Goal: Task Accomplishment & Management: Use online tool/utility

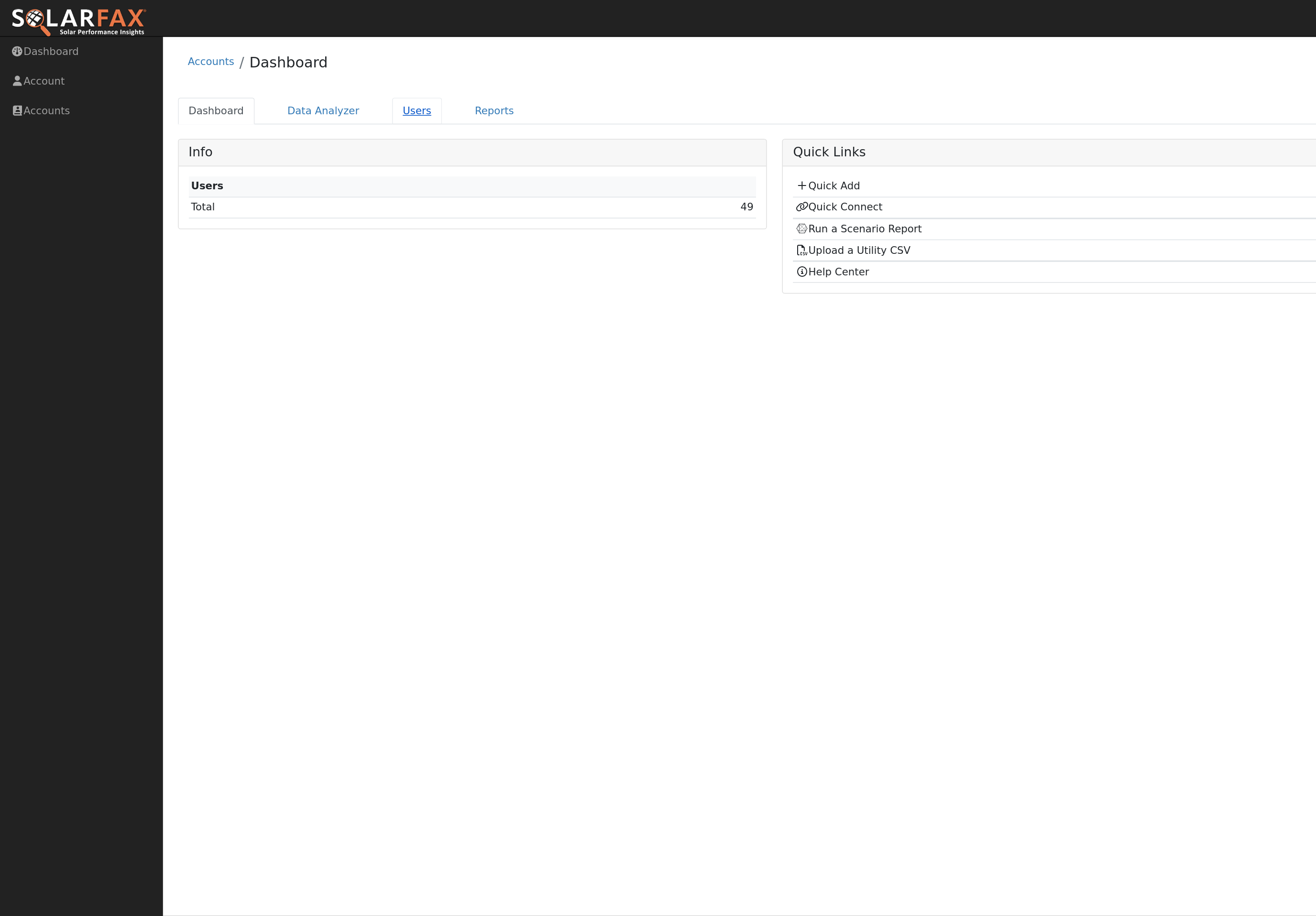
click at [288, 82] on link "Users" at bounding box center [276, 73] width 33 height 17
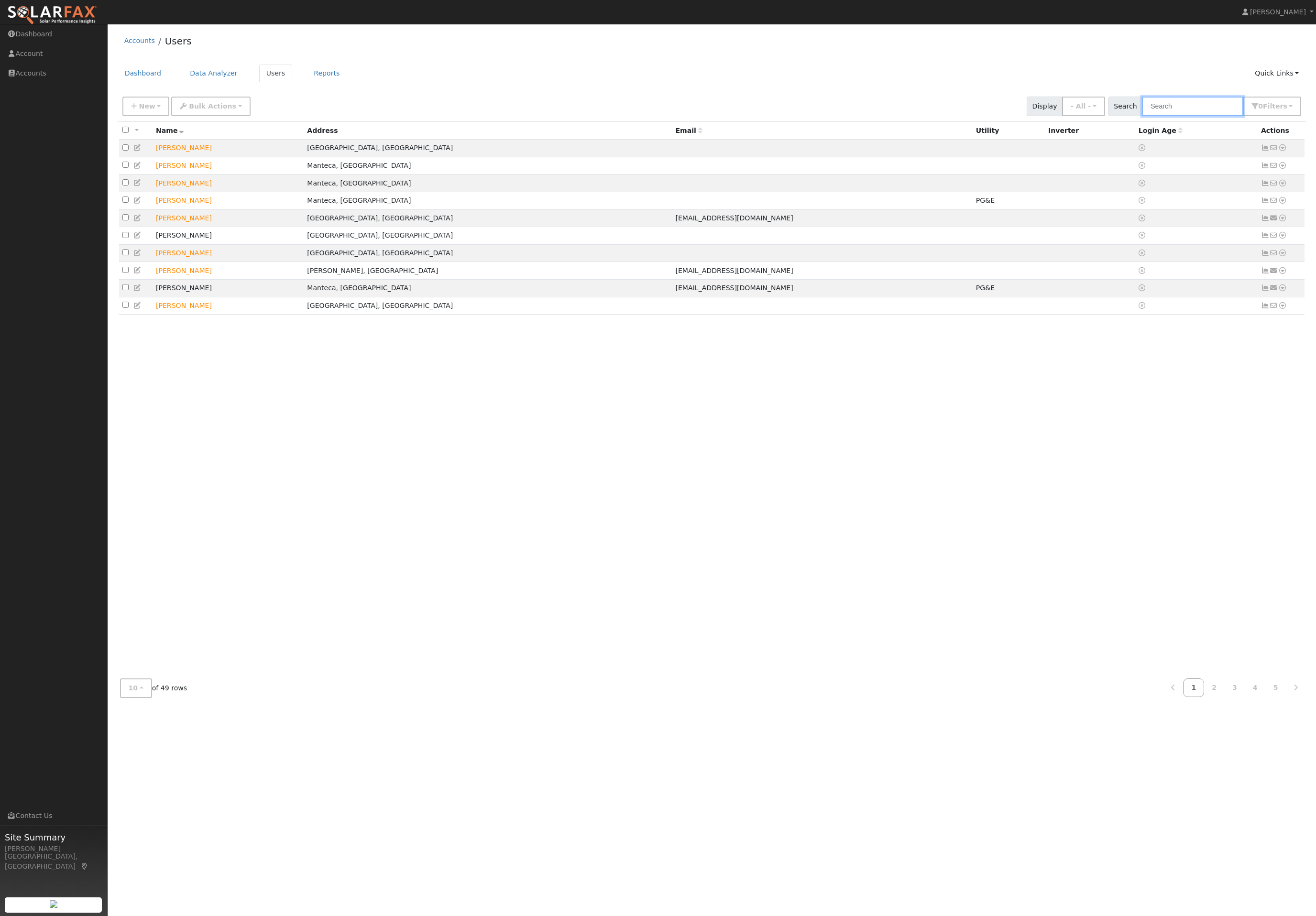
click at [1197, 116] on input "text" at bounding box center [1192, 106] width 101 height 20
type input "lopez"
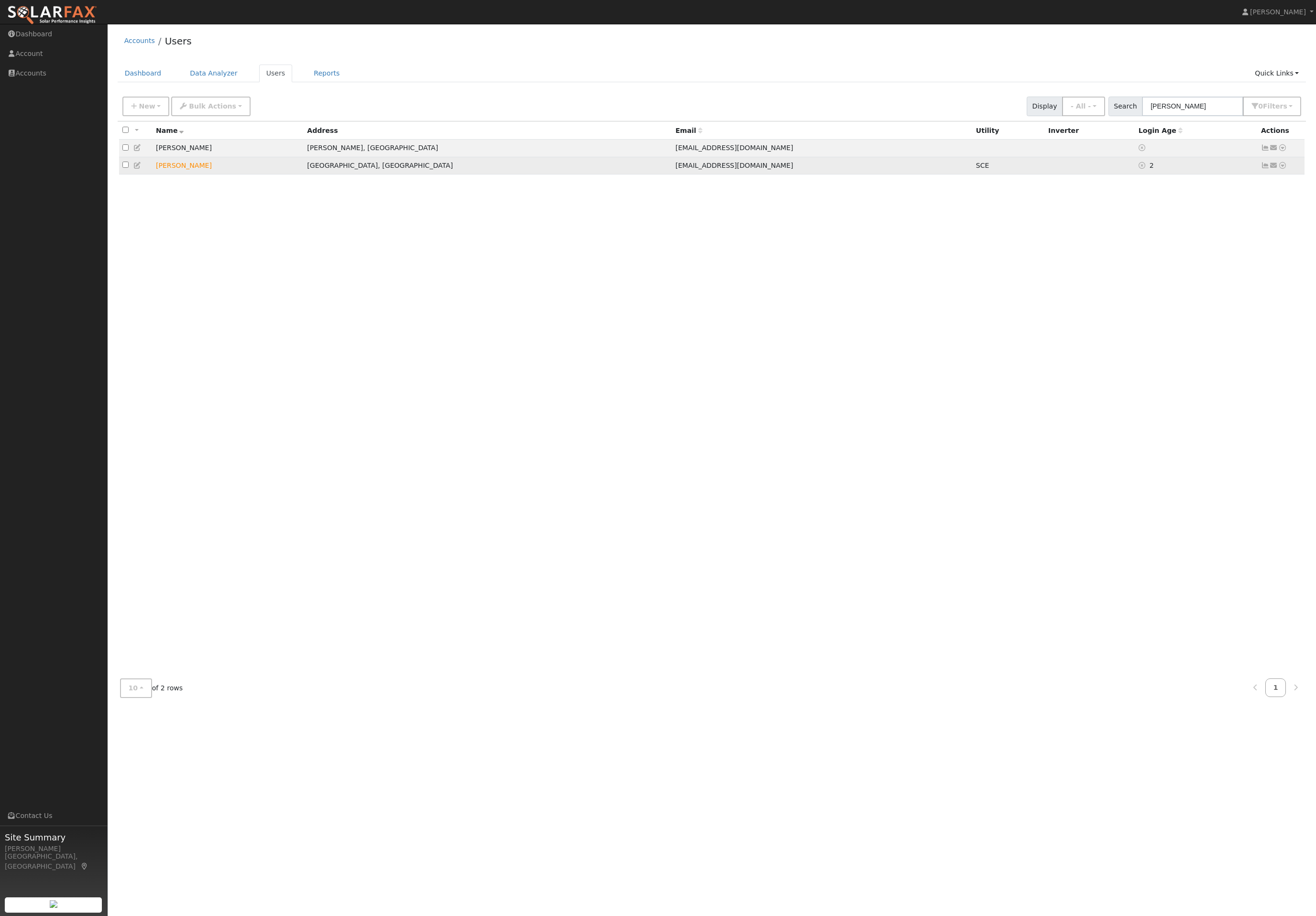
click at [1302, 174] on td "Send Email... Data Analyzer Reports Scenario Health Check Energy Audit Account …" at bounding box center [1281, 166] width 47 height 17
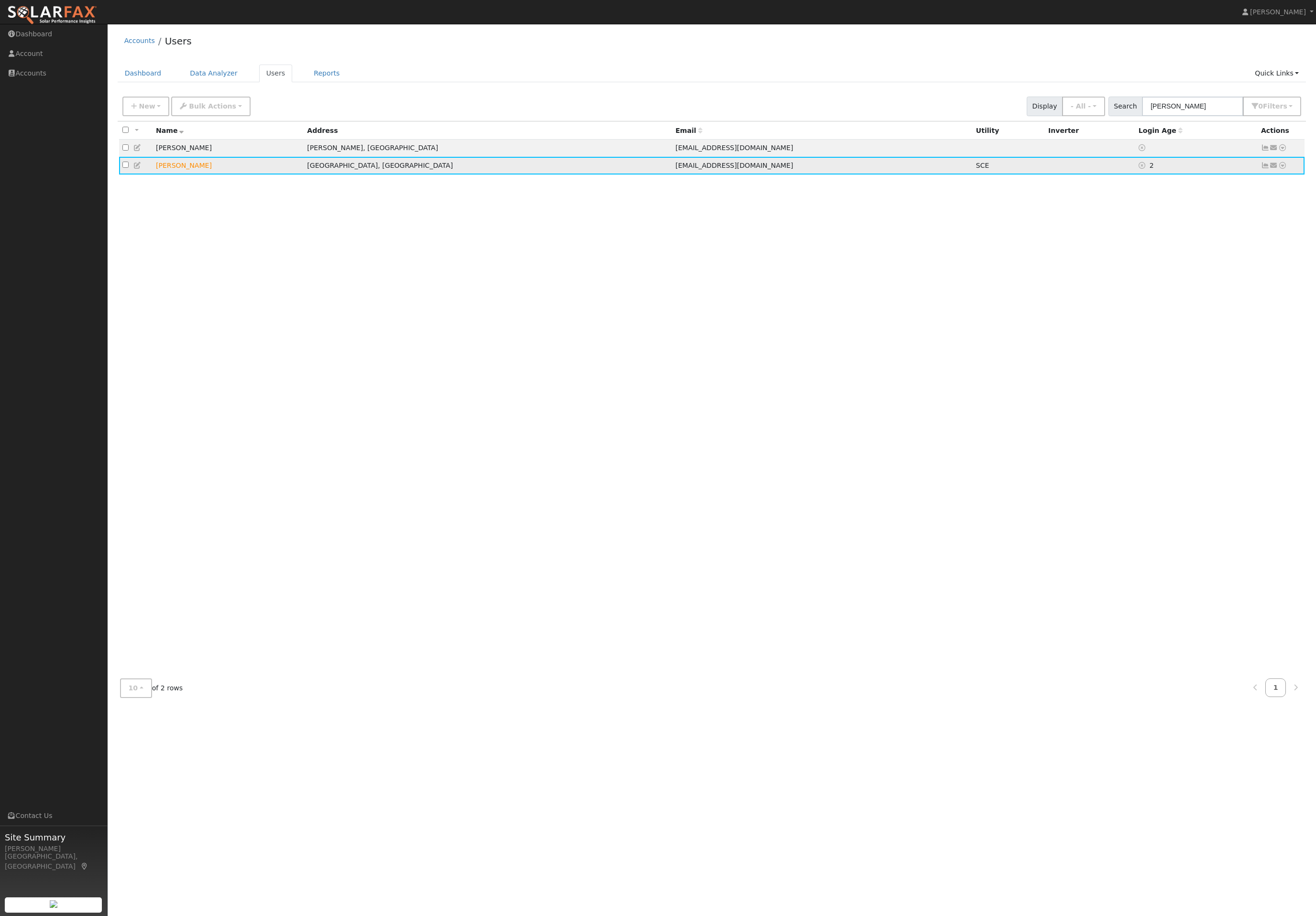
click at [1278, 169] on icon at bounding box center [1273, 165] width 9 height 7
click at [1295, 174] on td "Send Email... Email Templates Shared Templates Salesperson Welcome Email Sharin…" at bounding box center [1281, 166] width 47 height 17
click at [1292, 174] on td "Send Email... Email Templates Shared Templates Salesperson Welcome Email Sharin…" at bounding box center [1281, 166] width 47 height 17
click at [1278, 169] on icon at bounding box center [1273, 165] width 9 height 7
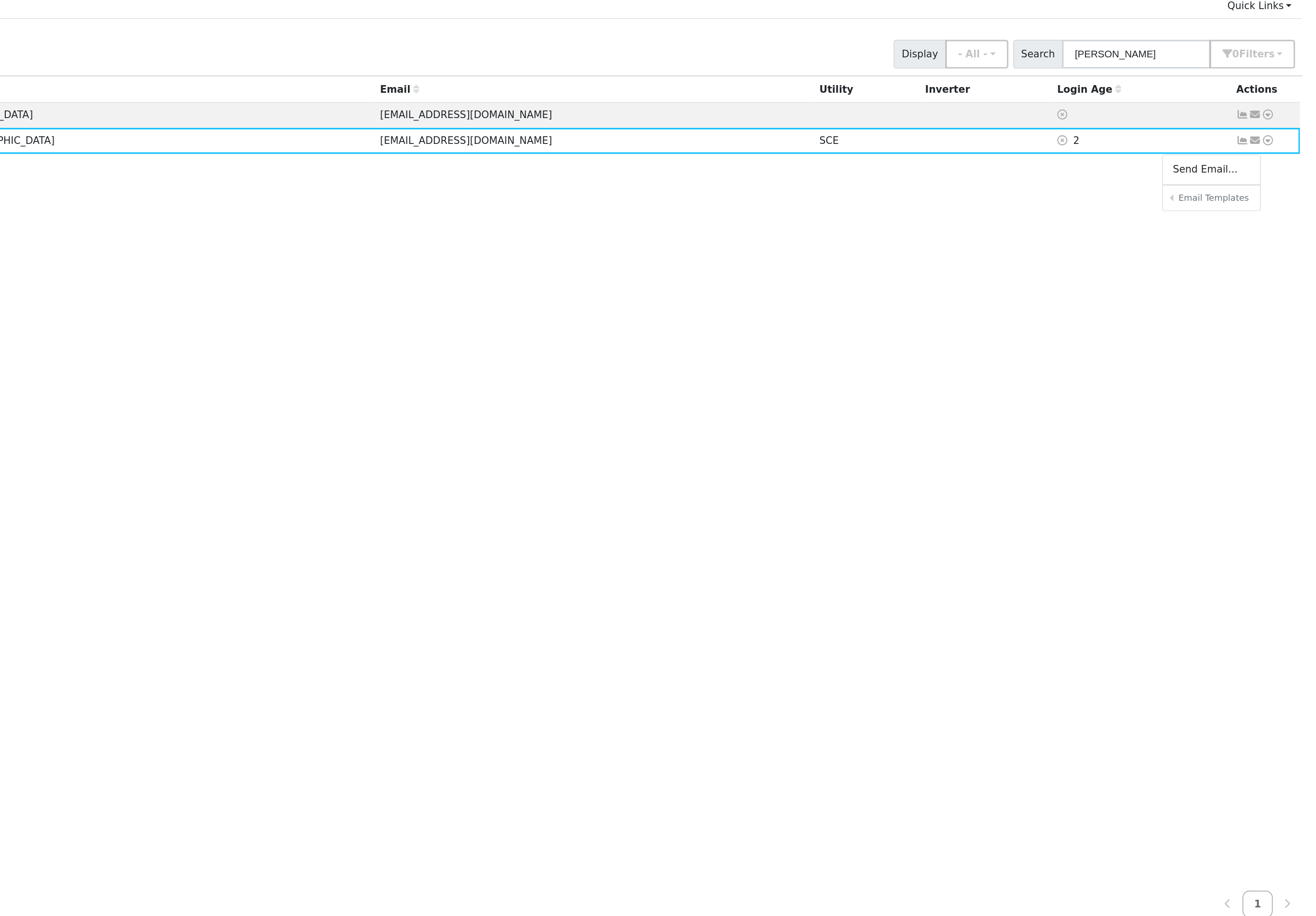
click at [826, 201] on div "All None All on page None on page Name Address Email Utility Inverter Login Age…" at bounding box center [712, 396] width 1189 height 550
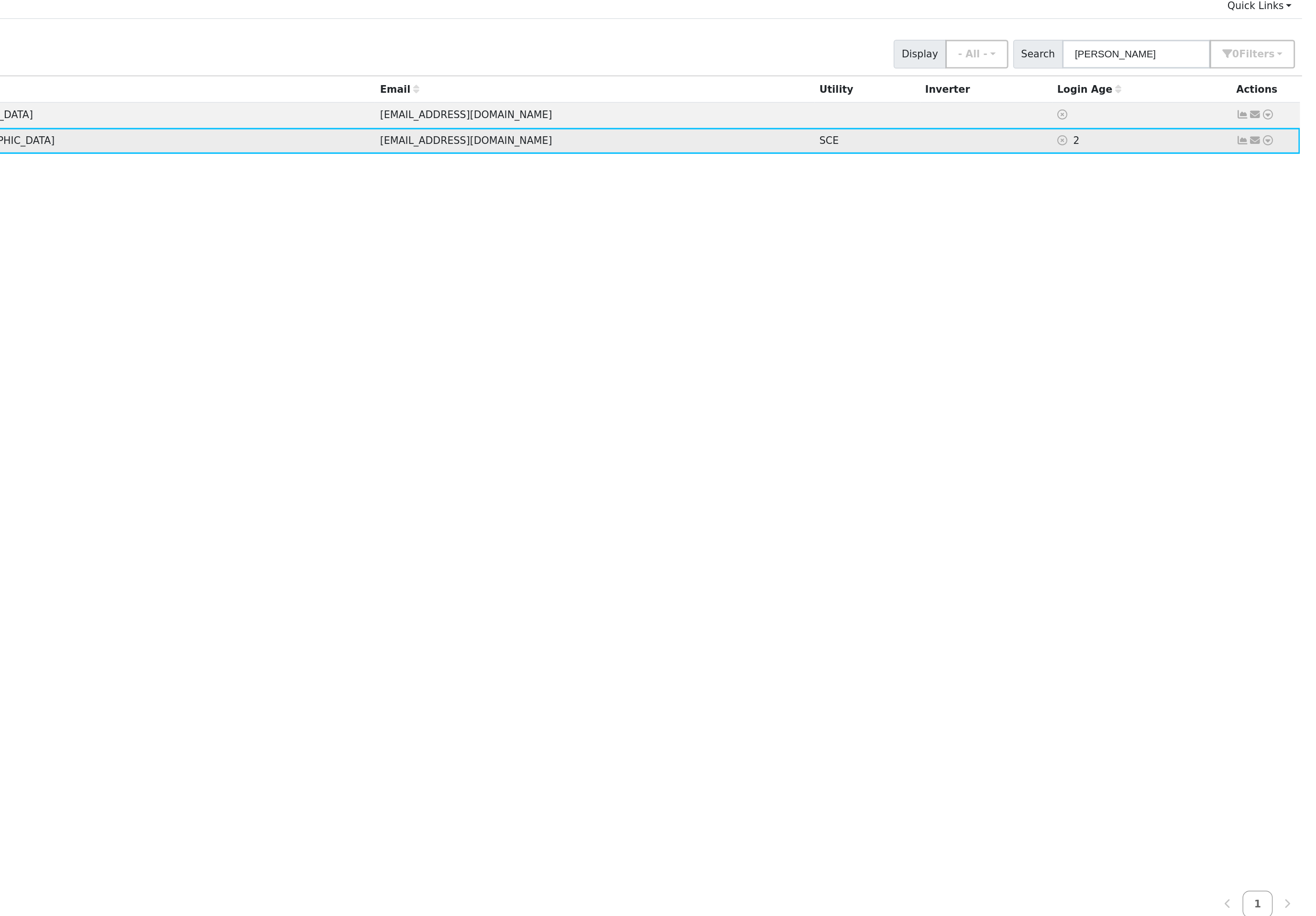
click at [1269, 162] on icon at bounding box center [1273, 165] width 9 height 7
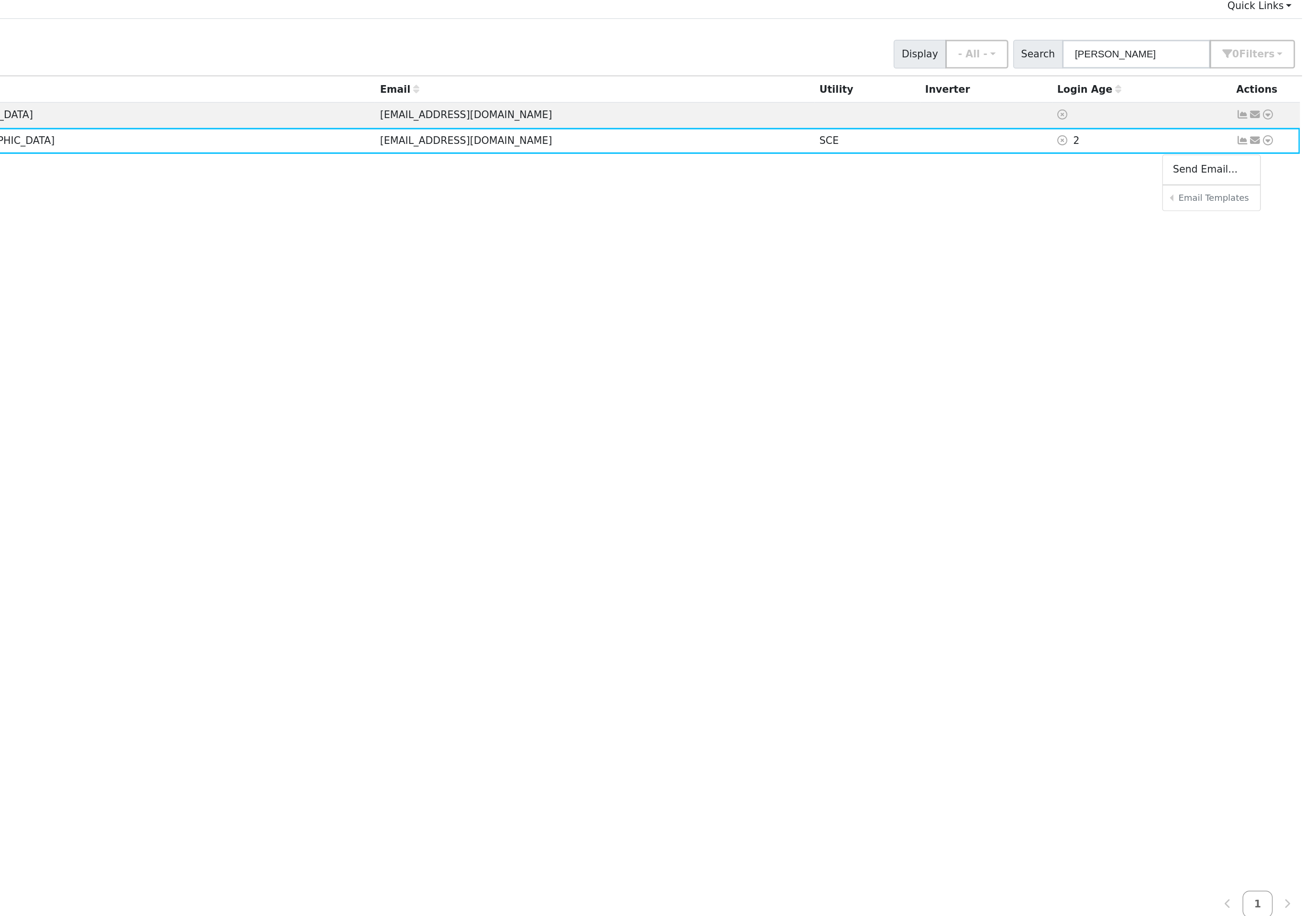
click at [894, 122] on div "Edit User: New Select an Ac... New Account Nickname Cancel Create Are you sure …" at bounding box center [711, 398] width 1198 height 613
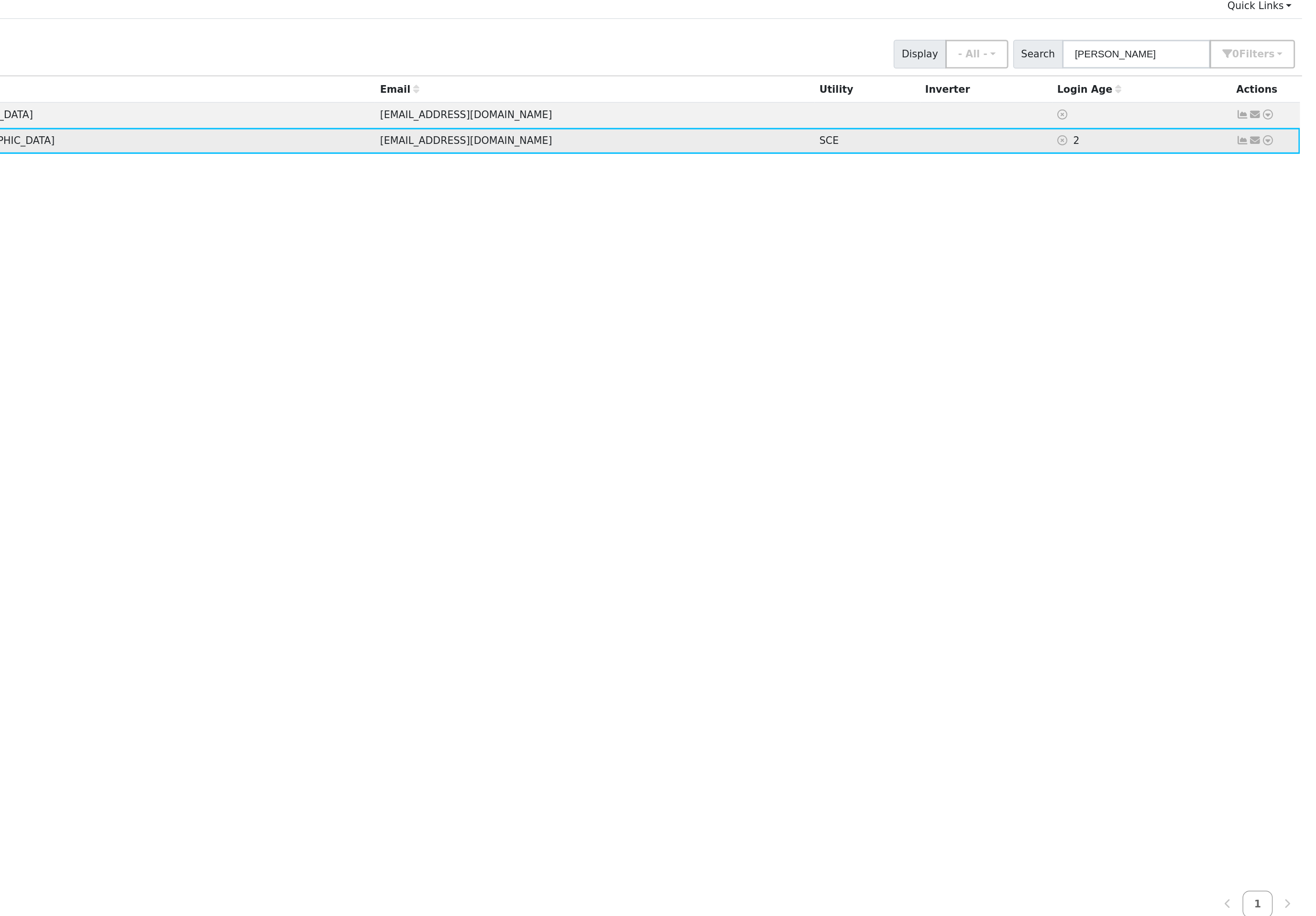
click at [1257, 157] on td "Send Email... Email Templates Shared Templates Salesperson Welcome Email Sharin…" at bounding box center [1281, 166] width 47 height 17
click at [1278, 162] on icon at bounding box center [1282, 165] width 9 height 7
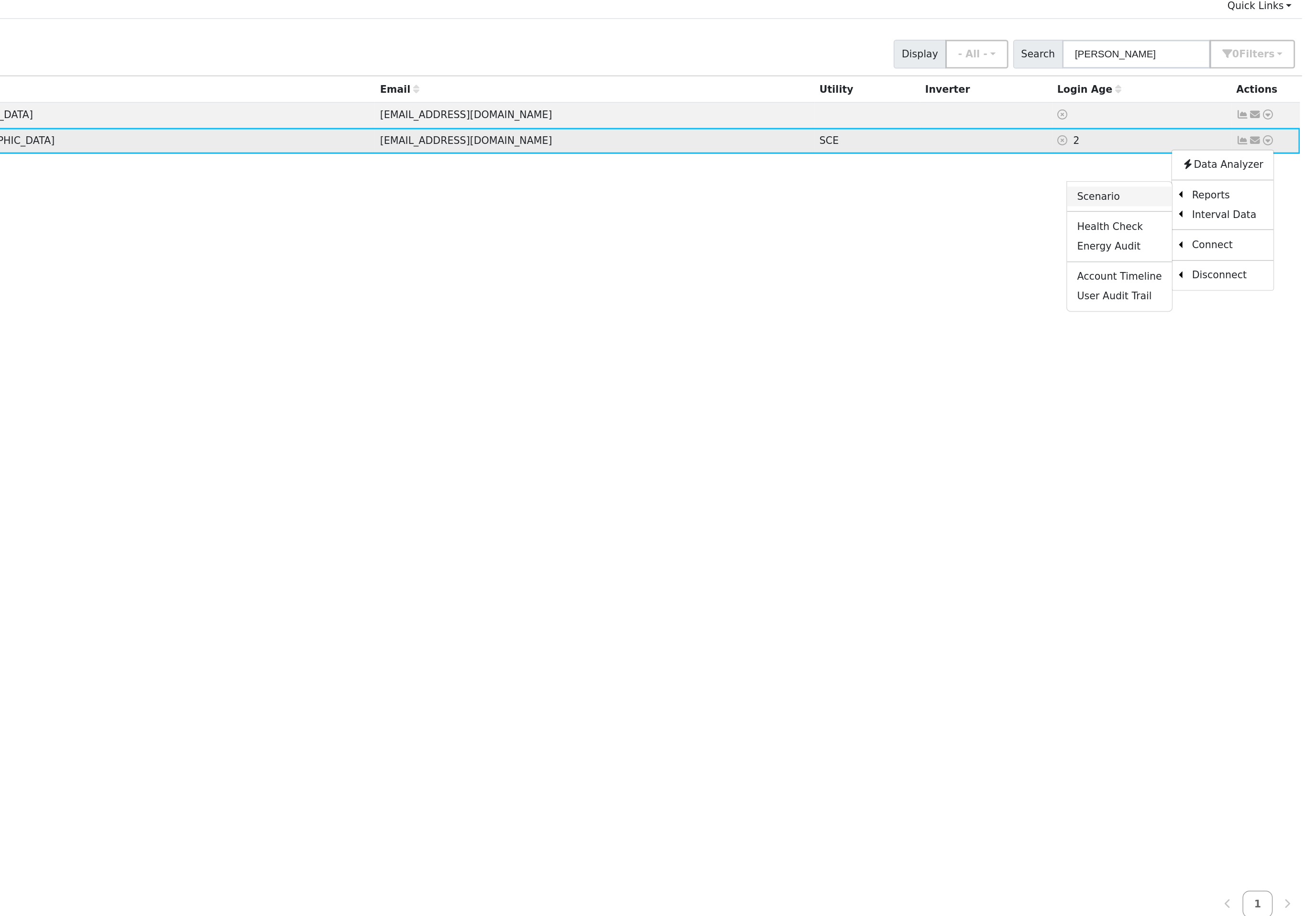
click at [1145, 197] on link "Scenario" at bounding box center [1180, 204] width 71 height 13
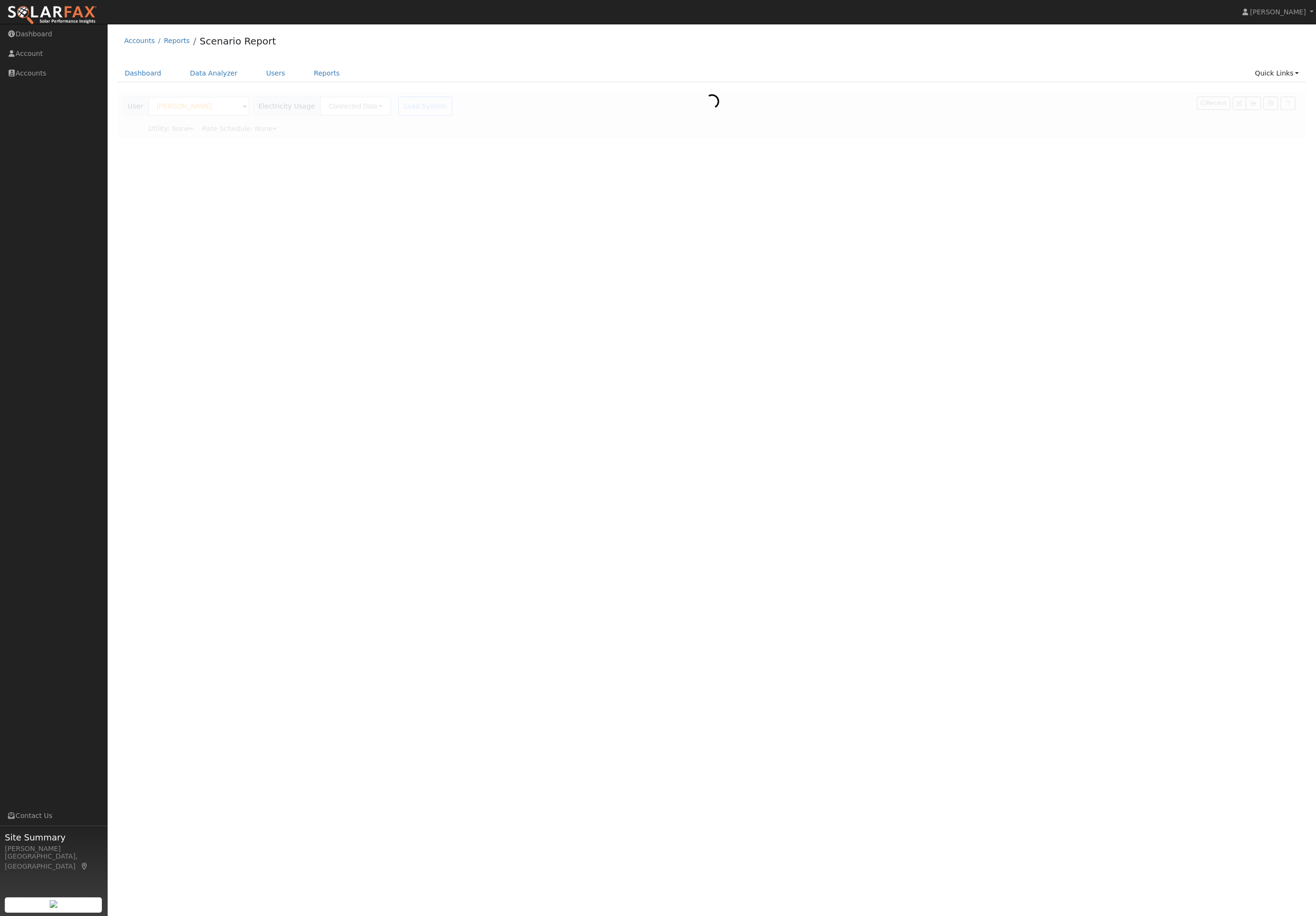
type input "Southern [US_STATE] Edison"
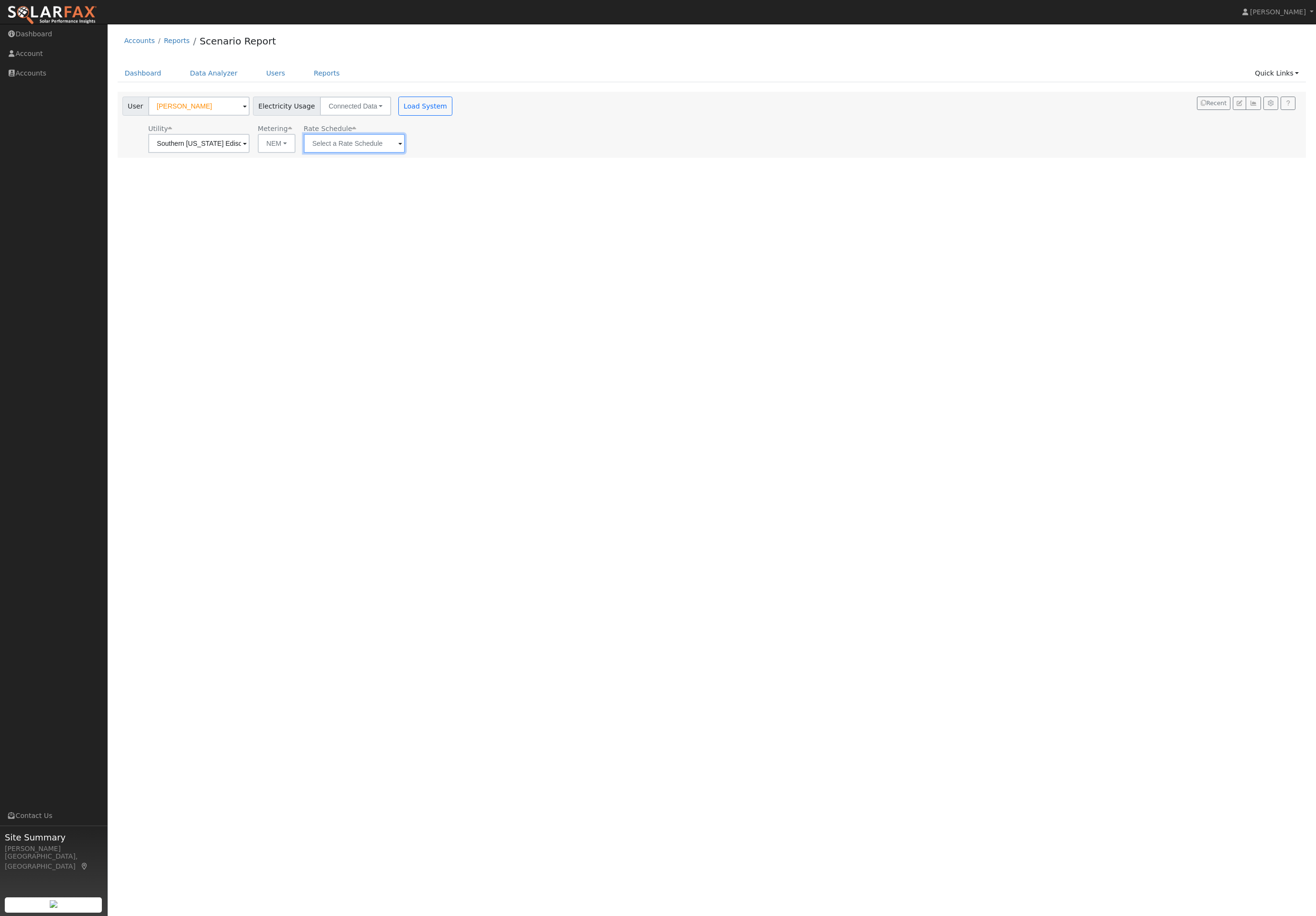
click at [249, 153] on input "text" at bounding box center [199, 143] width 101 height 19
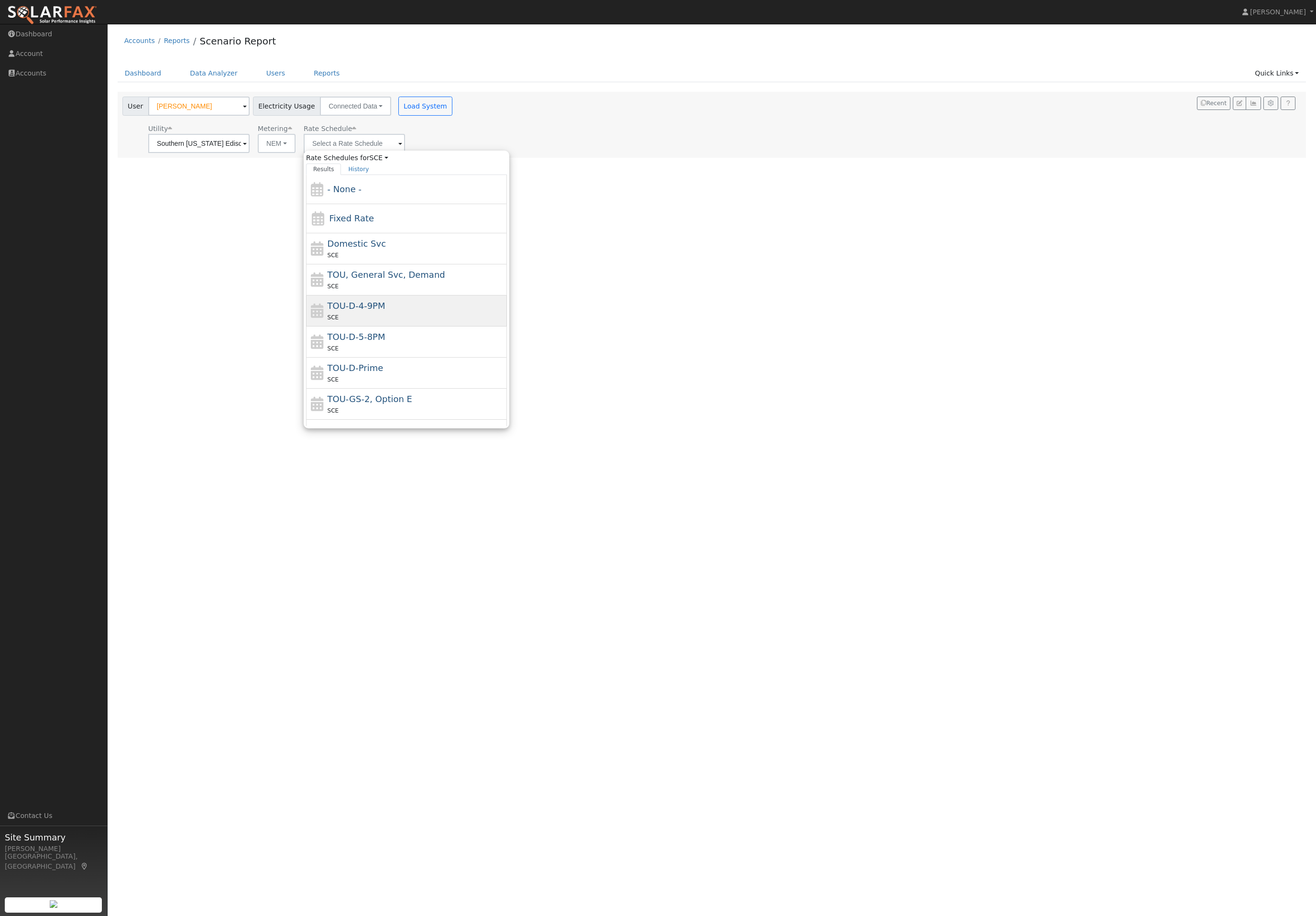
click at [411, 322] on div "SCE" at bounding box center [416, 317] width 178 height 10
type input "TOU-D-4-9PM"
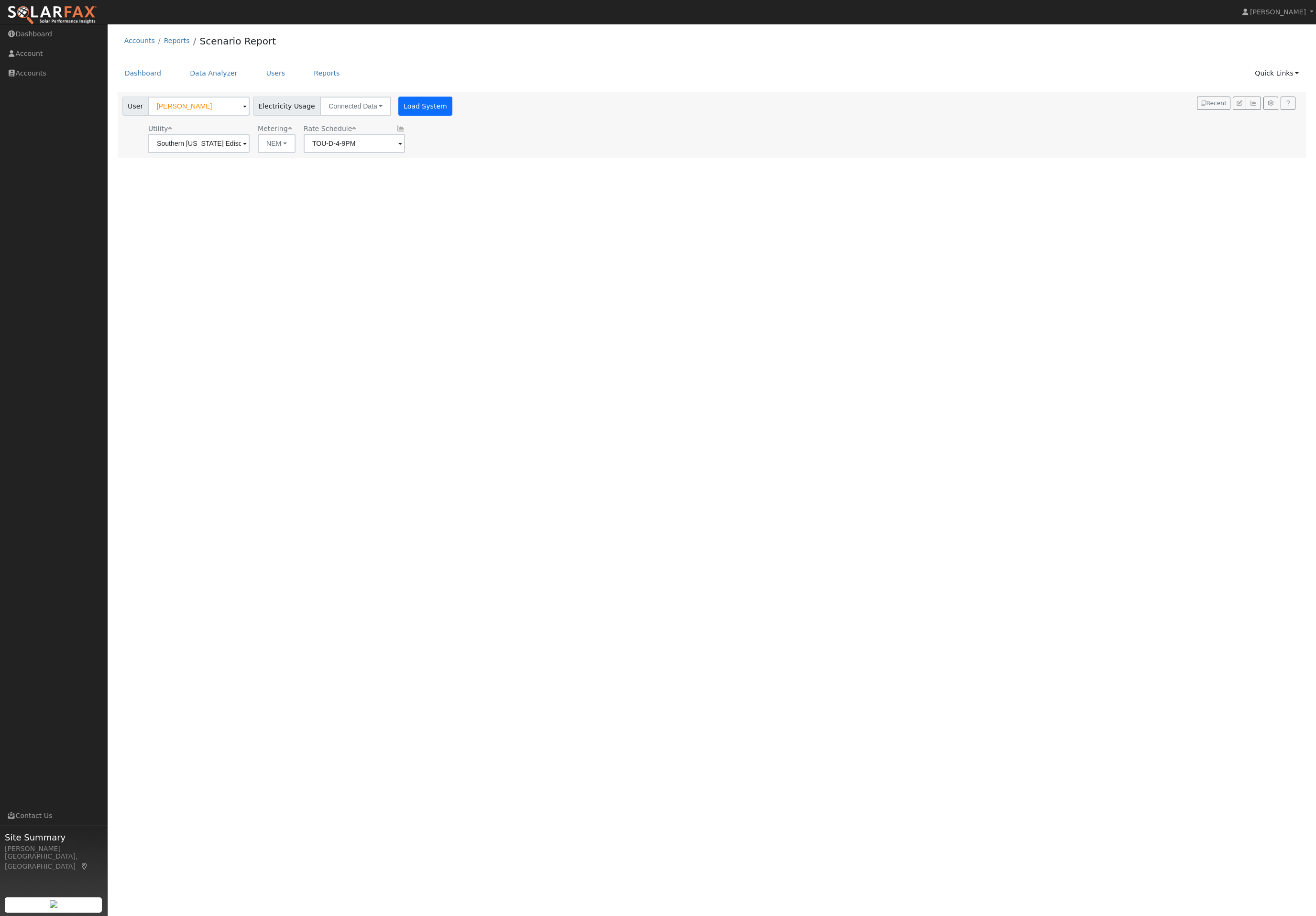
click at [453, 115] on button "Load System" at bounding box center [425, 106] width 54 height 19
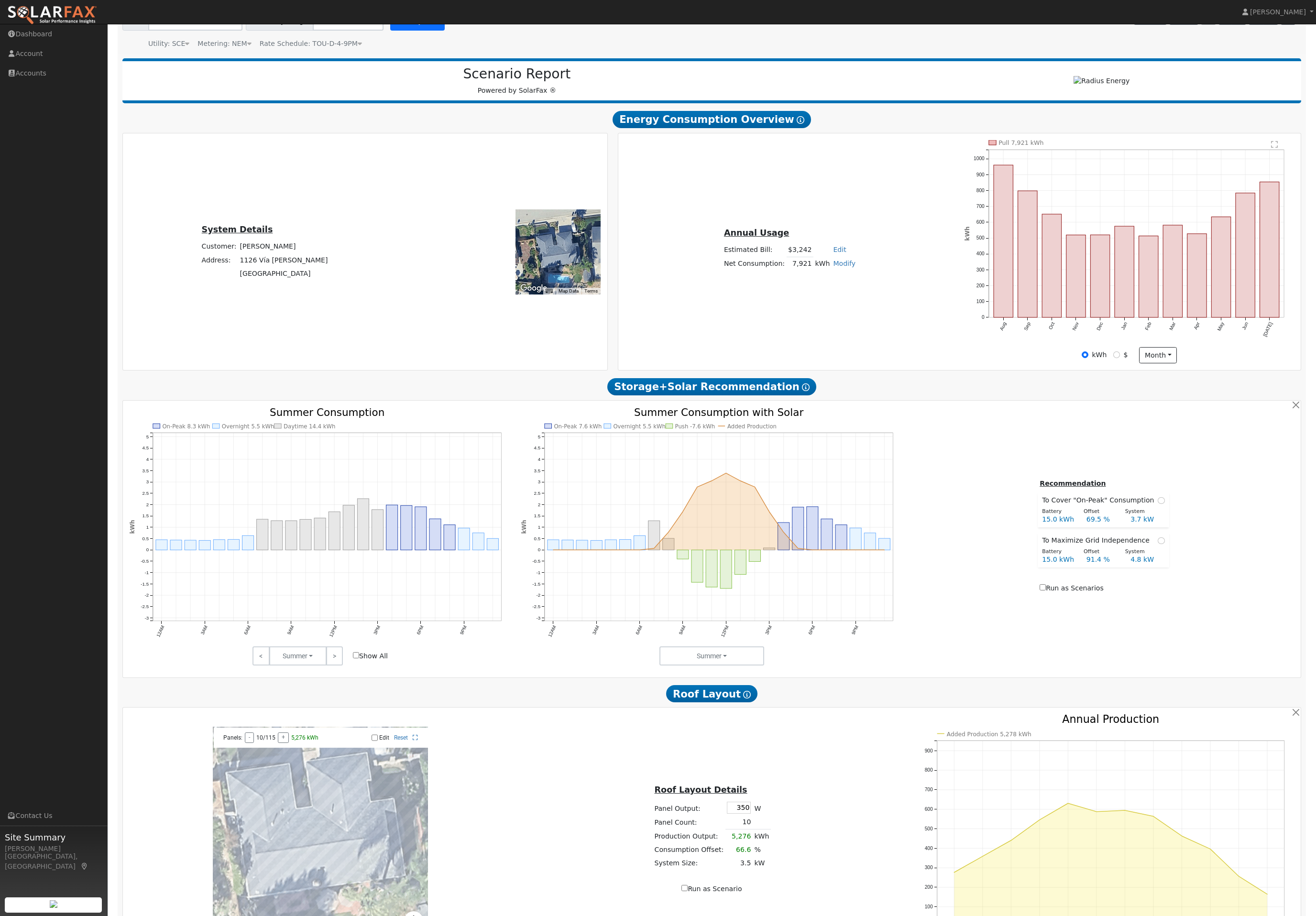
scroll to position [243, 0]
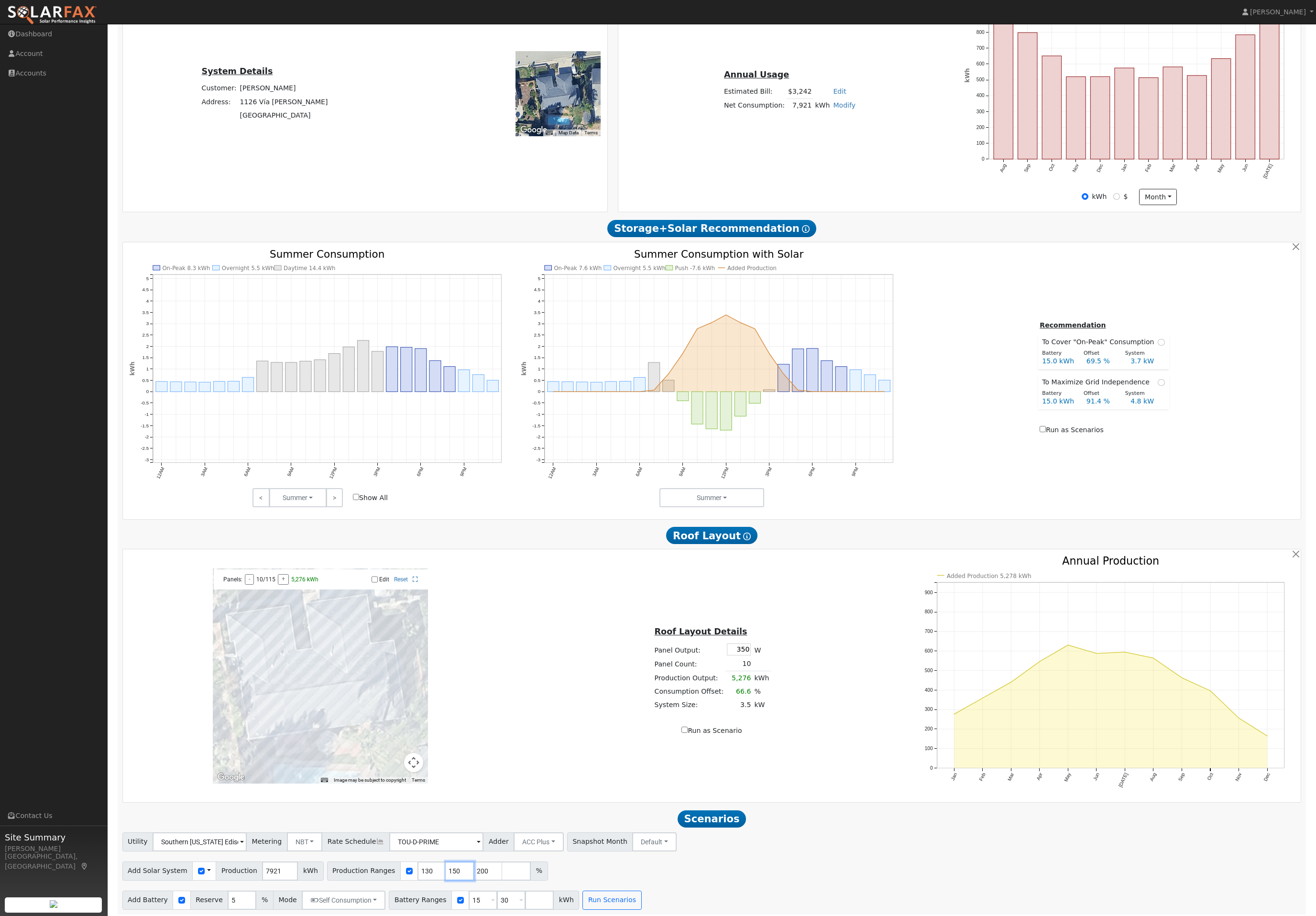
click at [471, 881] on input "150" at bounding box center [460, 871] width 29 height 19
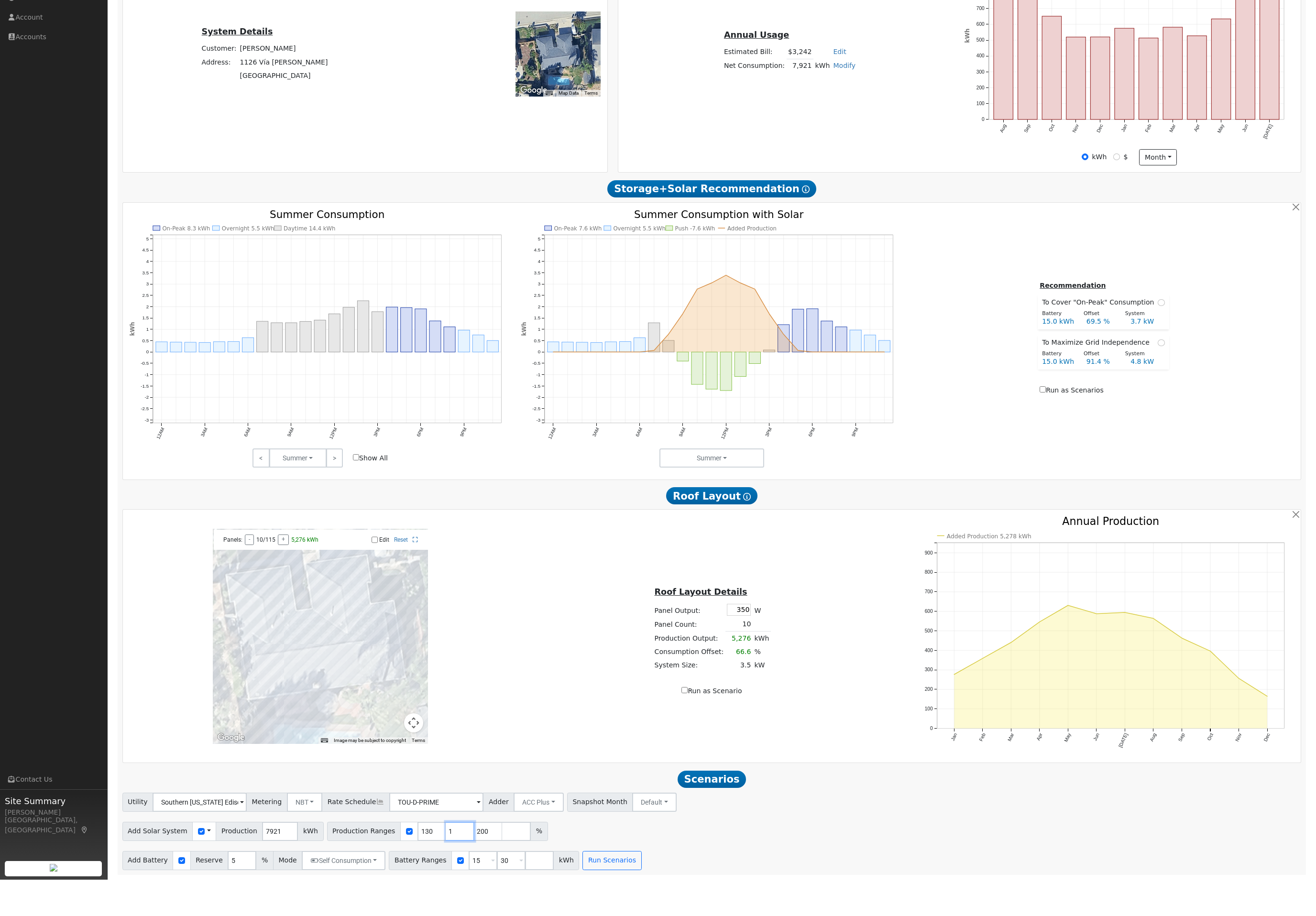
type input "200"
type input "2"
click at [526, 887] on input "30" at bounding box center [511, 896] width 29 height 19
type input "0"
click at [497, 887] on input "15" at bounding box center [483, 896] width 29 height 19
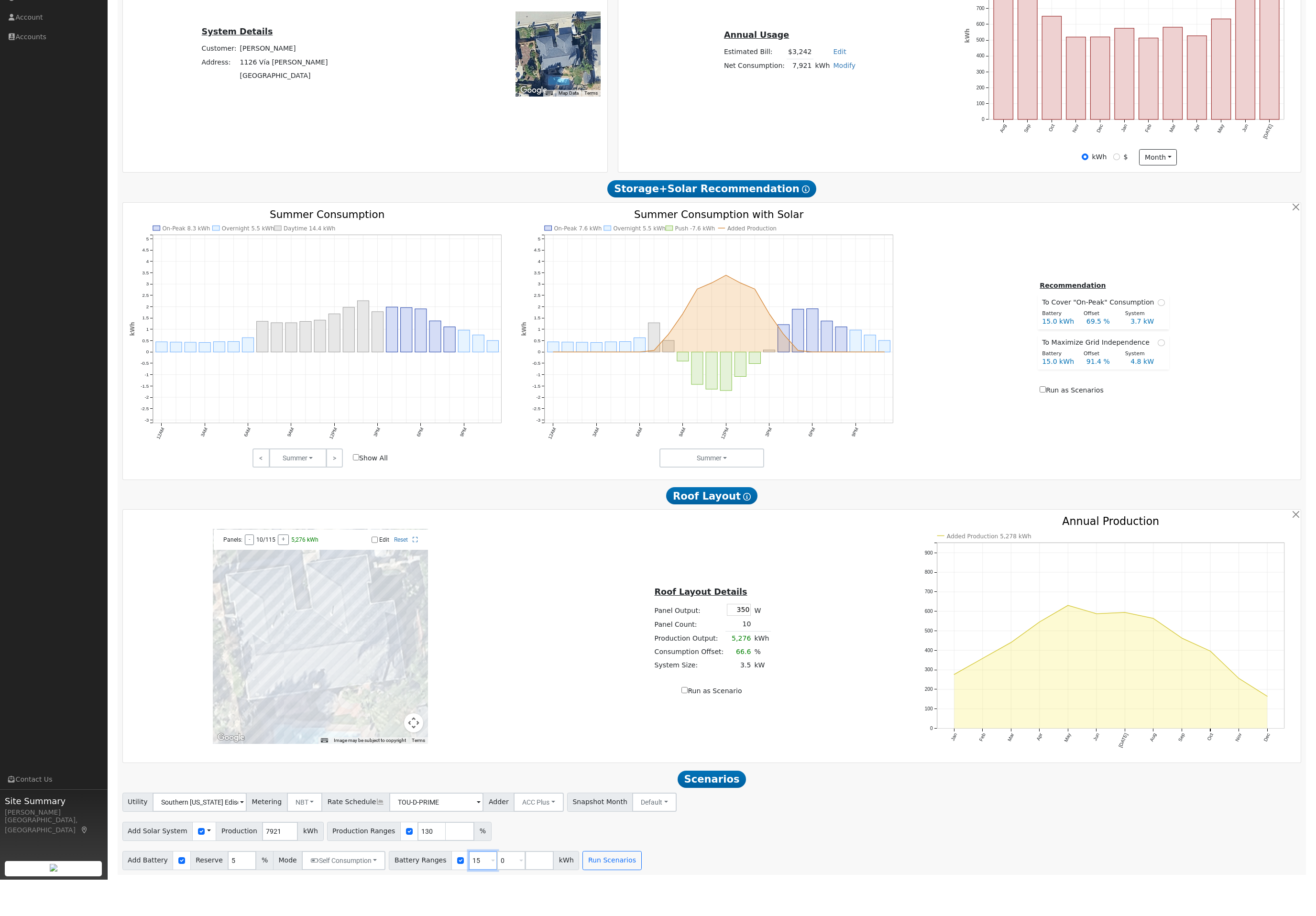
type input "0"
type input "15"
type input "10"
click at [613, 887] on button "Run Scenarios" at bounding box center [584, 896] width 59 height 19
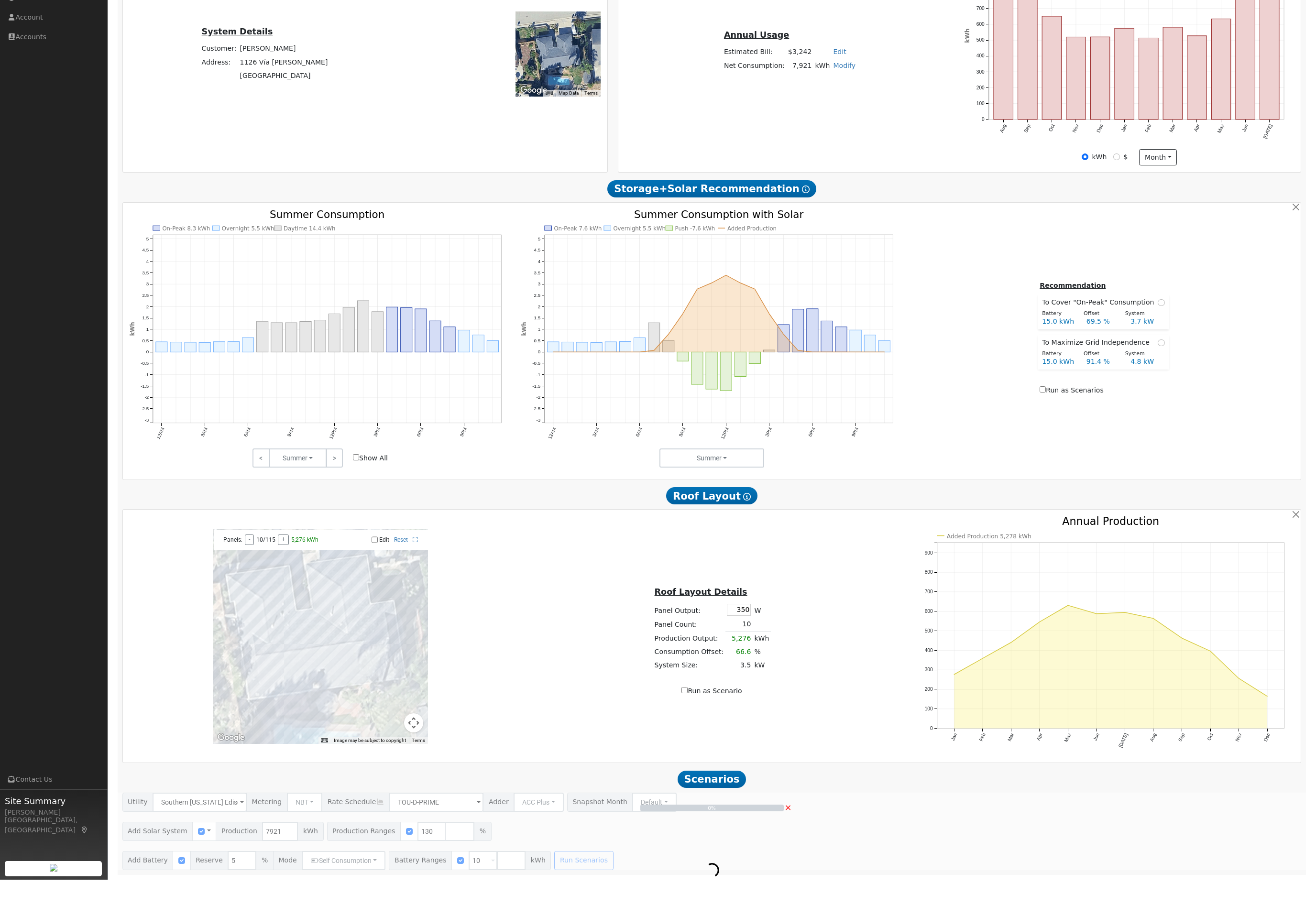
scroll to position [243, 0]
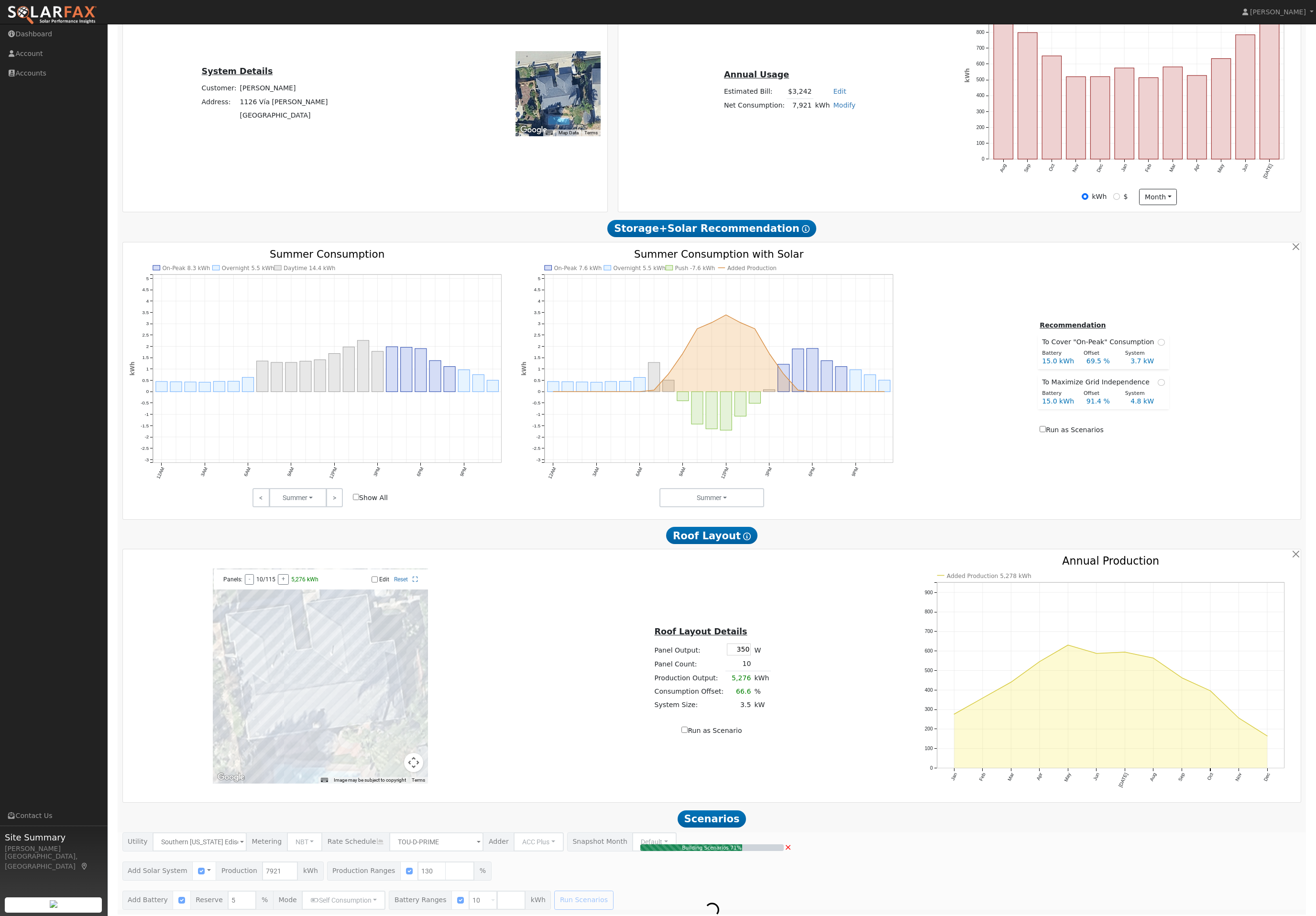
type input "6.9"
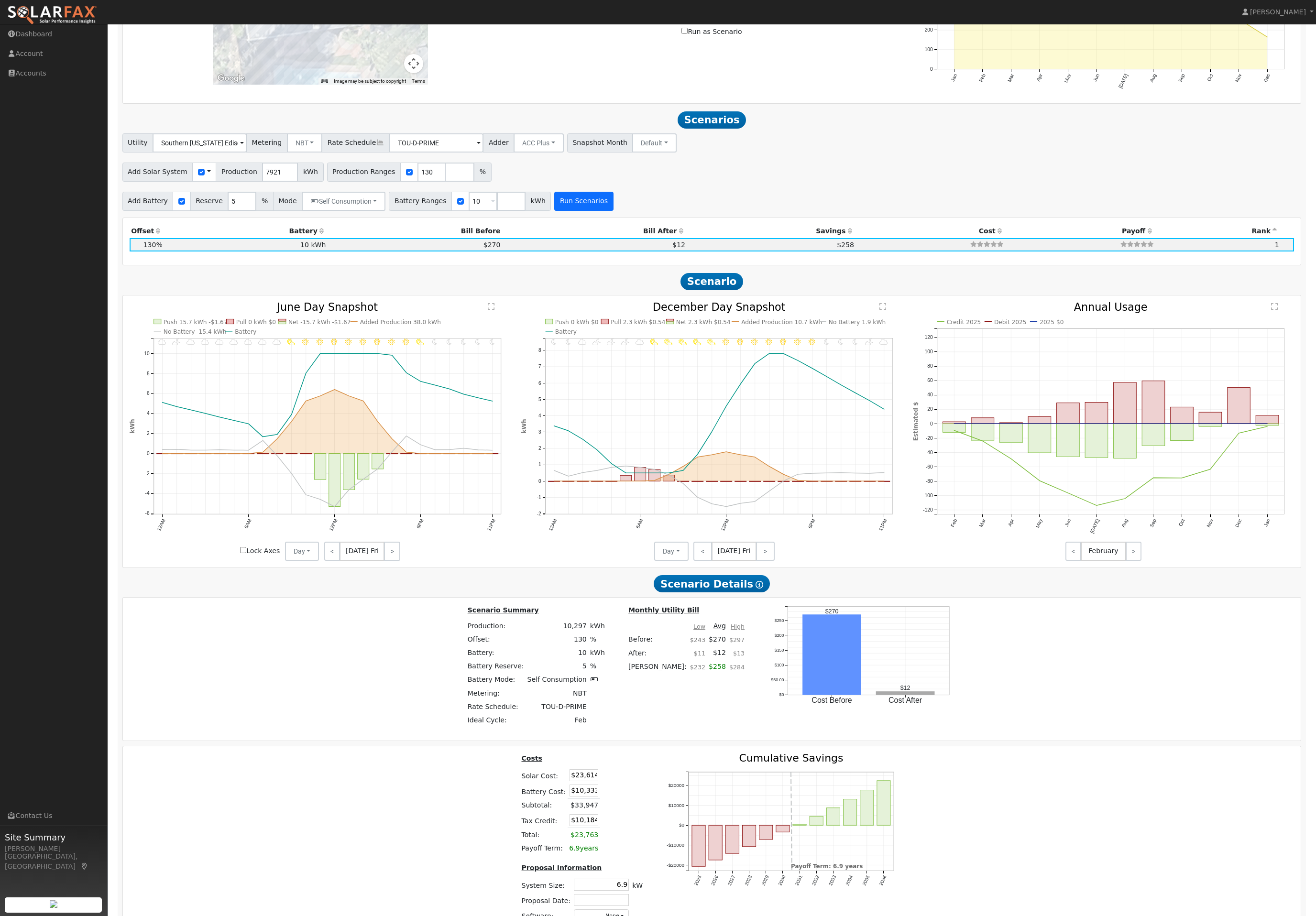
scroll to position [938, 0]
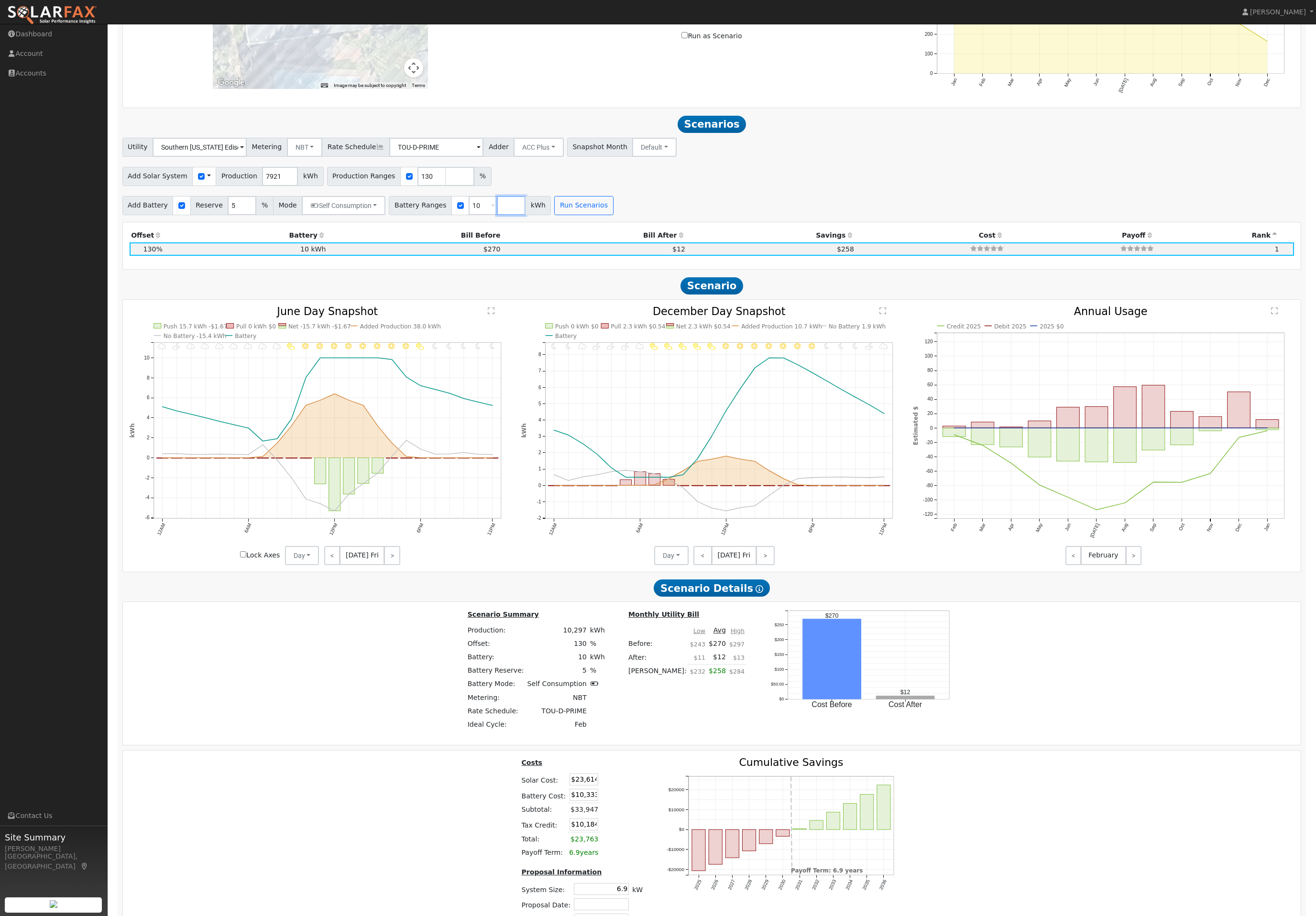
click at [526, 215] on input "number" at bounding box center [511, 205] width 29 height 19
click at [641, 215] on button "Run Scenarios" at bounding box center [612, 205] width 59 height 19
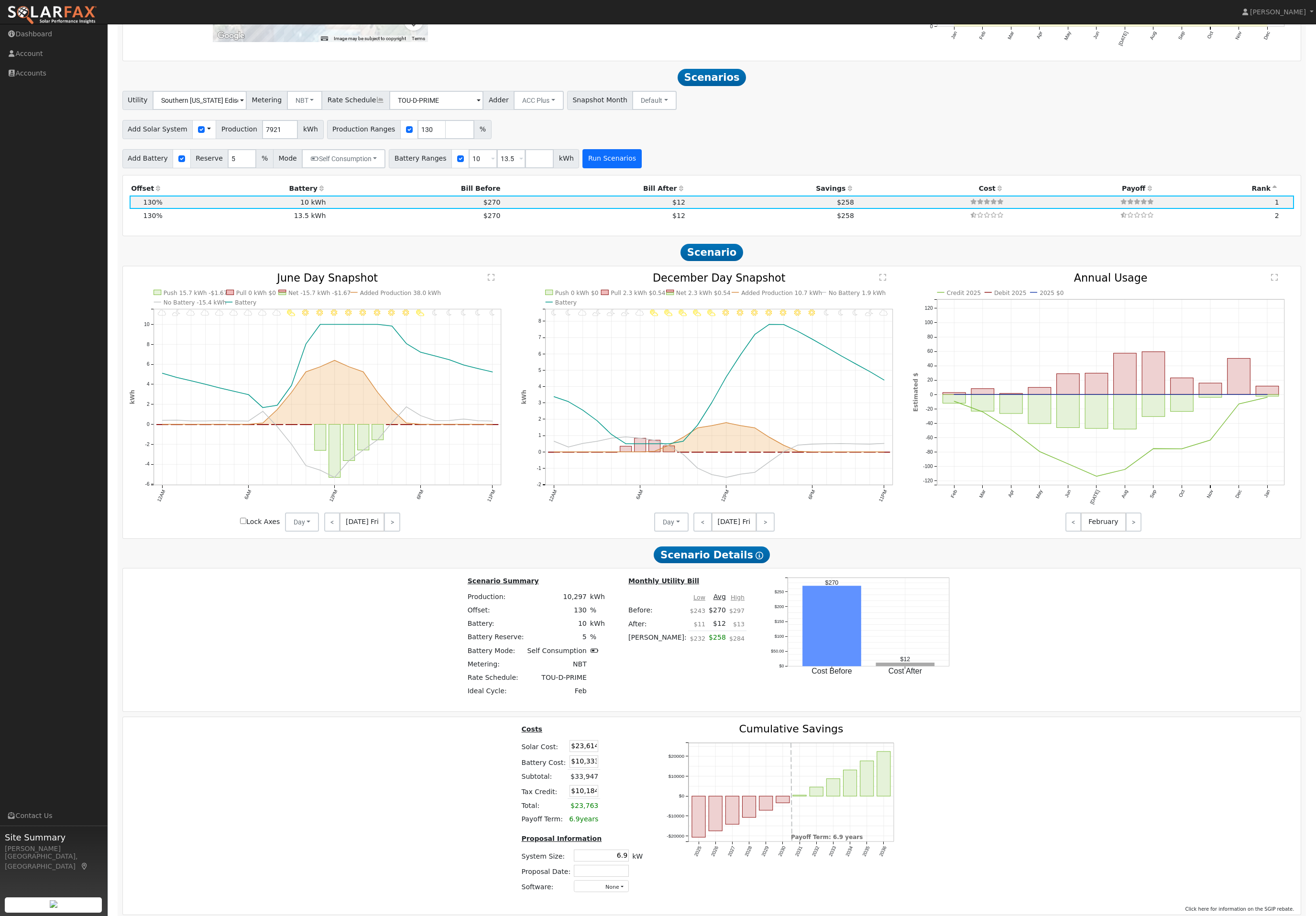
scroll to position [1044, 0]
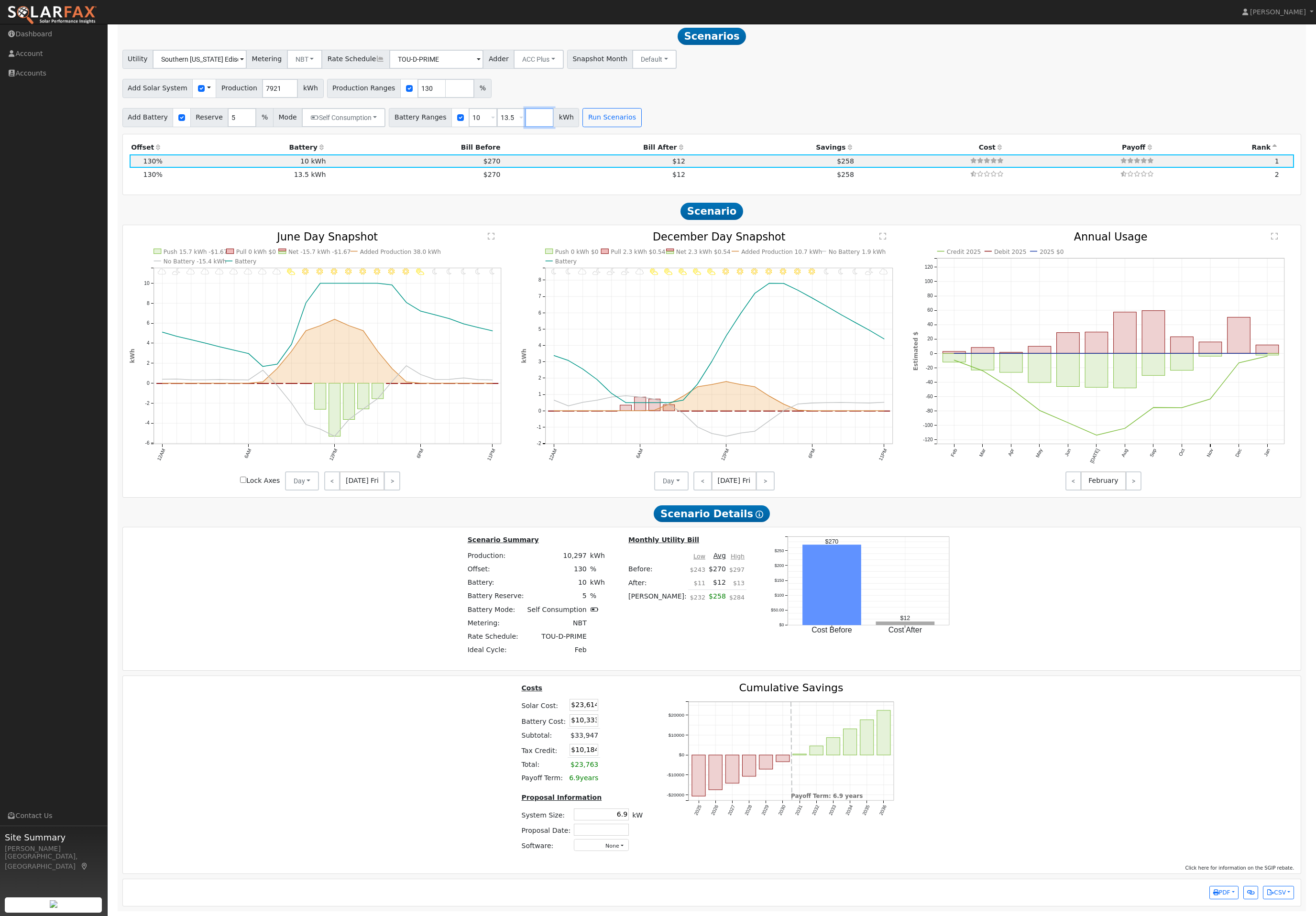
click at [554, 122] on input "number" at bounding box center [539, 118] width 29 height 19
click at [523, 122] on span at bounding box center [521, 118] width 4 height 11
click at [899, 75] on div "Utility Southern California Edison Metering NBT NEM NBT Rate Schedule TOU-D-PRI…" at bounding box center [711, 88] width 1189 height 77
click at [526, 127] on input "13.5" at bounding box center [511, 118] width 29 height 19
type input "1"
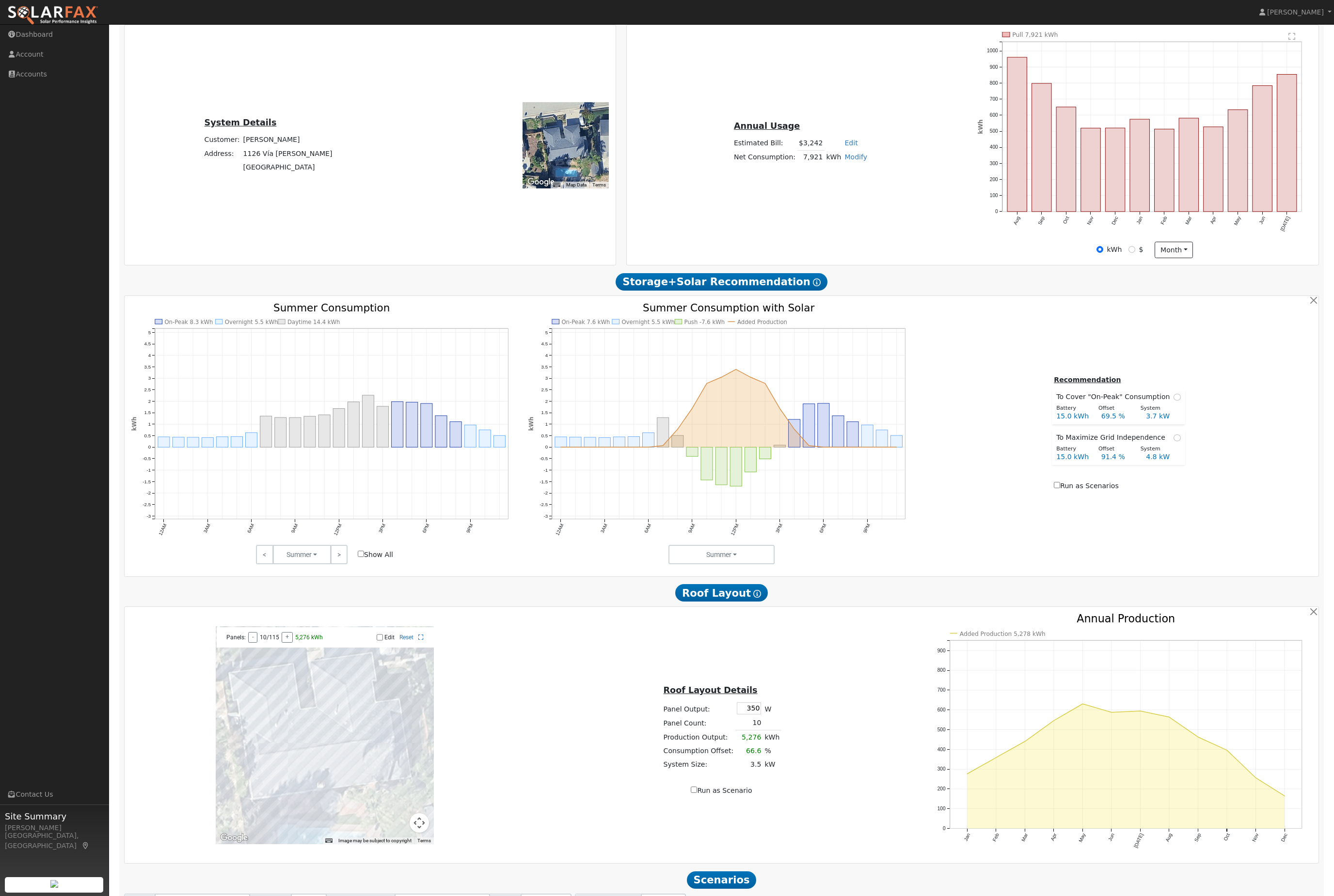
scroll to position [0, 0]
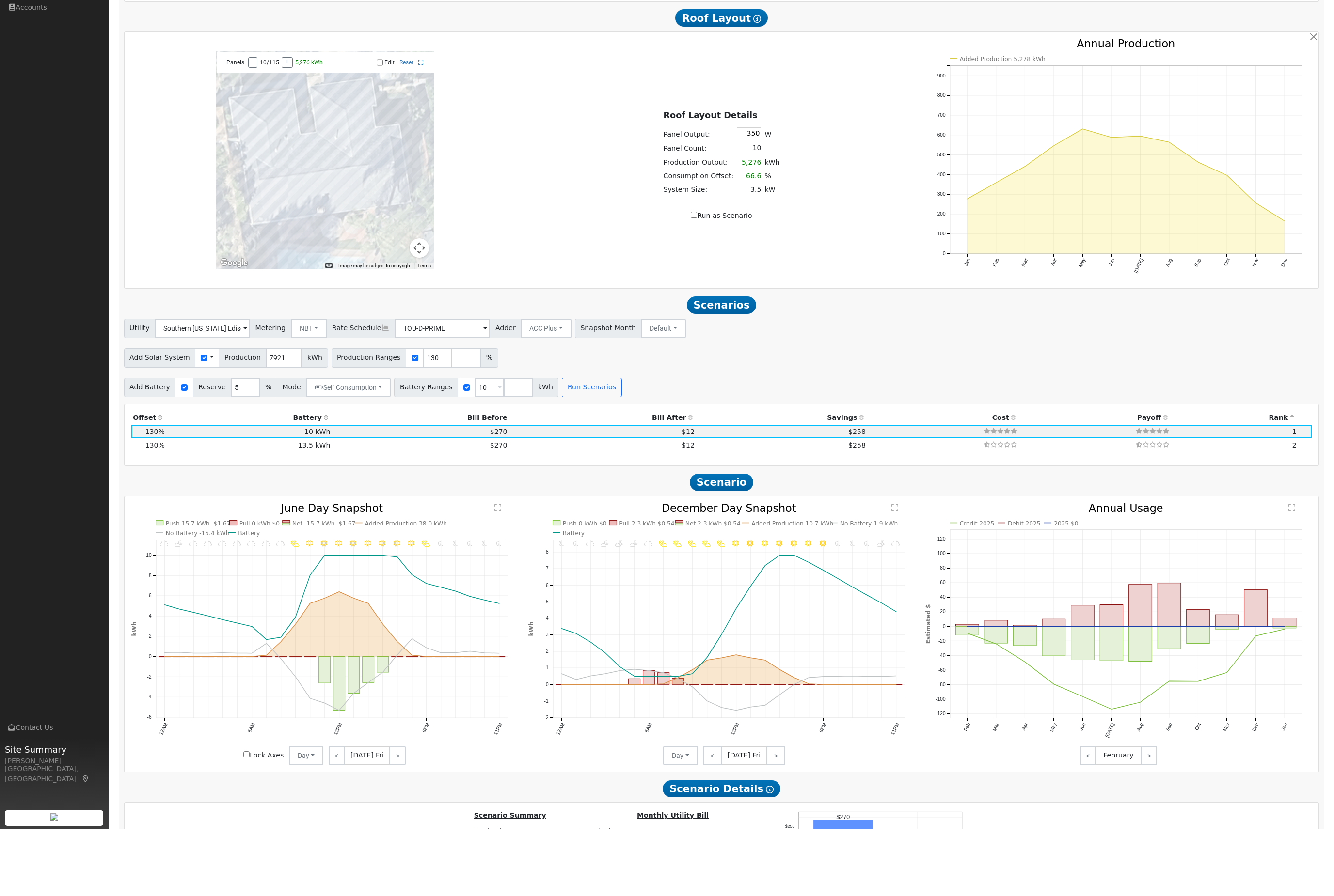
click at [288, 0] on html "Jon-Michael Brown Jon-Michael Brown Profile Help Center Terms Of Service See Wh…" at bounding box center [667, 280] width 1334 height 1968
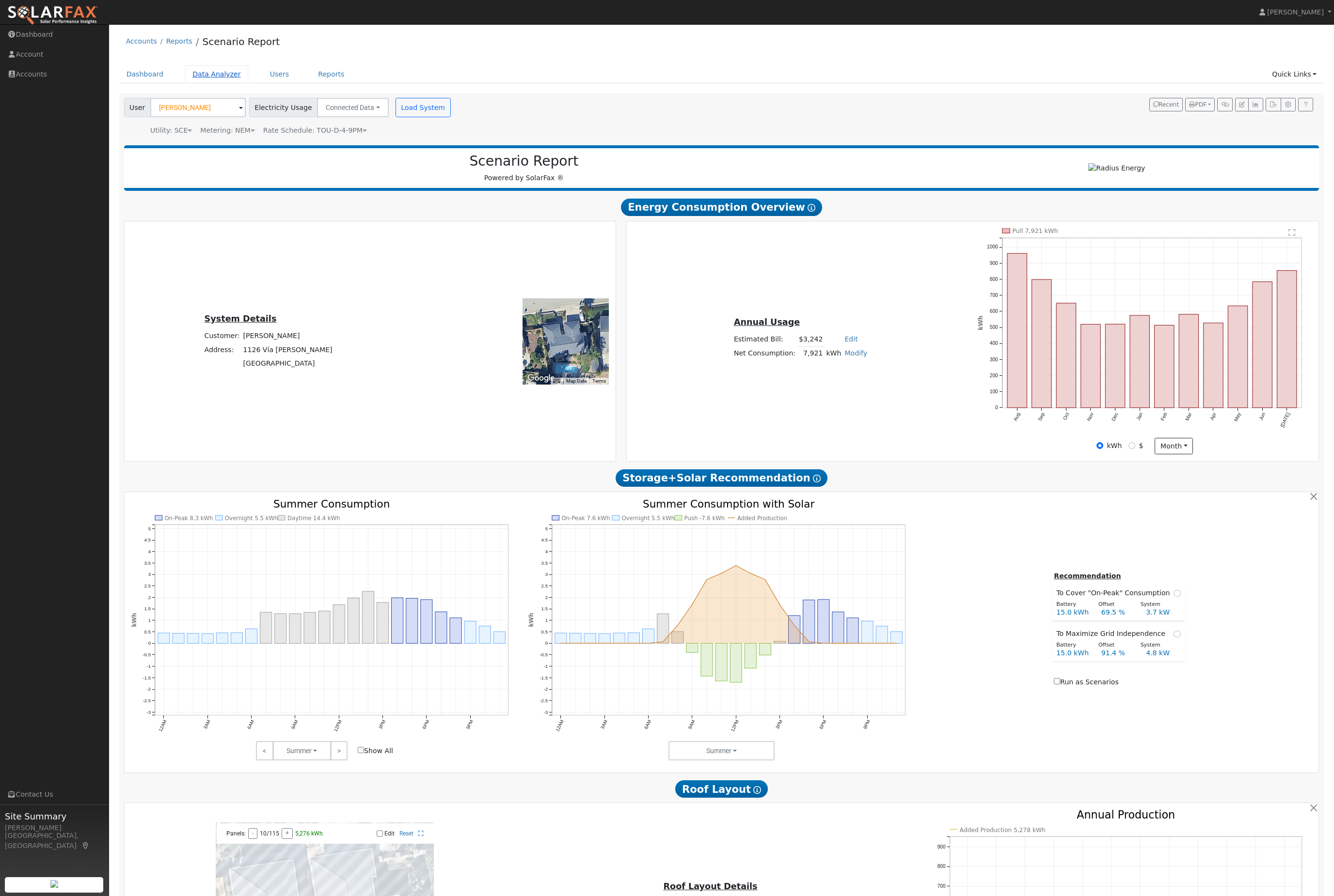
click at [239, 83] on link "Data Analyzer" at bounding box center [216, 74] width 63 height 18
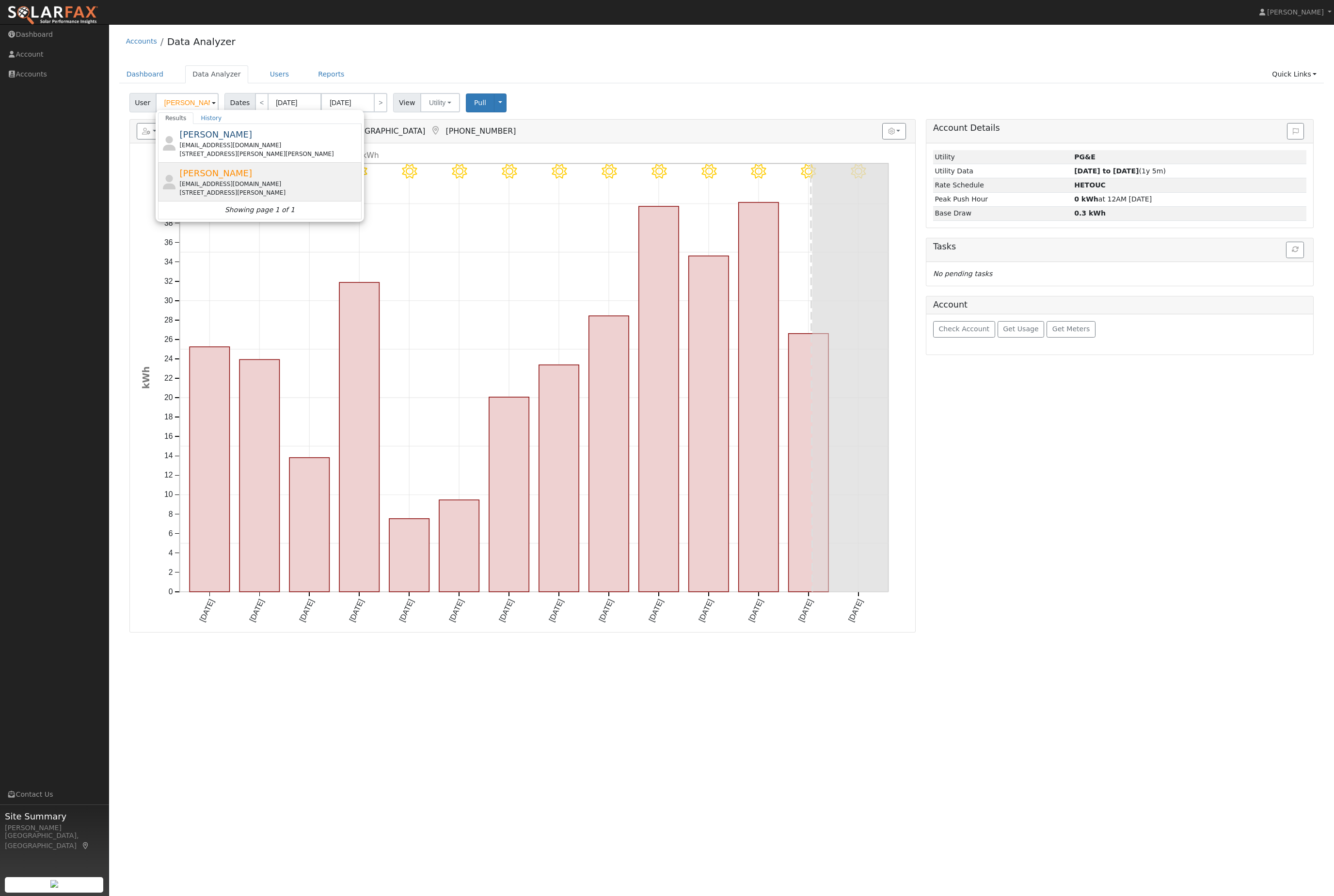
click at [250, 188] on div "[EMAIL_ADDRESS][DOMAIN_NAME]" at bounding box center [270, 184] width 180 height 9
type input "[PERSON_NAME]"
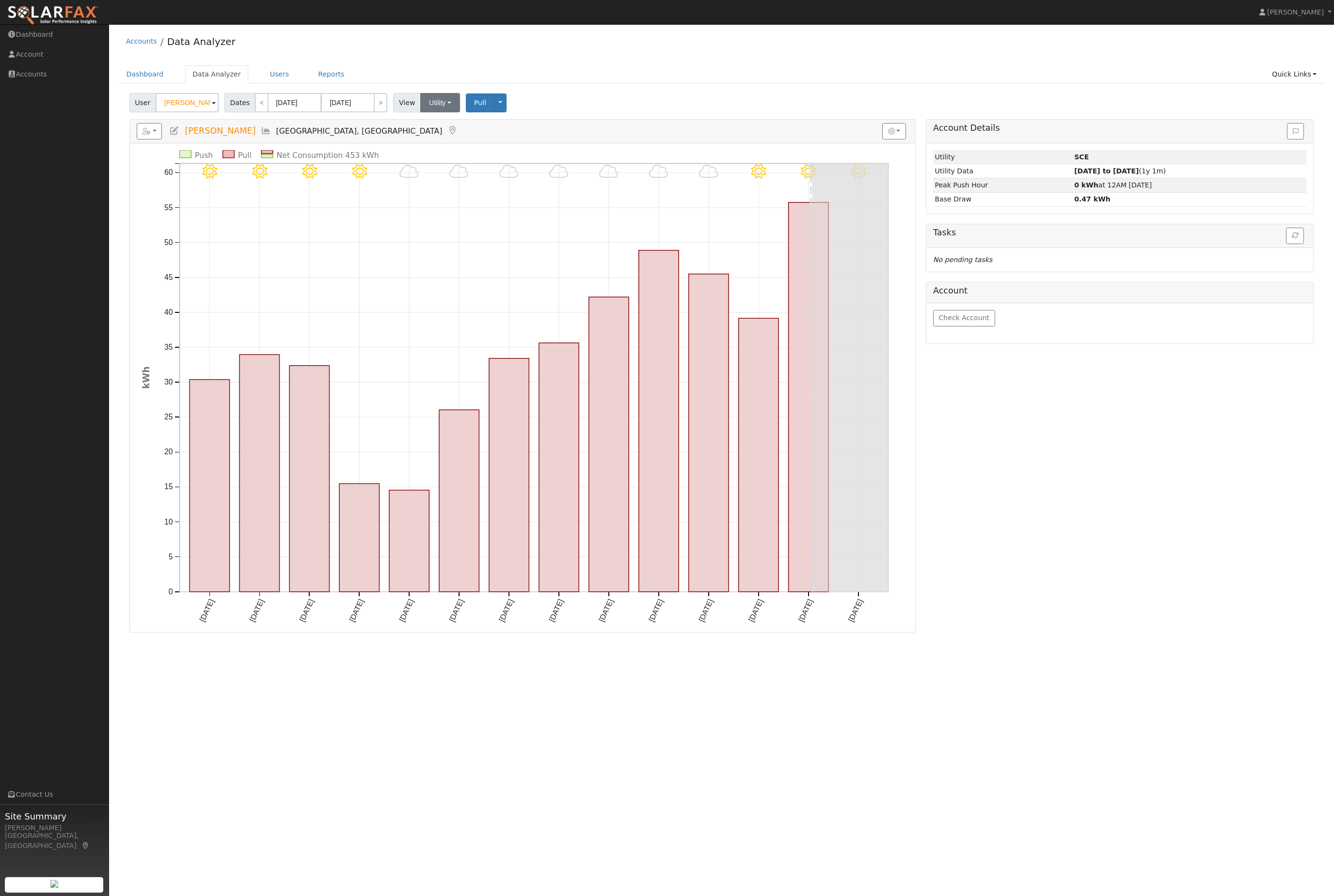
click at [460, 112] on button "Utility" at bounding box center [440, 102] width 40 height 19
click at [971, 53] on div "Accounts Data Analyzer" at bounding box center [722, 44] width 1205 height 30
click at [882, 139] on button "button" at bounding box center [894, 132] width 24 height 17
click at [781, 173] on label "Show Previous Year" at bounding box center [785, 168] width 66 height 10
click at [748, 172] on input "Show Previous Year" at bounding box center [745, 168] width 7 height 7
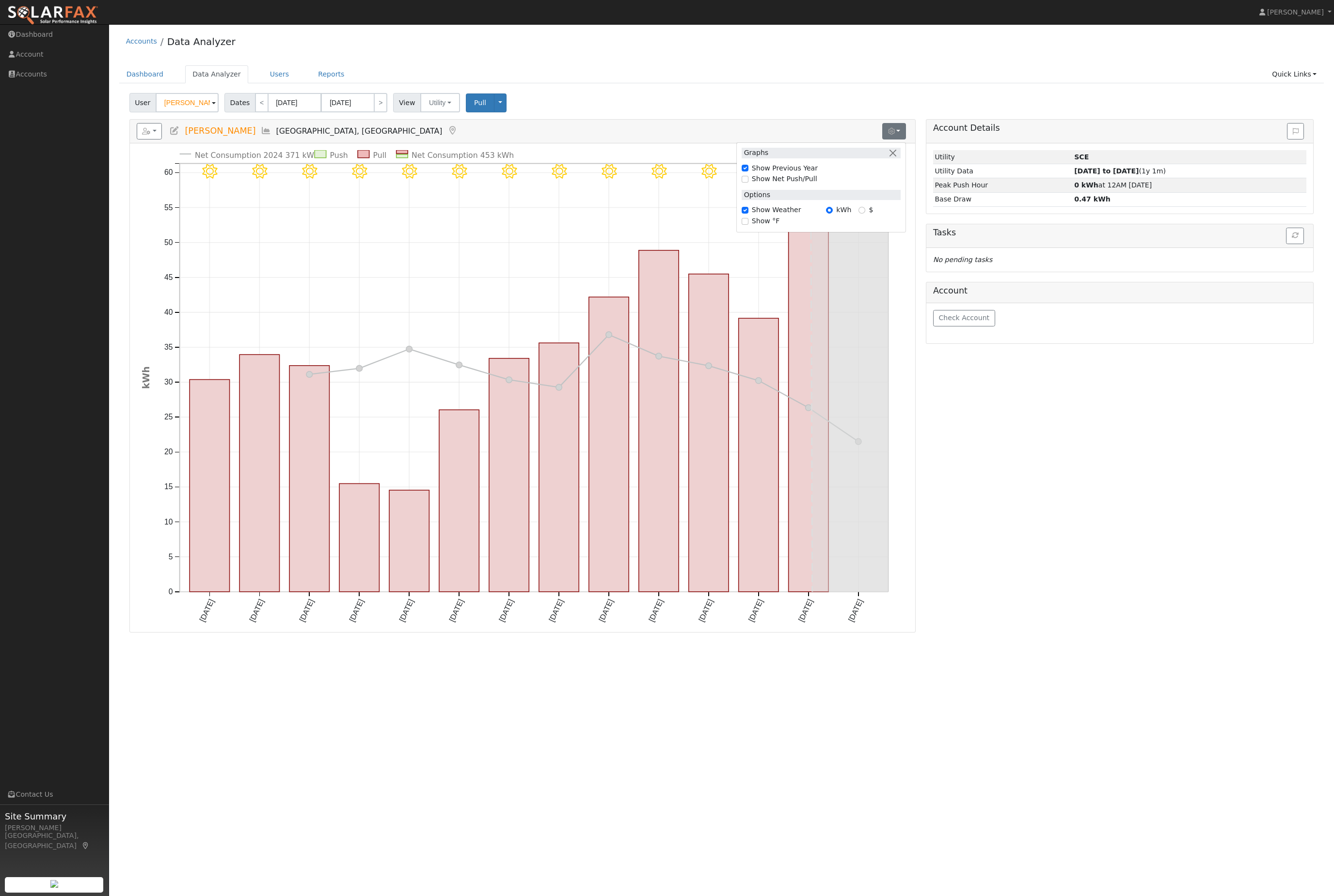
click at [815, 173] on label "Show Previous Year" at bounding box center [785, 168] width 66 height 10
click at [748, 172] on input "Show Previous Year" at bounding box center [745, 168] width 7 height 7
checkbox input "false"
click at [742, 183] on input "Show Net Push/Pull" at bounding box center [745, 179] width 7 height 7
checkbox input "true"
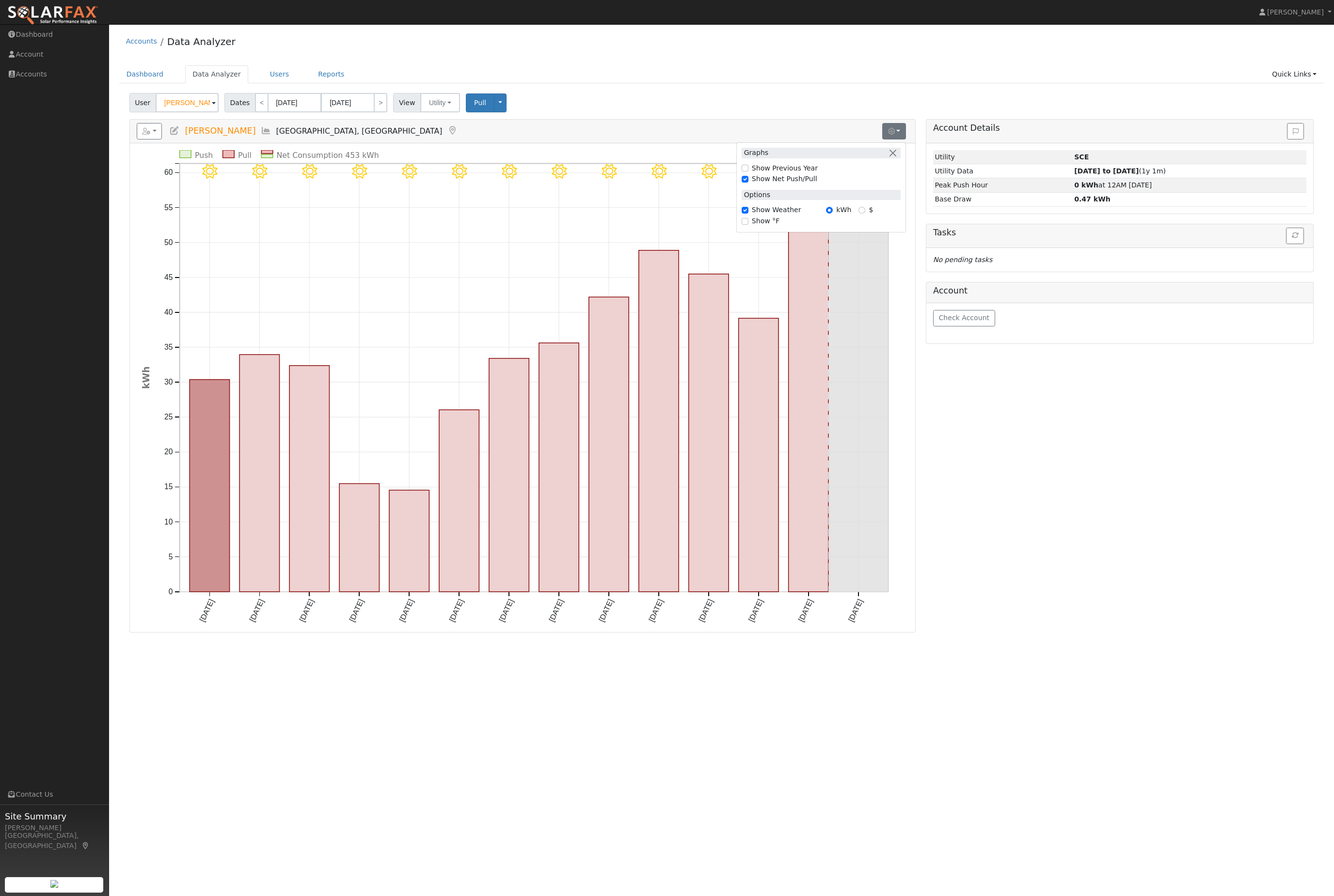
click at [882, 139] on button "button" at bounding box center [894, 132] width 24 height 17
click at [292, 83] on link "Users" at bounding box center [279, 74] width 34 height 18
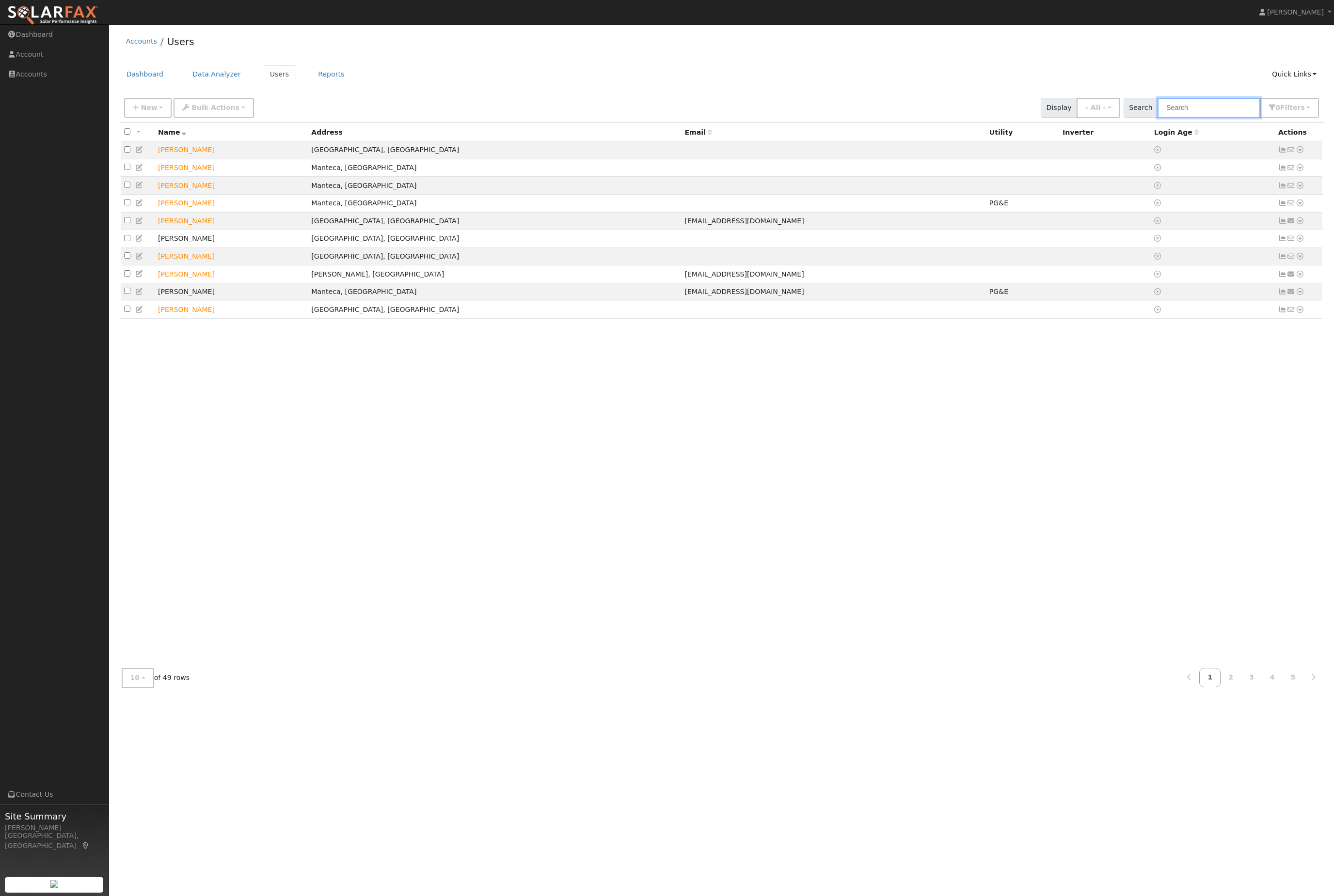
click at [1228, 118] on input "text" at bounding box center [1208, 108] width 102 height 20
type input "[PERSON_NAME]"
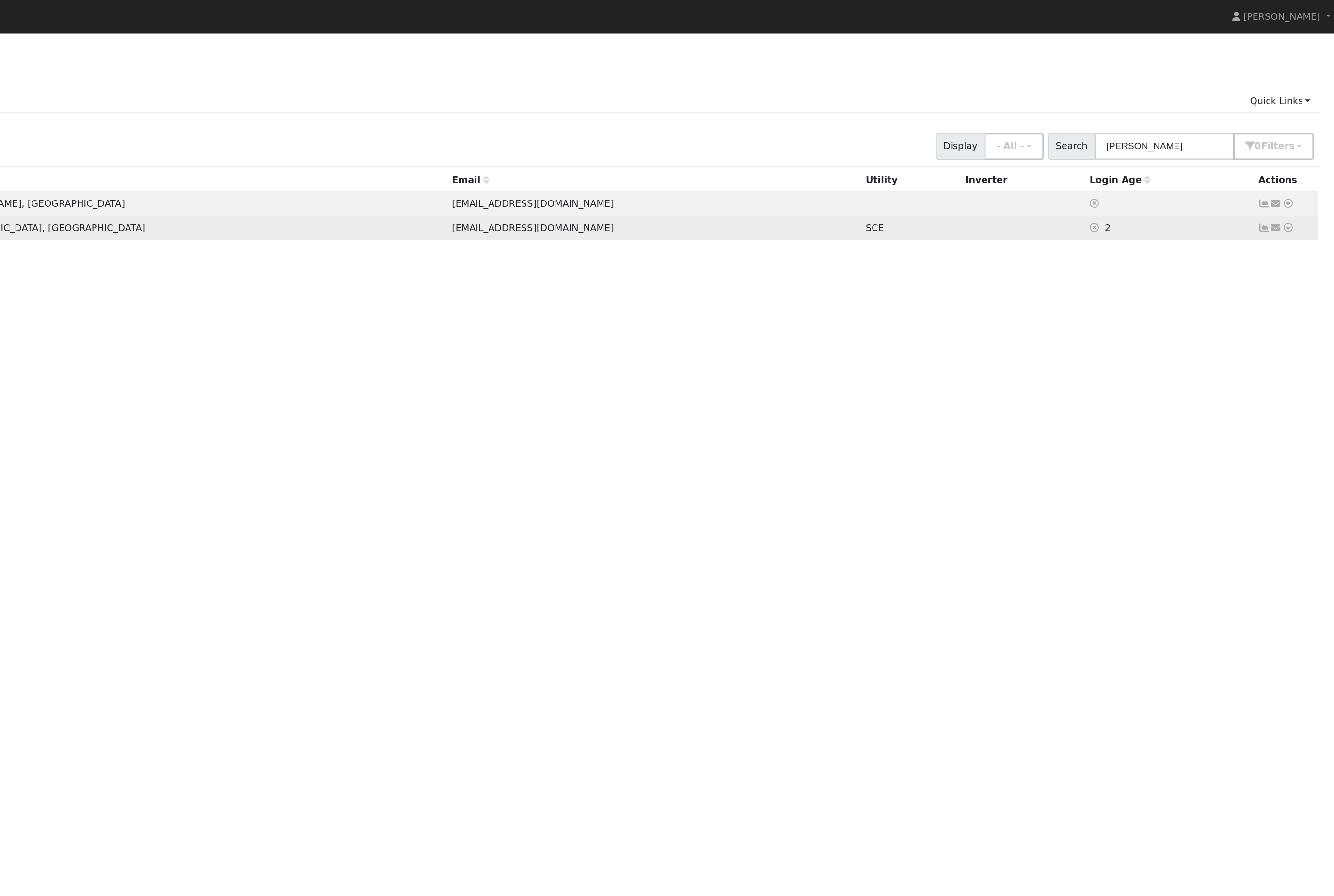
click at [1275, 177] on td "Send Email... Data Analyzer Reports Scenario Health Check Energy Audit Account …" at bounding box center [1299, 168] width 48 height 18
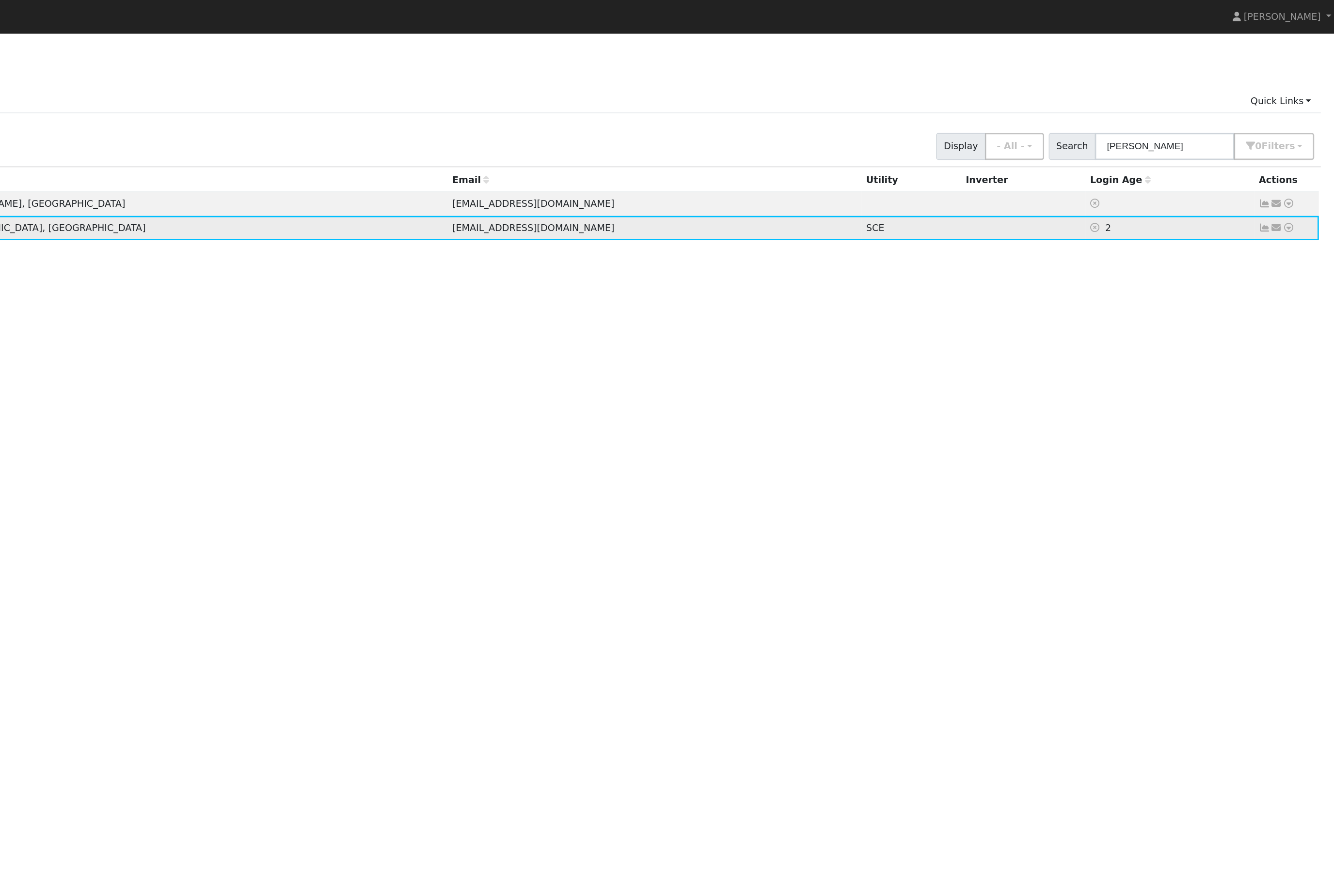
click at [1275, 177] on td "Send Email... Data Analyzer Reports Scenario Health Check Energy Audit Account …" at bounding box center [1299, 168] width 48 height 18
click at [1287, 173] on link at bounding box center [1291, 168] width 9 height 10
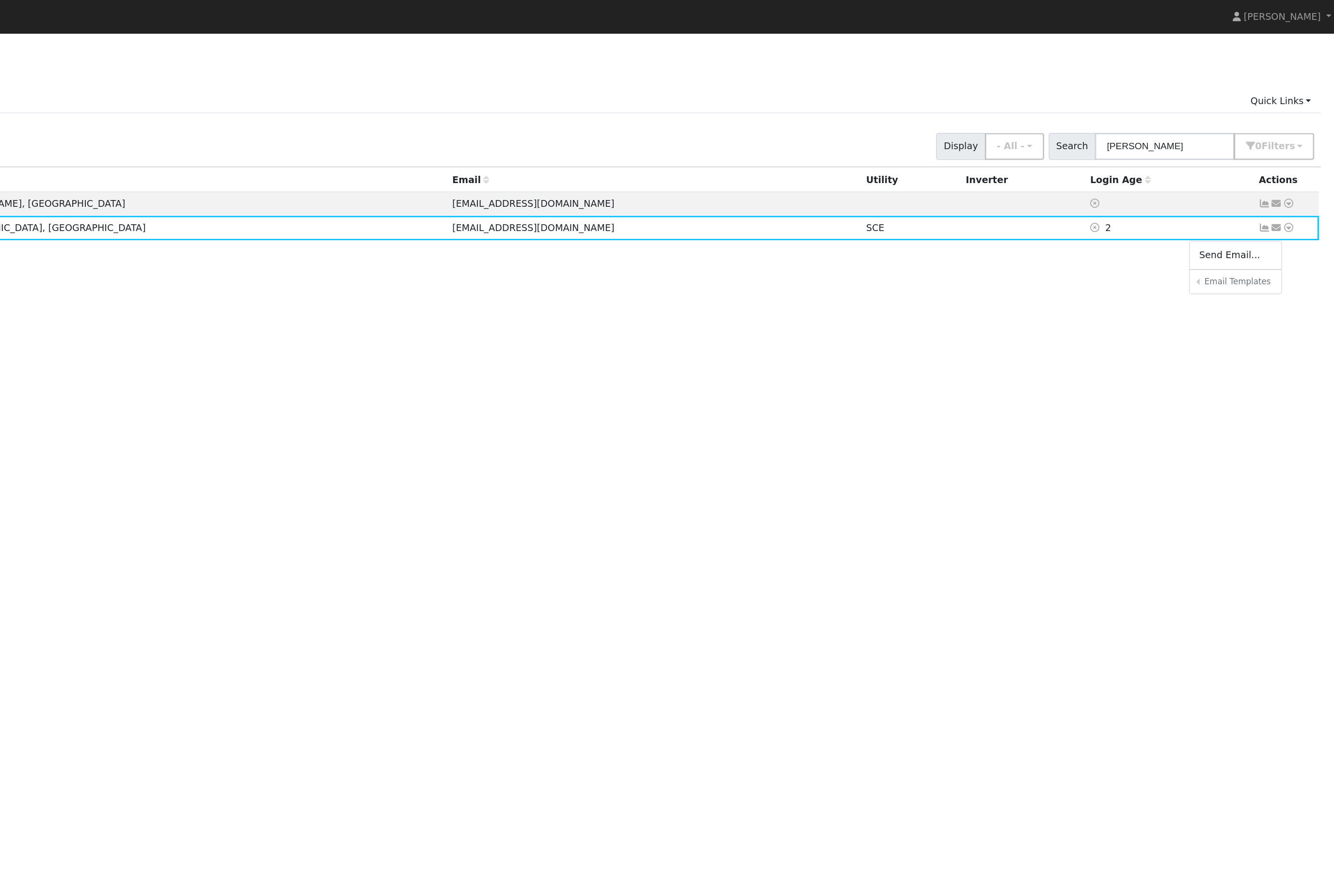
click at [895, 334] on div "All None All on page None on page Name Address Email Utility Inverter Login Age…" at bounding box center [722, 392] width 1205 height 538
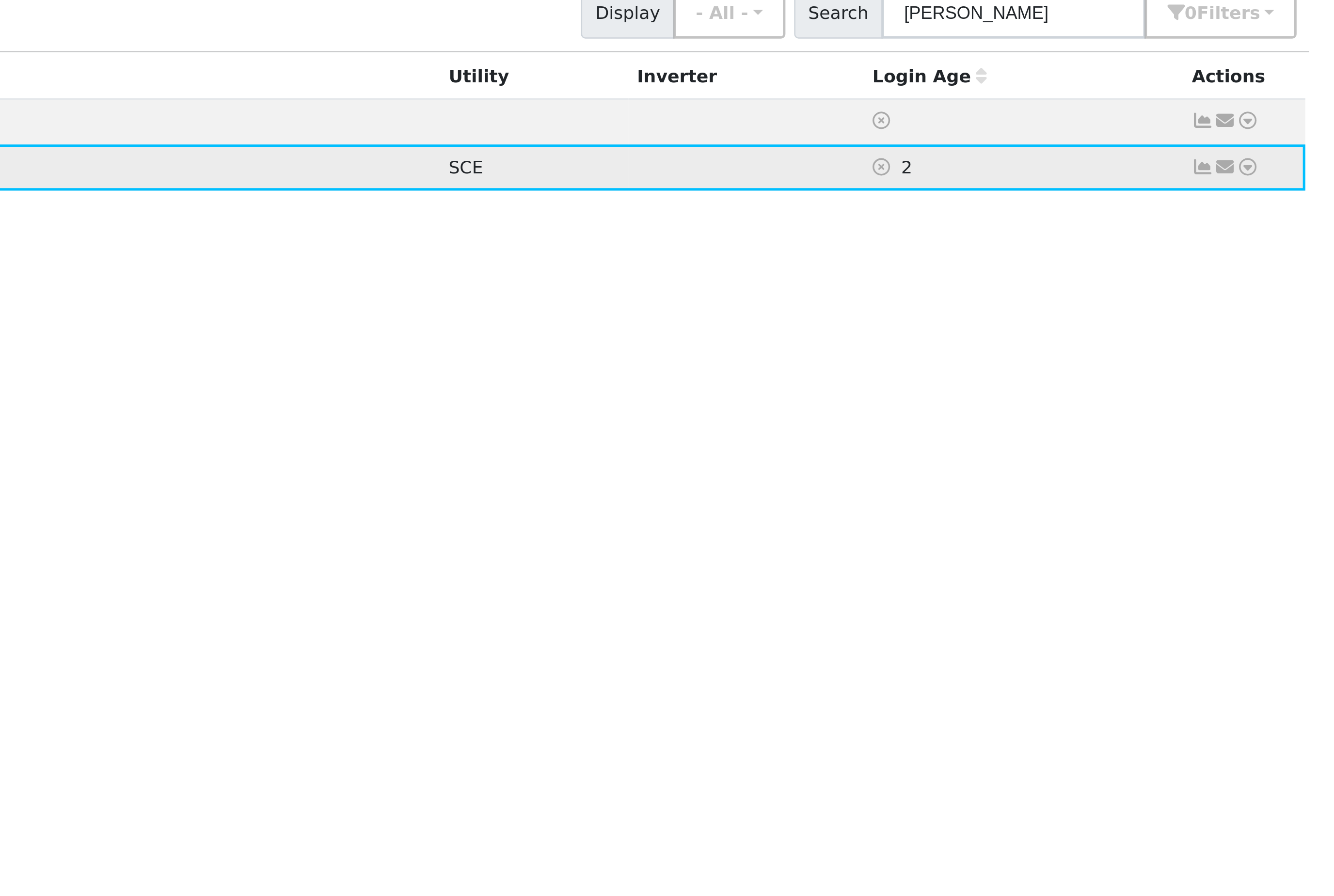
click at [1295, 164] on icon at bounding box center [1300, 167] width 9 height 7
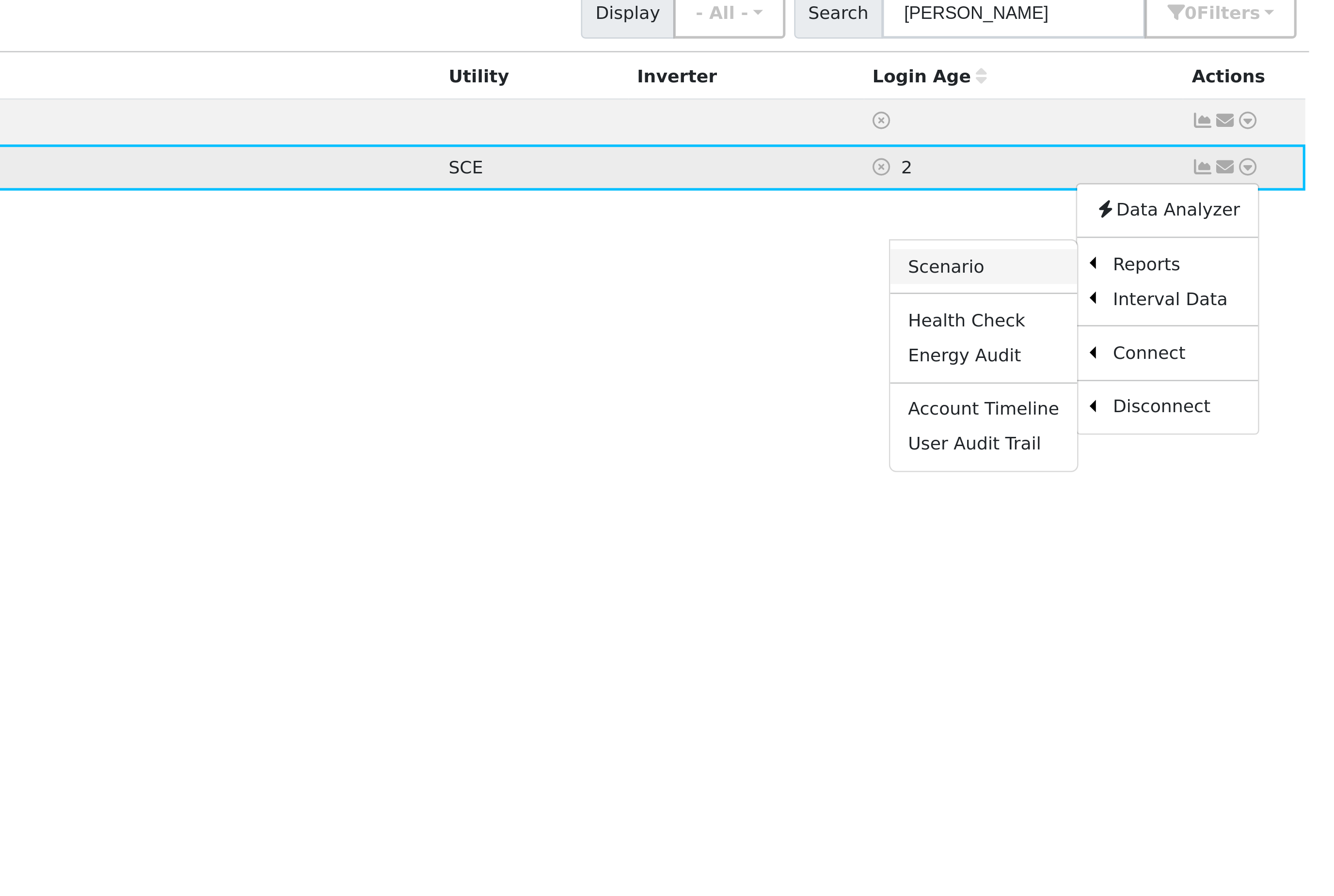
click at [1161, 200] on link "Scenario" at bounding box center [1197, 206] width 72 height 14
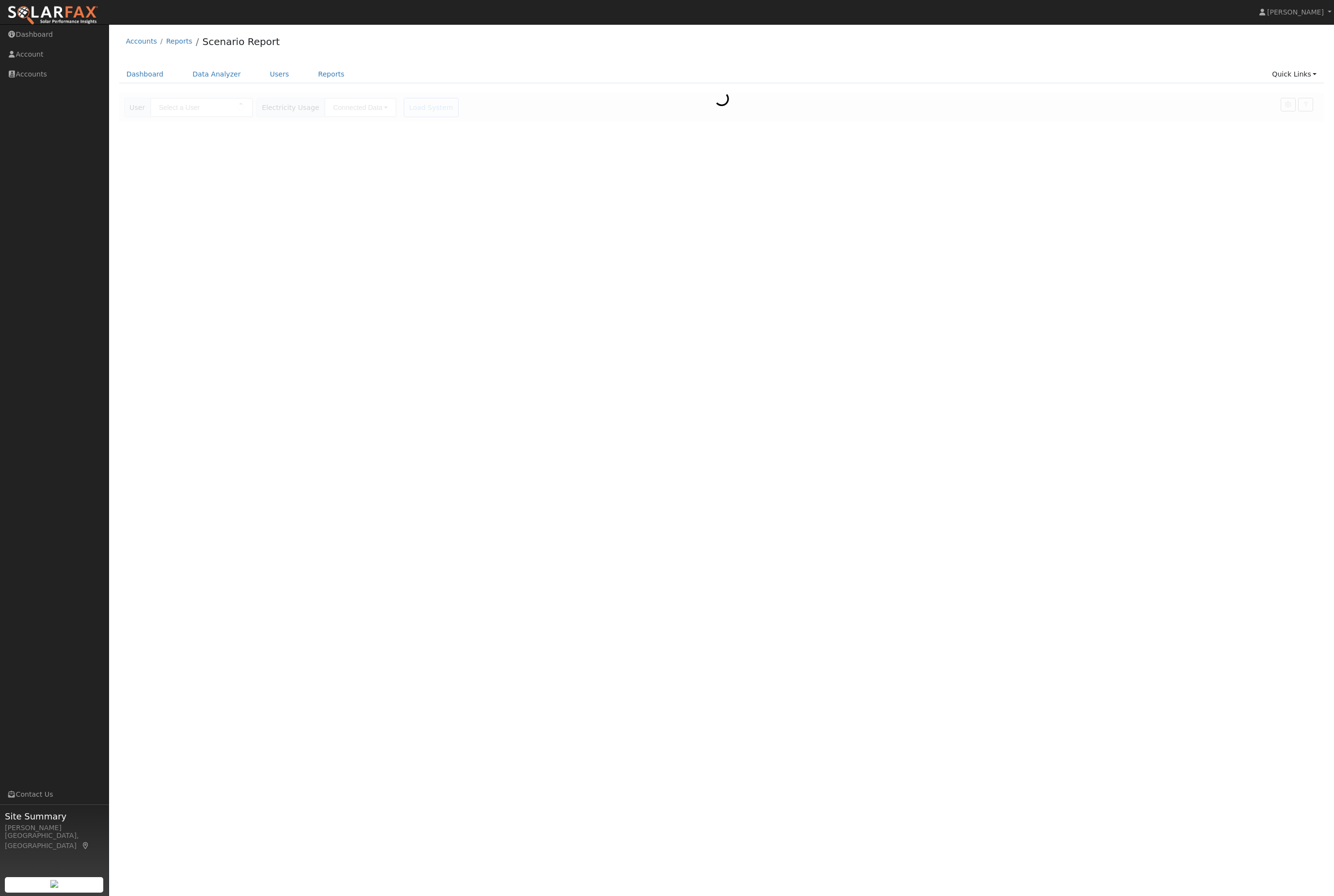
type input "[PERSON_NAME]"
type input "Southern [US_STATE] Edison"
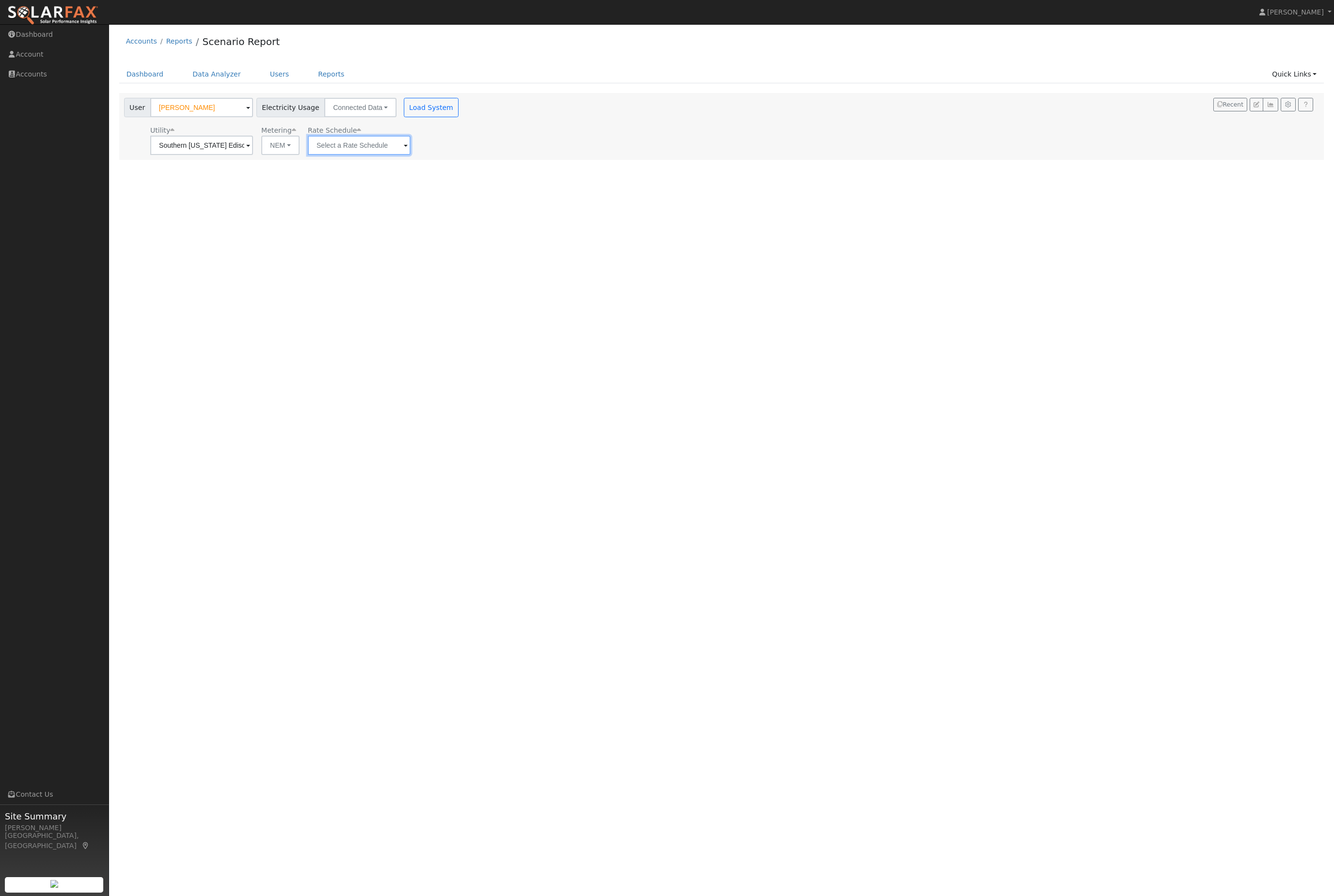
click at [253, 150] on input "text" at bounding box center [201, 145] width 102 height 19
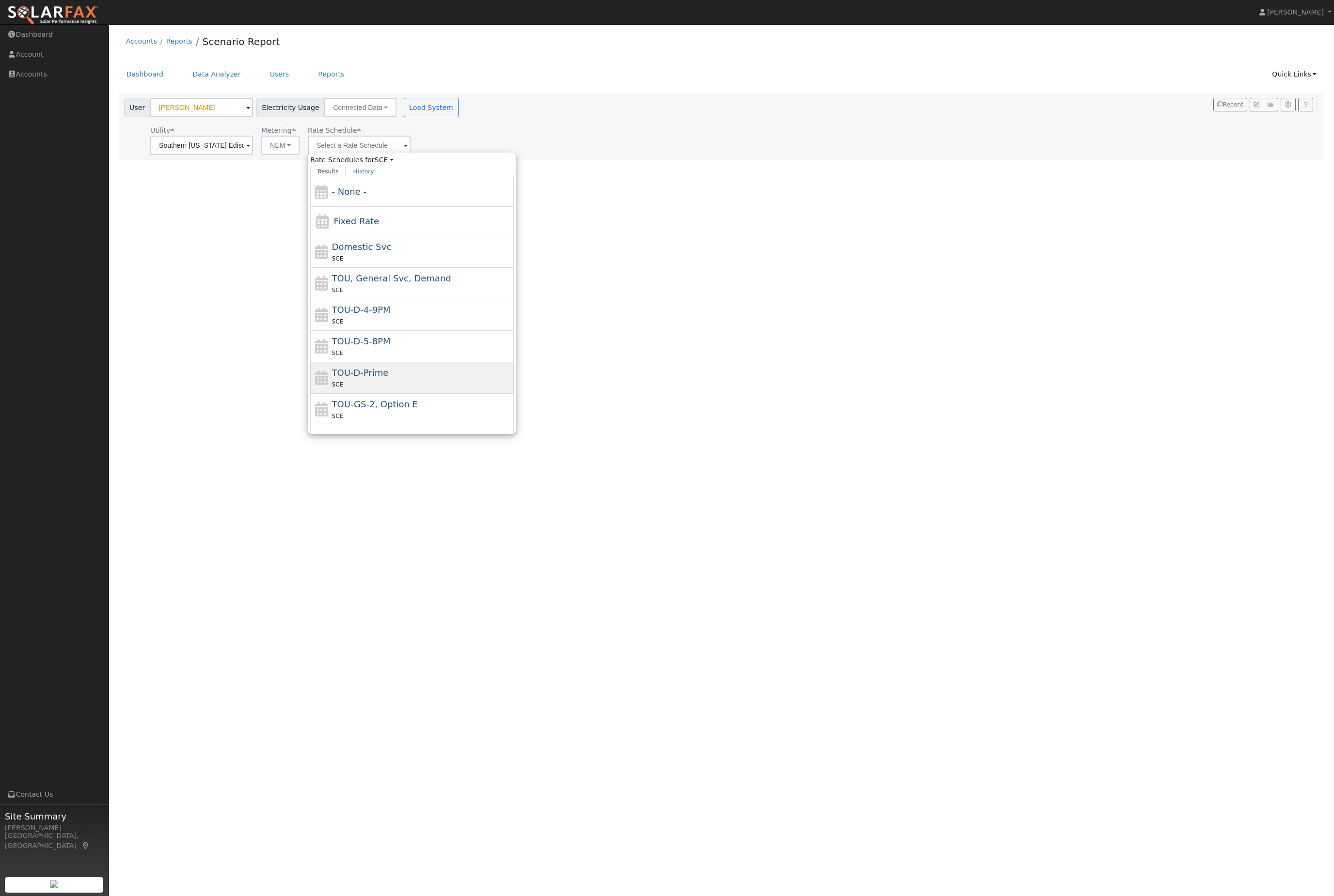
click at [406, 385] on div "TOU-D-Prime SCE" at bounding box center [422, 378] width 180 height 23
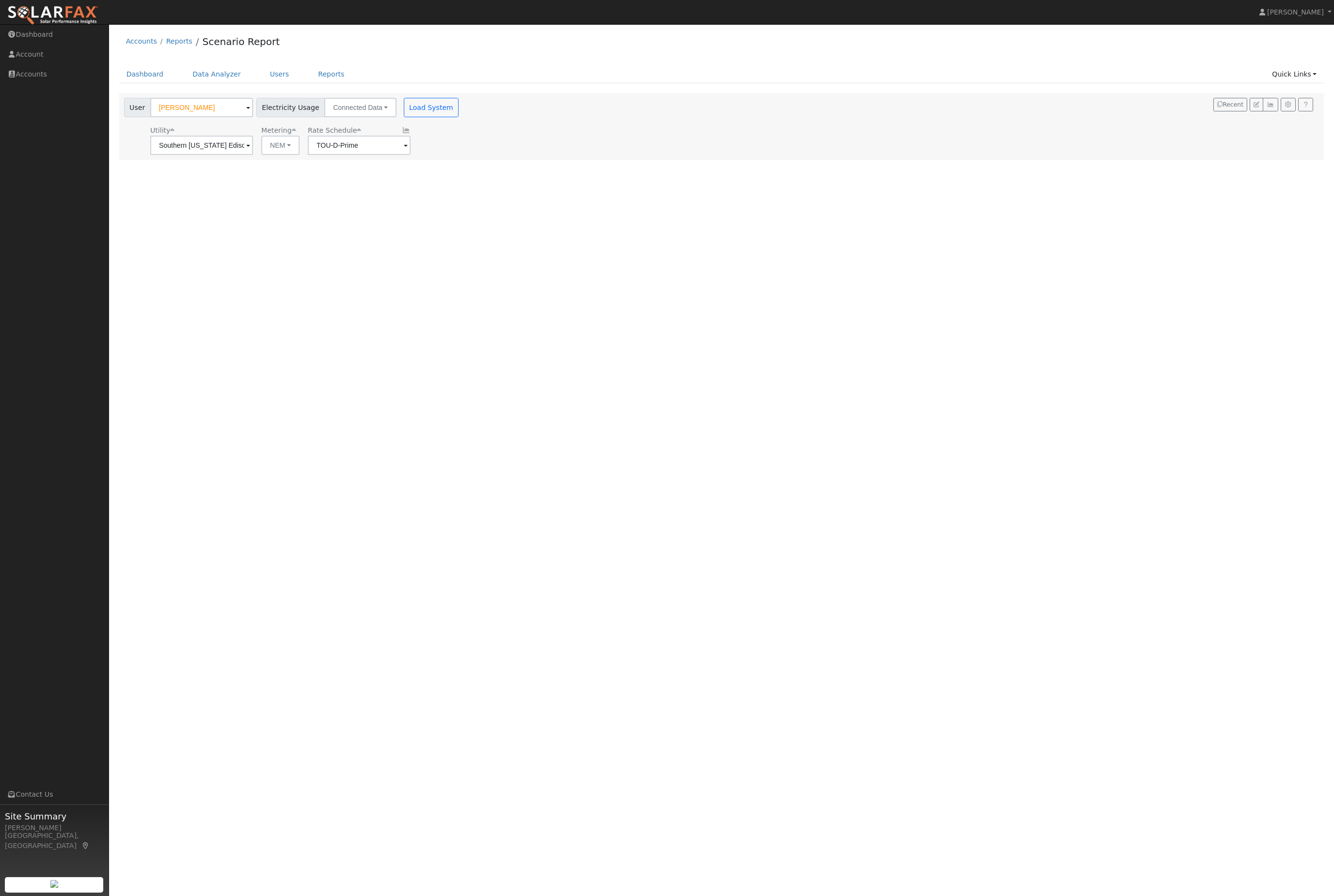
click at [253, 155] on input "TOU-D-Prime" at bounding box center [201, 145] width 102 height 19
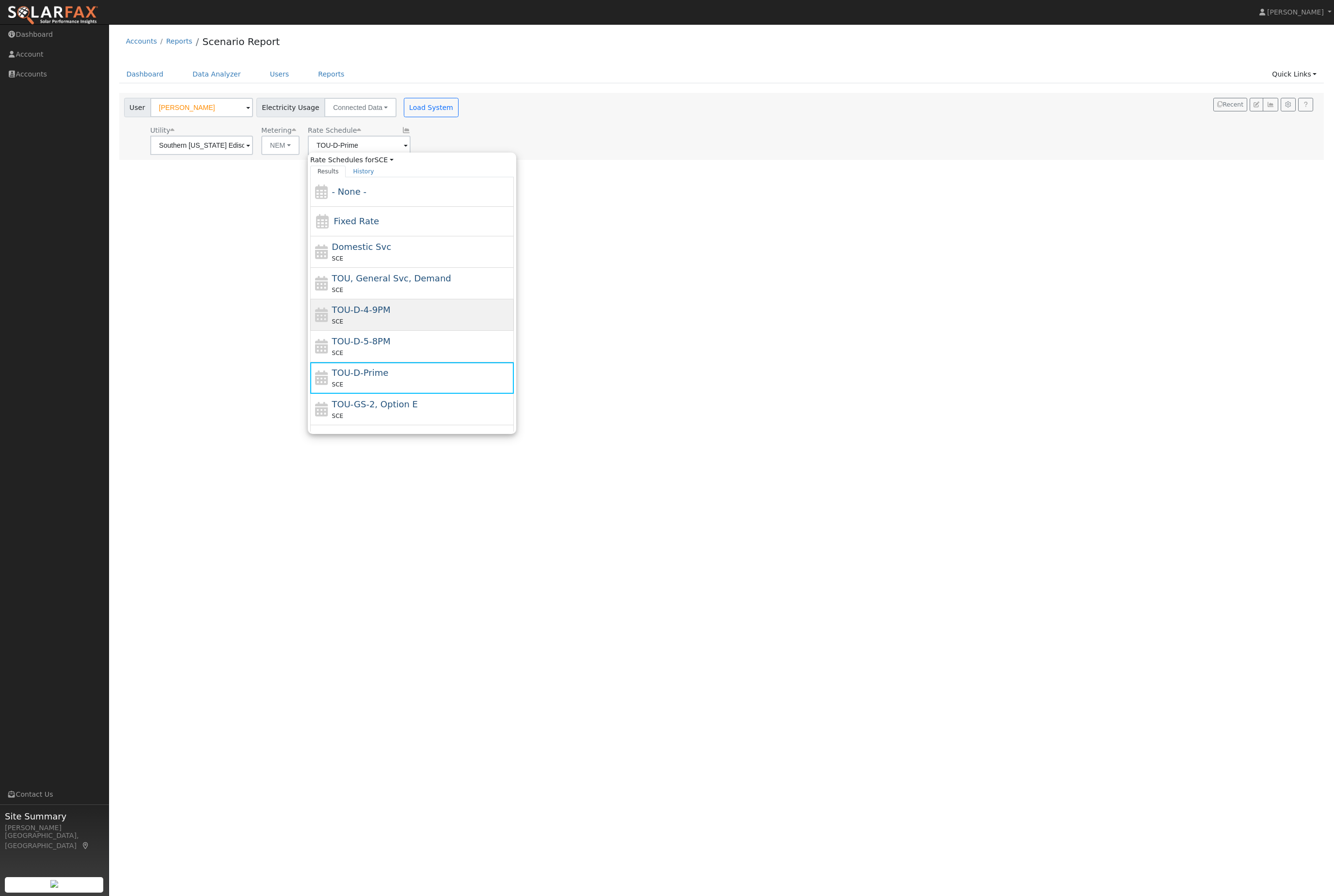
click at [420, 324] on div "TOU-D-4-9PM SCE" at bounding box center [422, 315] width 180 height 23
type input "TOU-D-4-9PM"
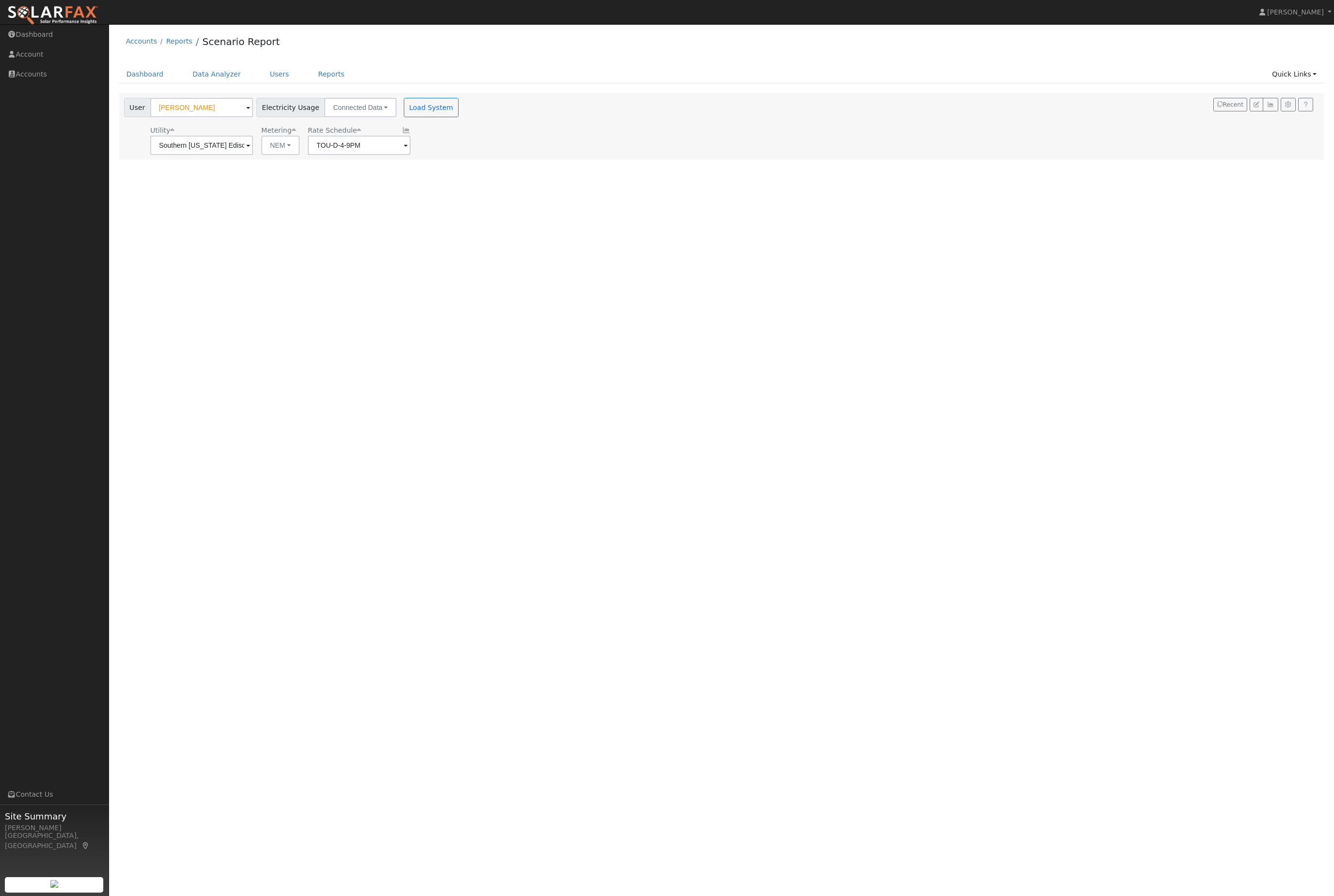
click at [455, 117] on button "Load System" at bounding box center [431, 107] width 55 height 19
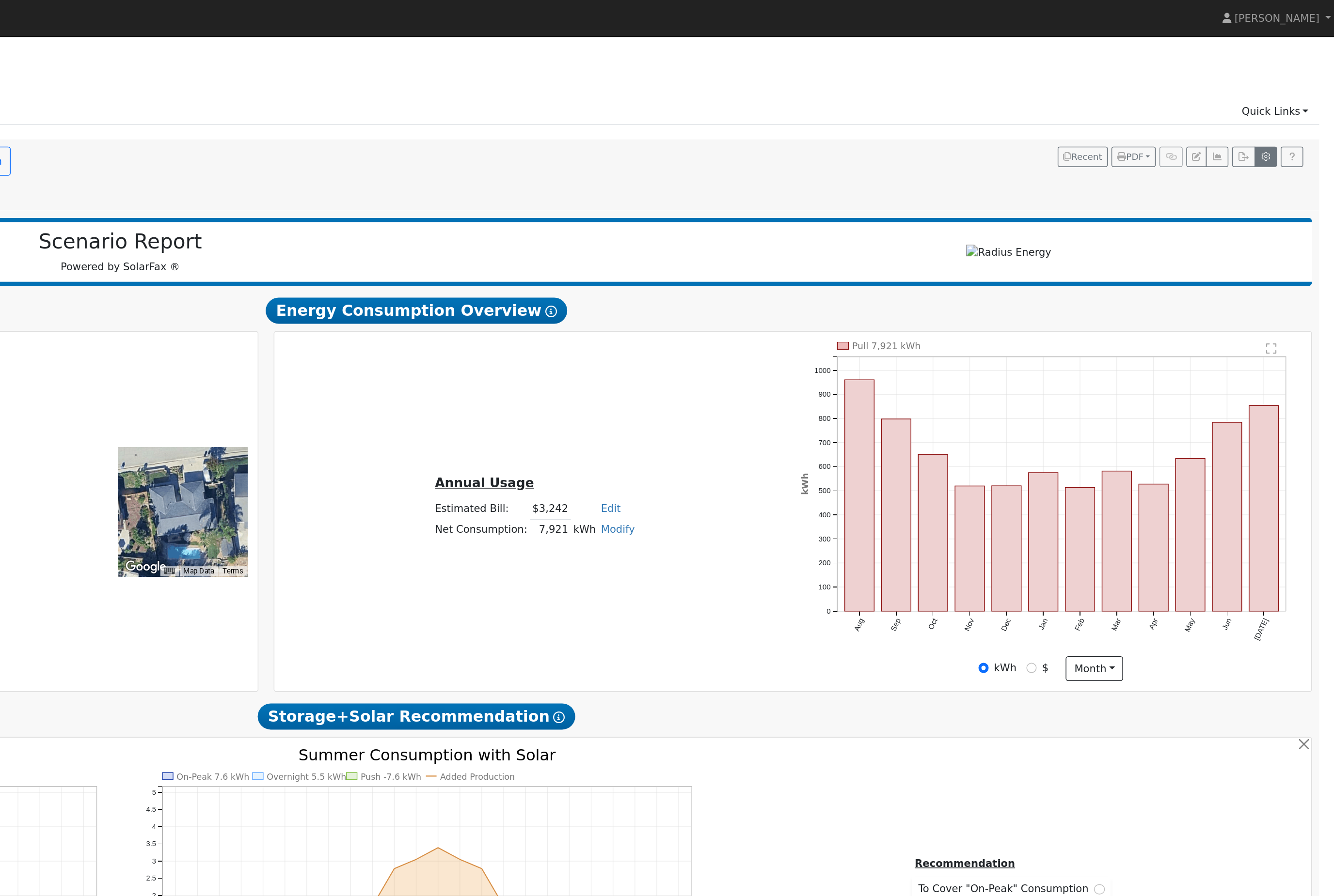
click at [1280, 111] on button "button" at bounding box center [1288, 105] width 15 height 14
type input "130"
type input "150"
type input "200"
type input "15"
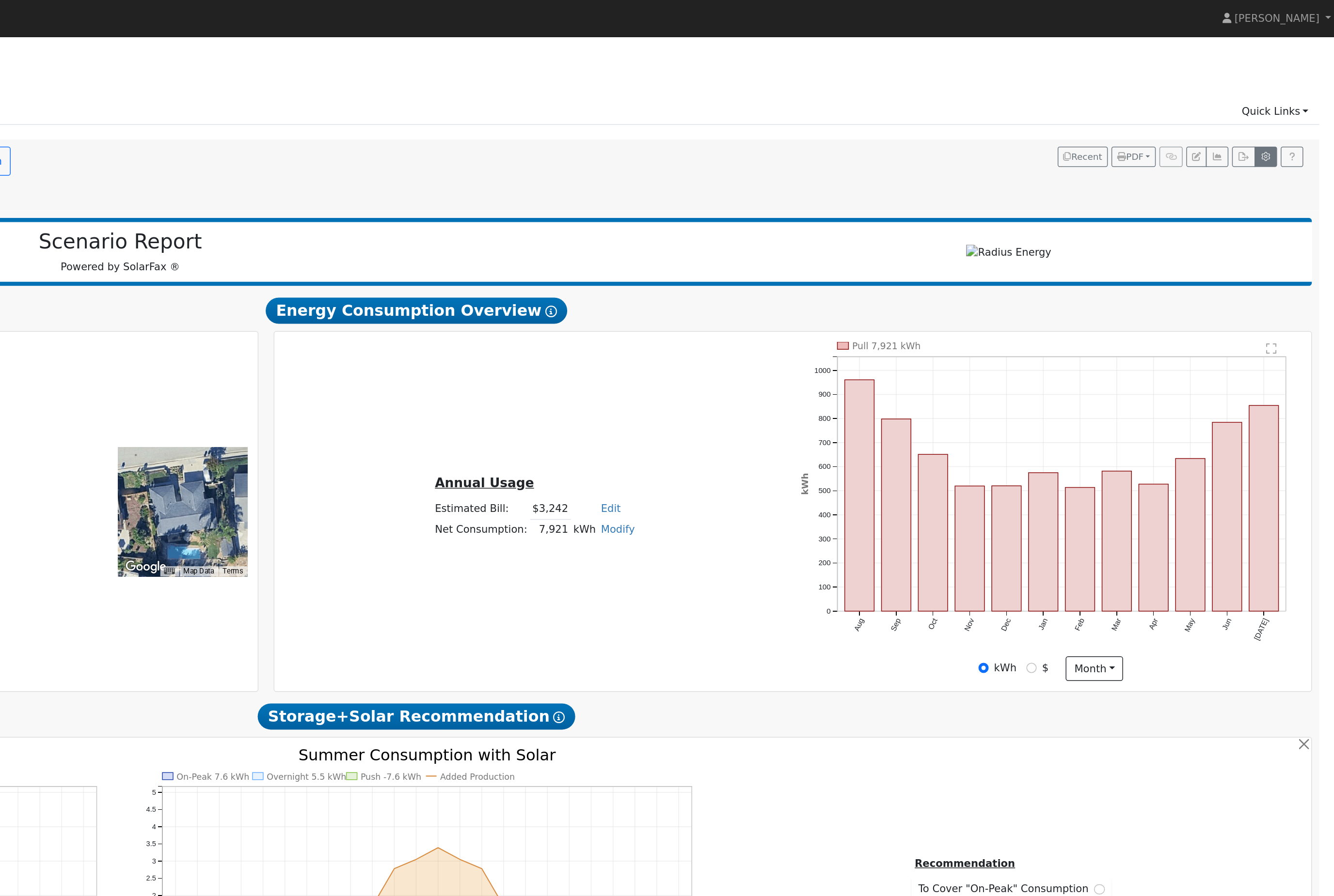
type input "30"
type input "5"
type input "6.6"
type input "3.44"
type input "15500"
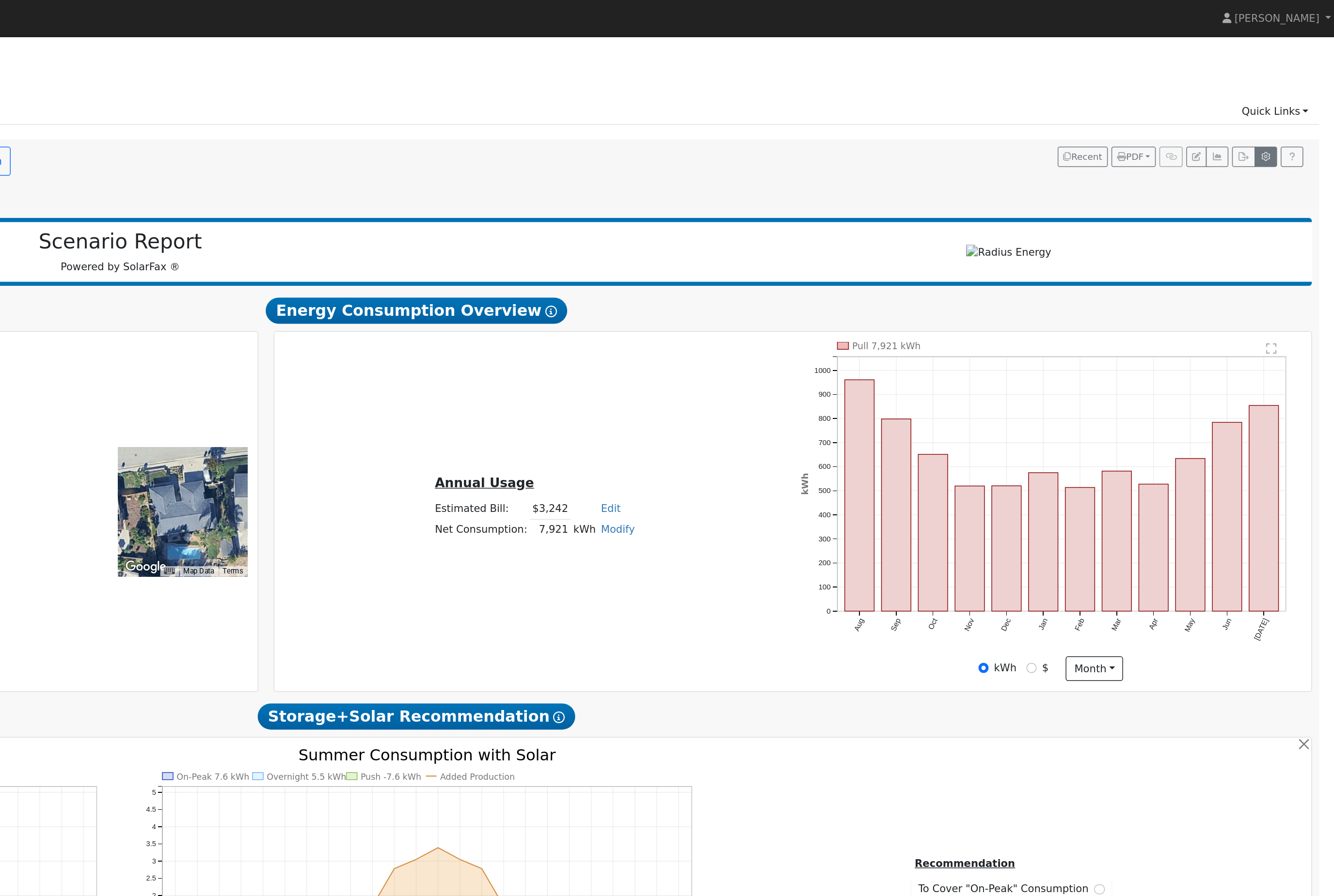
type input "15"
type input "0"
type input "350"
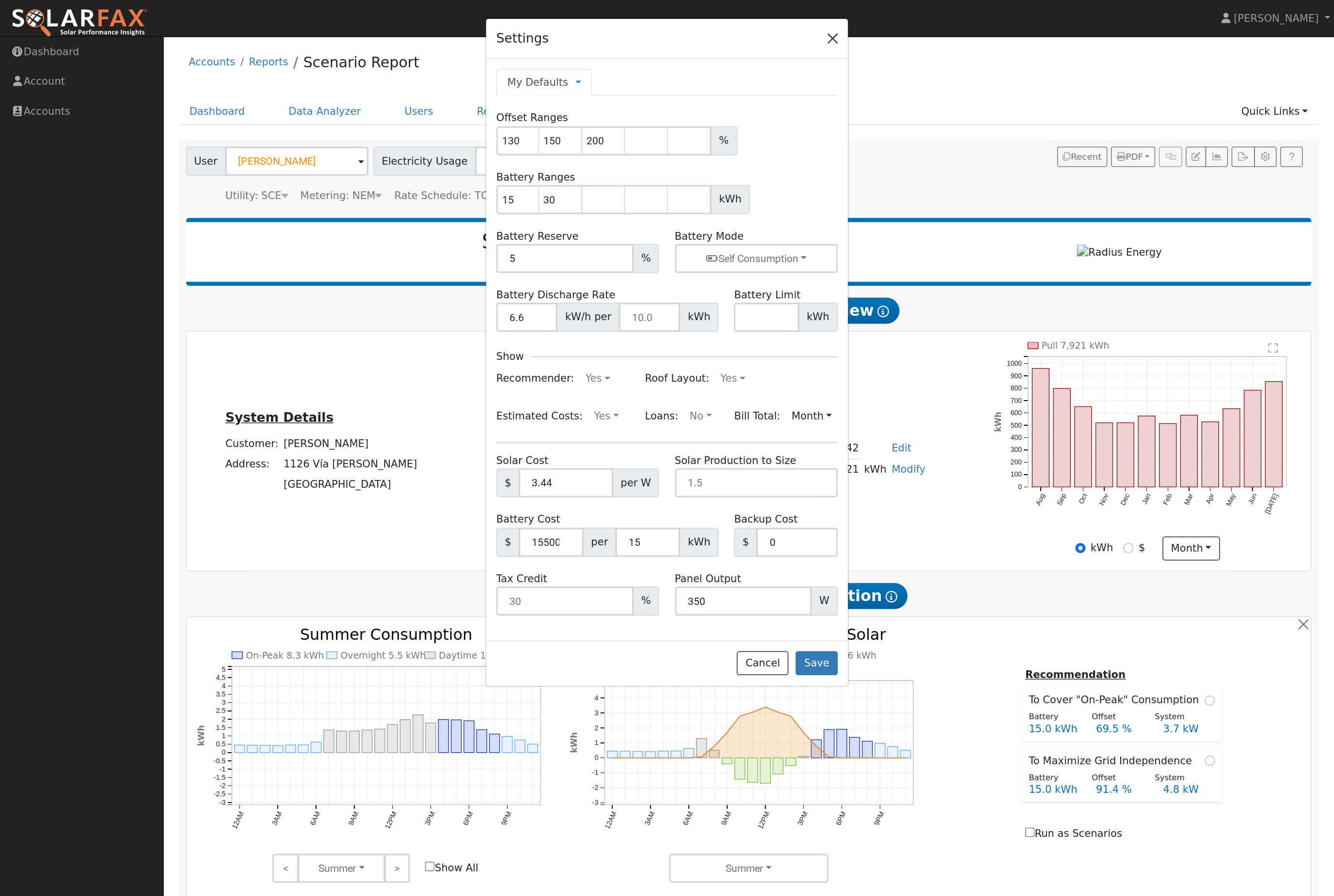
click at [559, 30] on button "button" at bounding box center [555, 25] width 14 height 14
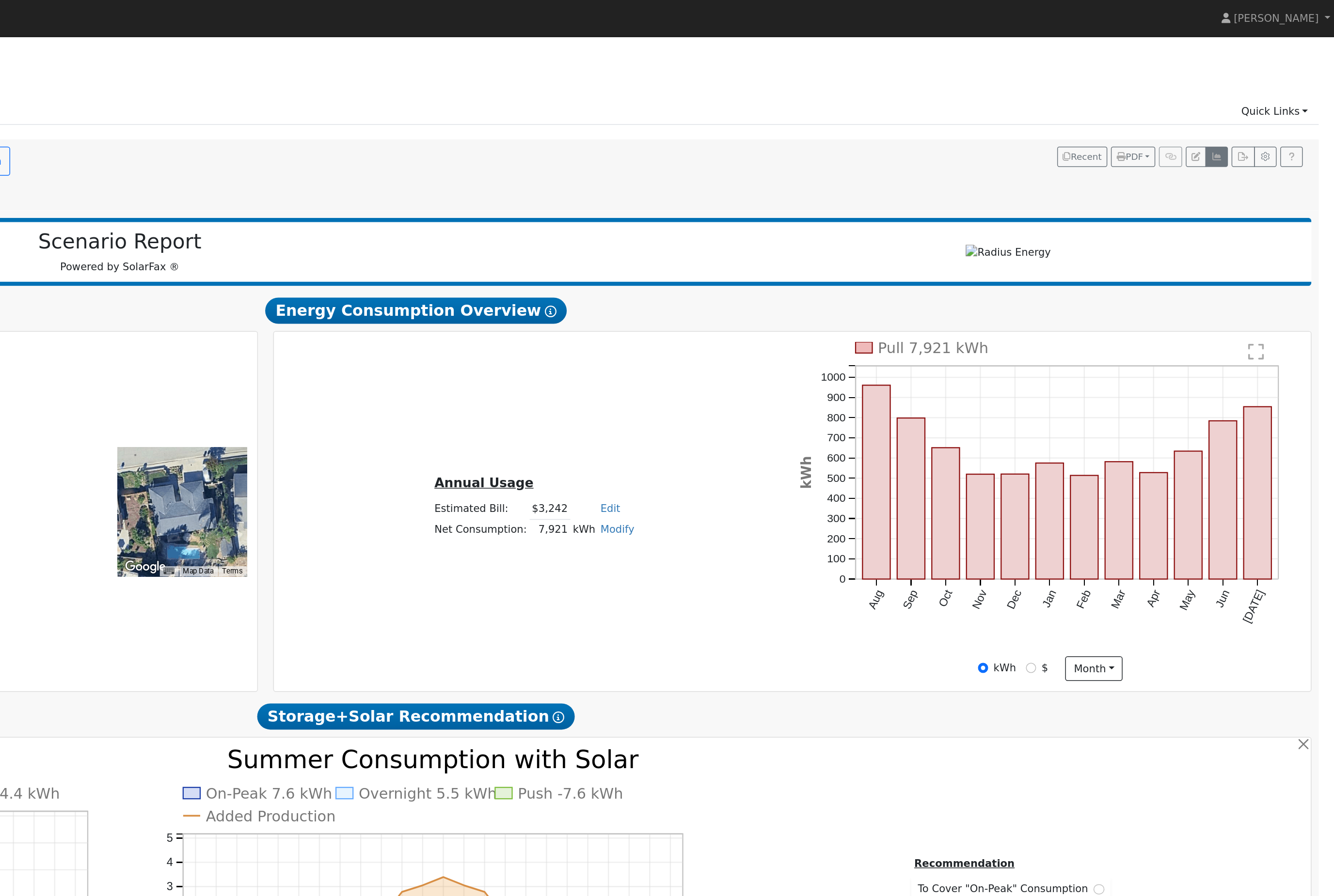
click at [1248, 111] on button "button" at bounding box center [1255, 105] width 15 height 14
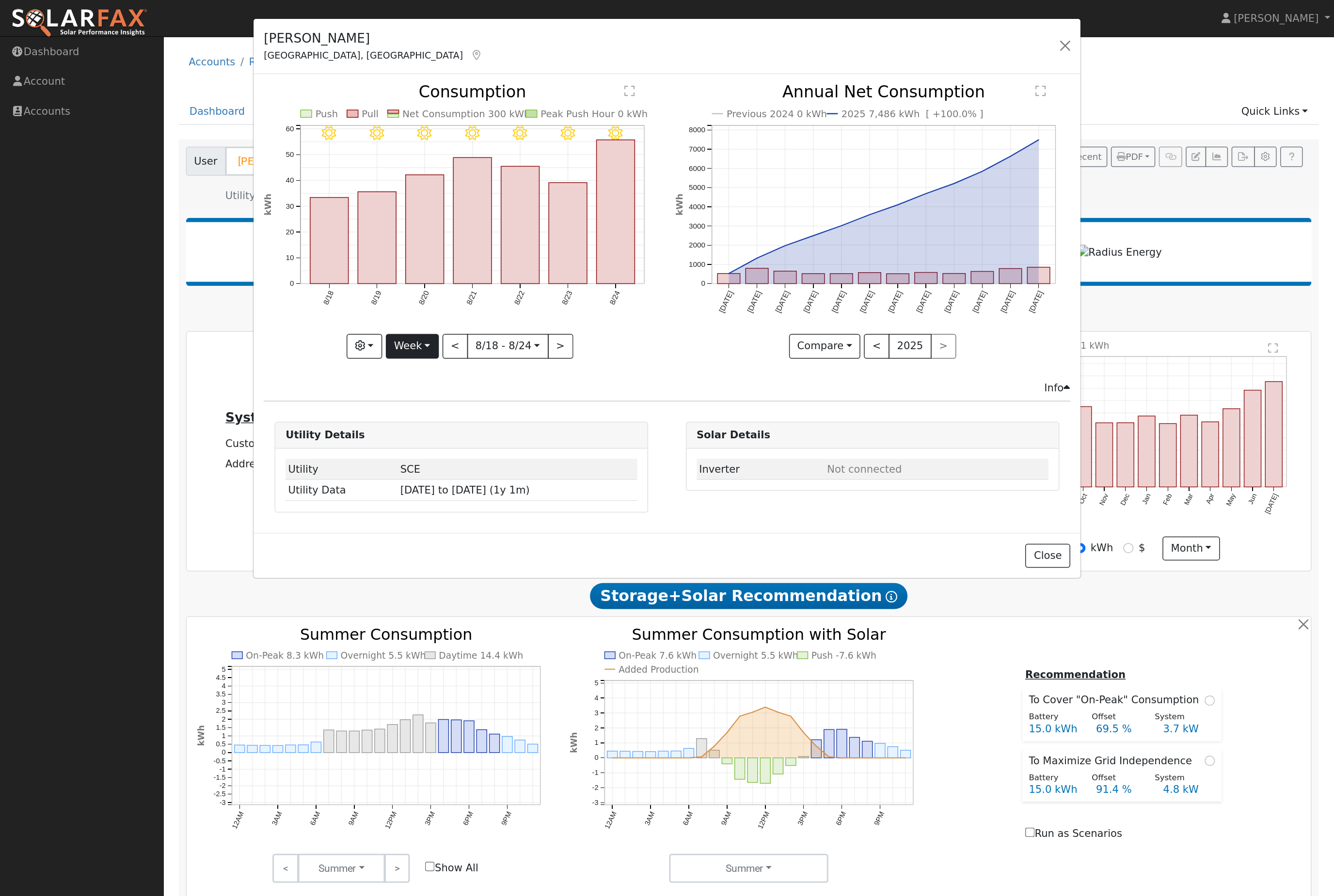
click at [279, 237] on button "Week" at bounding box center [275, 231] width 35 height 17
click at [289, 301] on link "Year" at bounding box center [291, 293] width 67 height 14
type input "[DATE]"
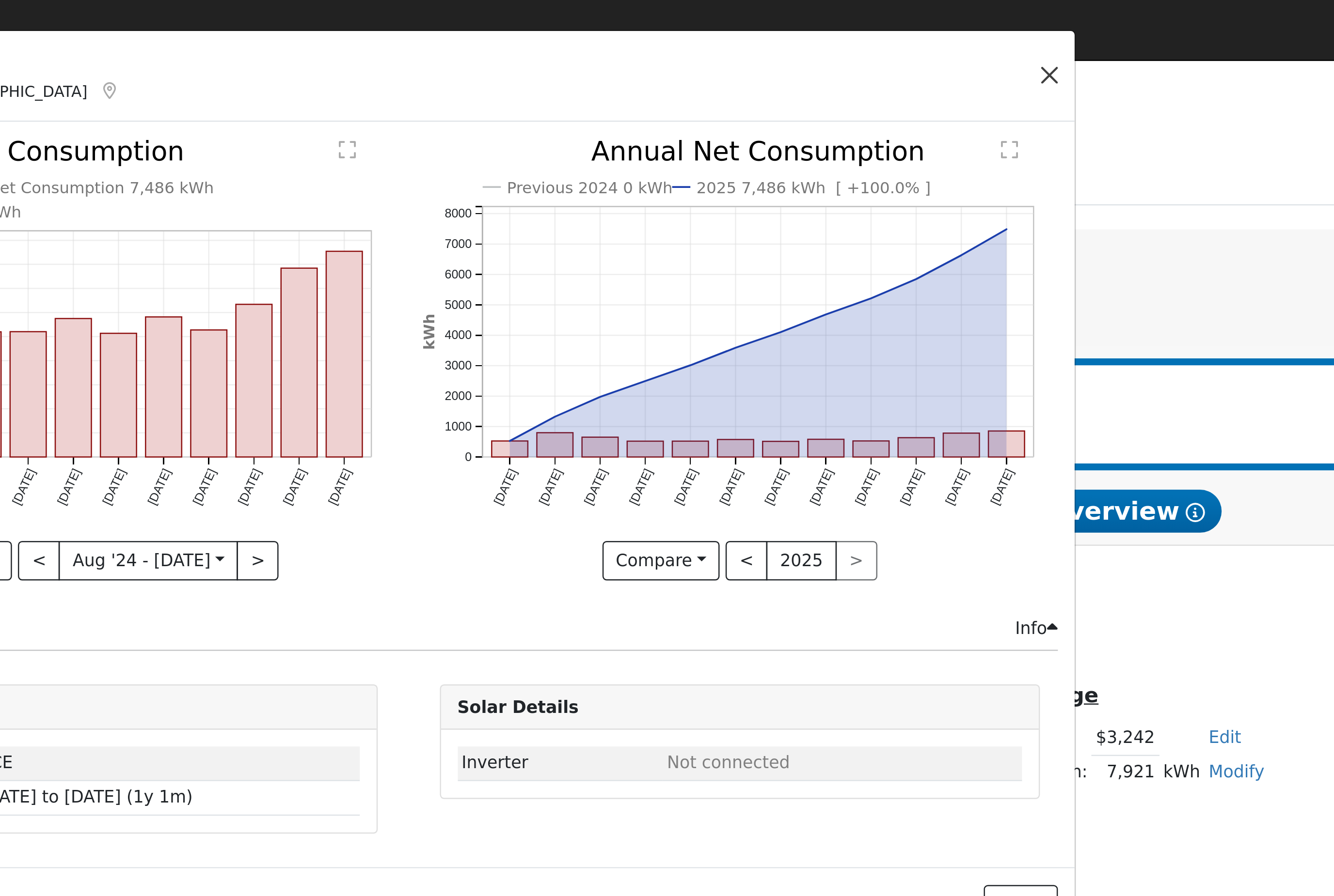
click at [523, 35] on button "button" at bounding box center [530, 31] width 14 height 14
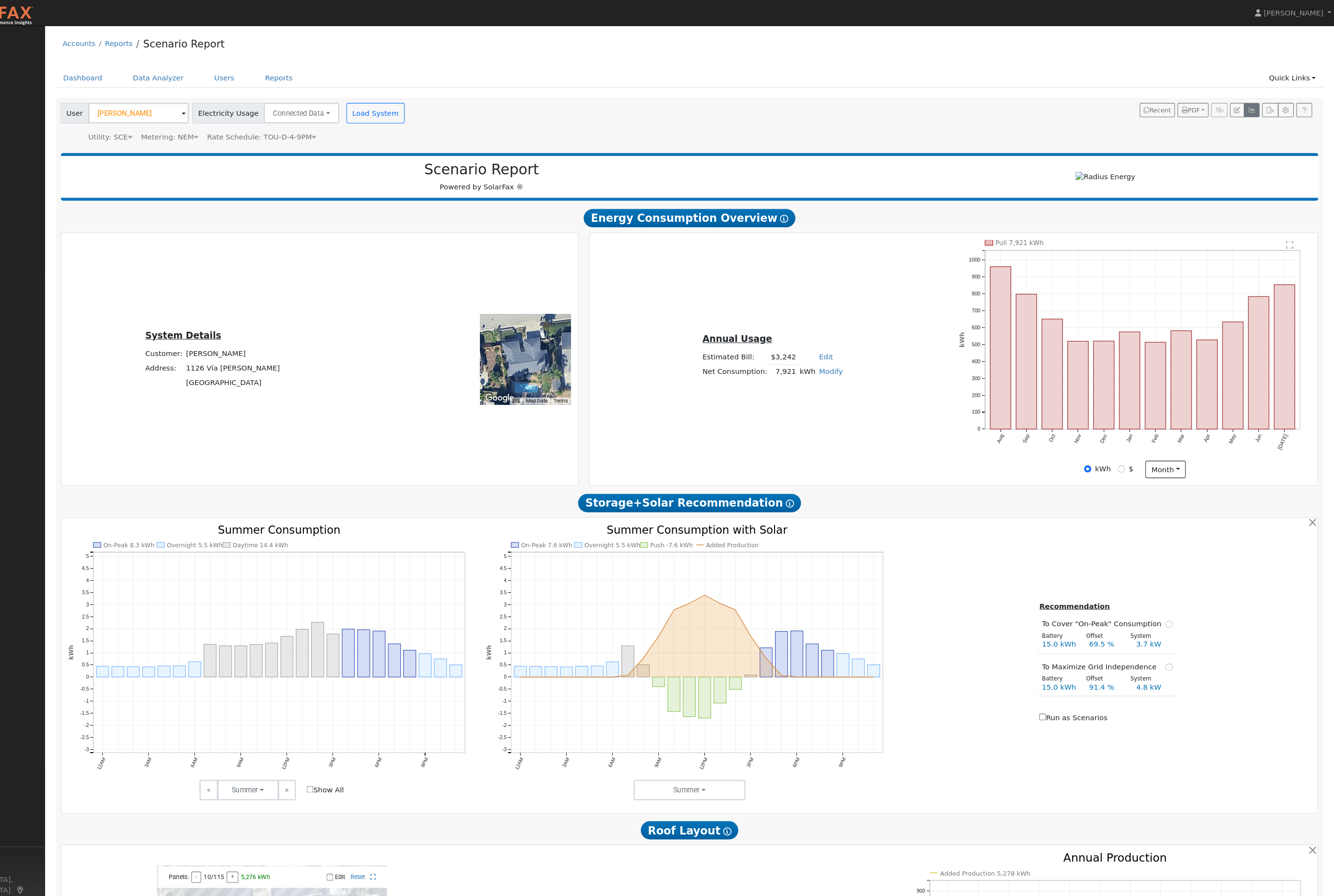
click at [1252, 108] on icon "button" at bounding box center [1255, 105] width 7 height 6
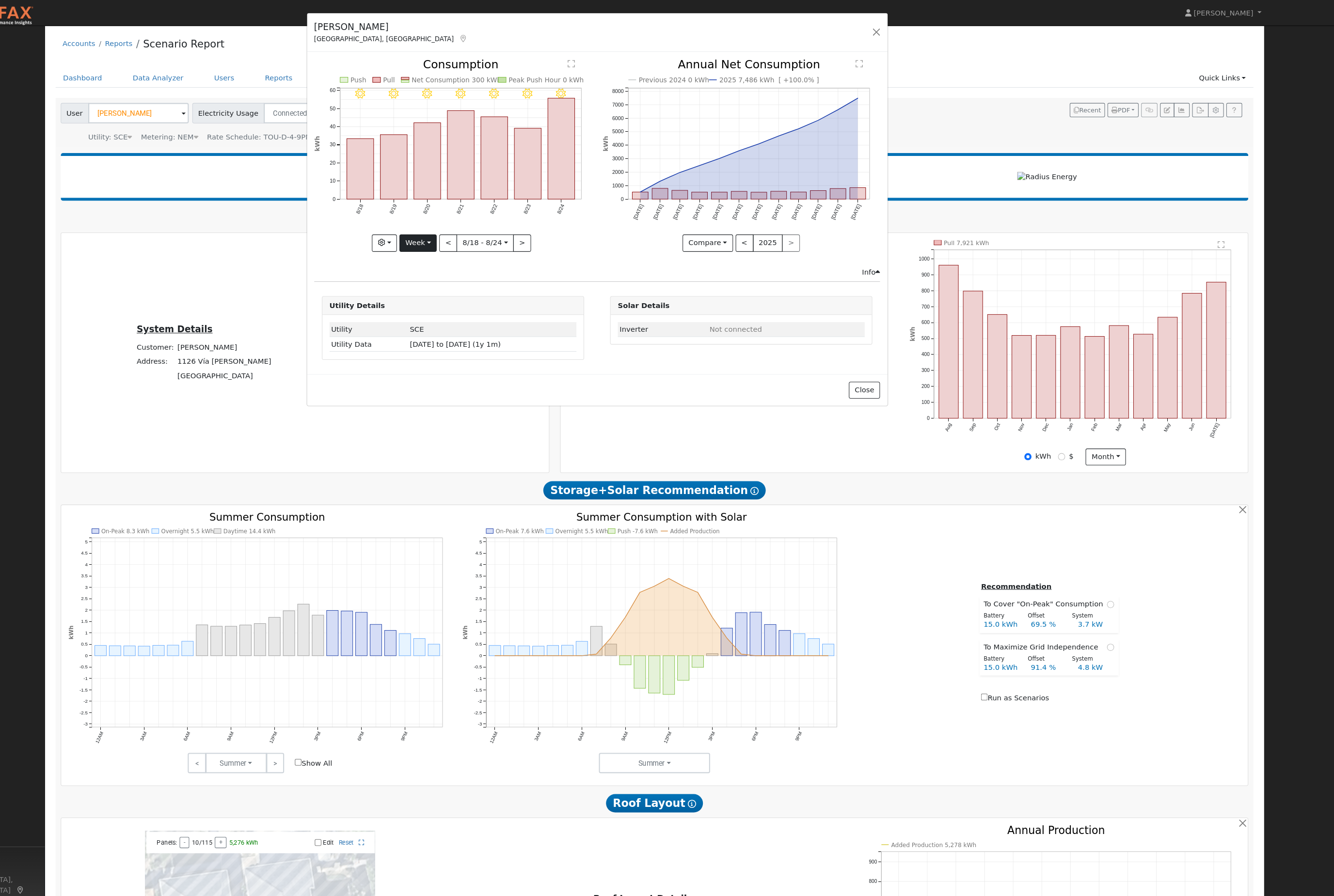
click at [446, 239] on button "Week" at bounding box center [464, 231] width 35 height 17
click at [446, 301] on link "Year" at bounding box center [480, 293] width 67 height 14
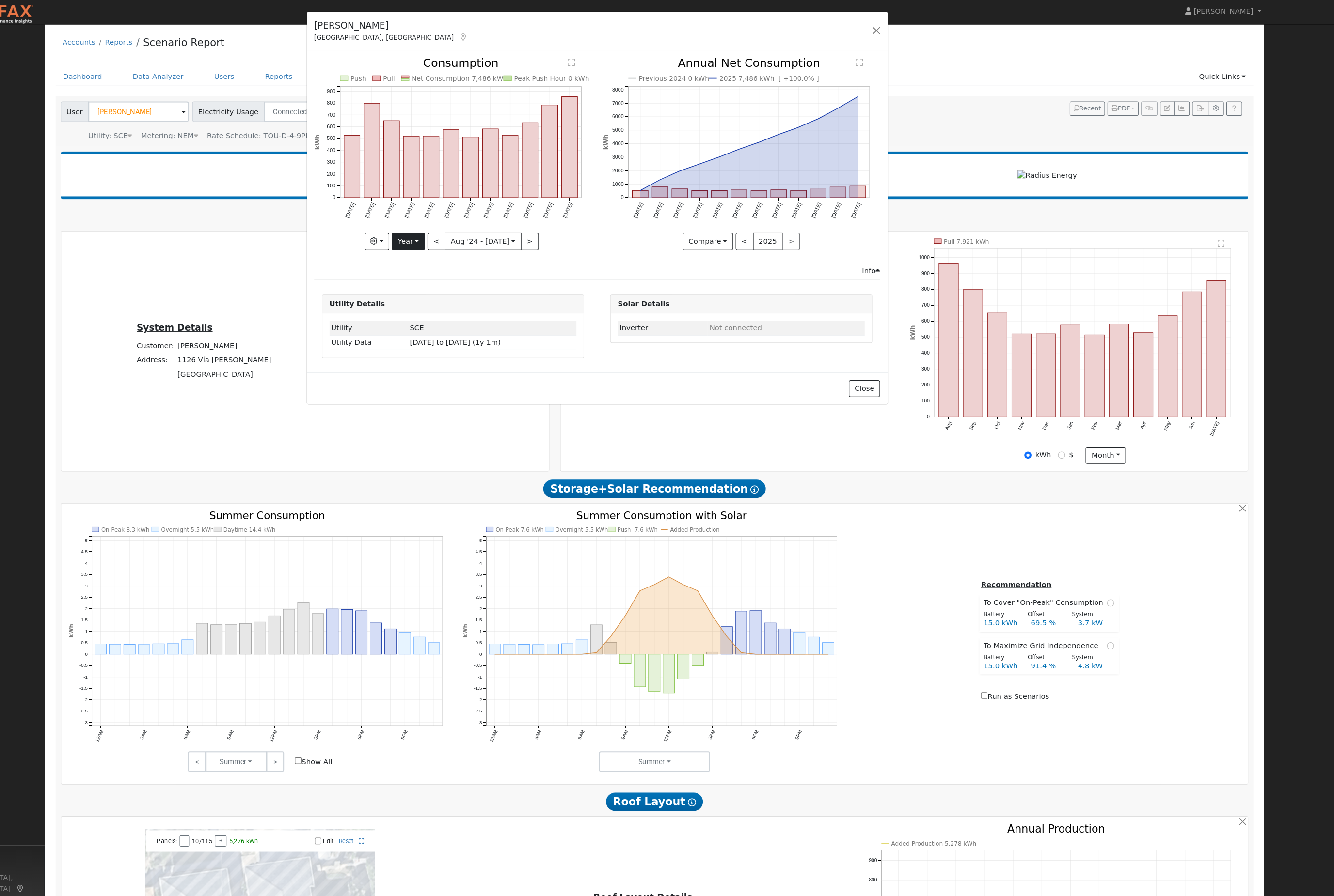
click at [439, 239] on button "Year" at bounding box center [454, 231] width 31 height 17
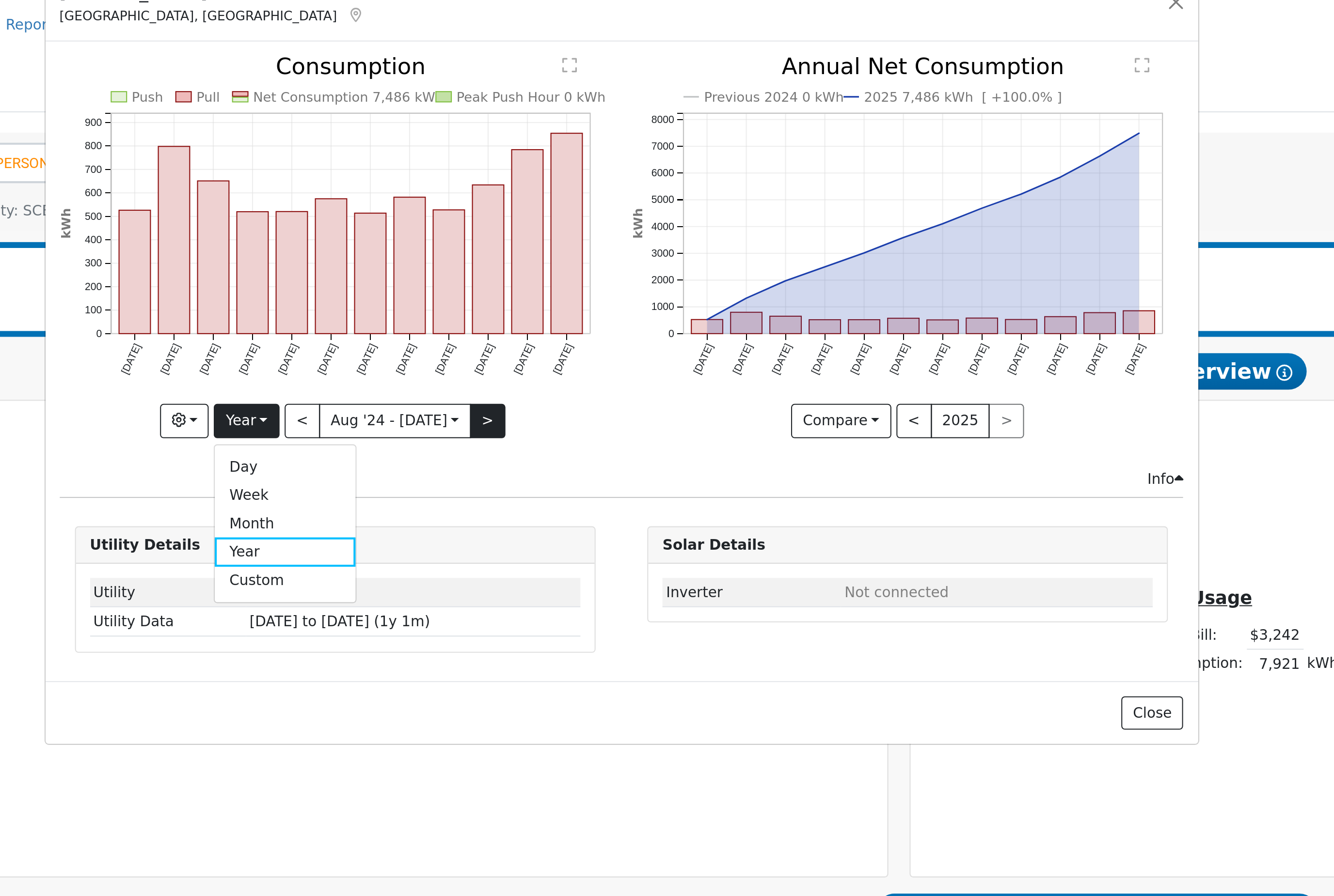
click at [388, 223] on button ">" at bounding box center [396, 231] width 17 height 17
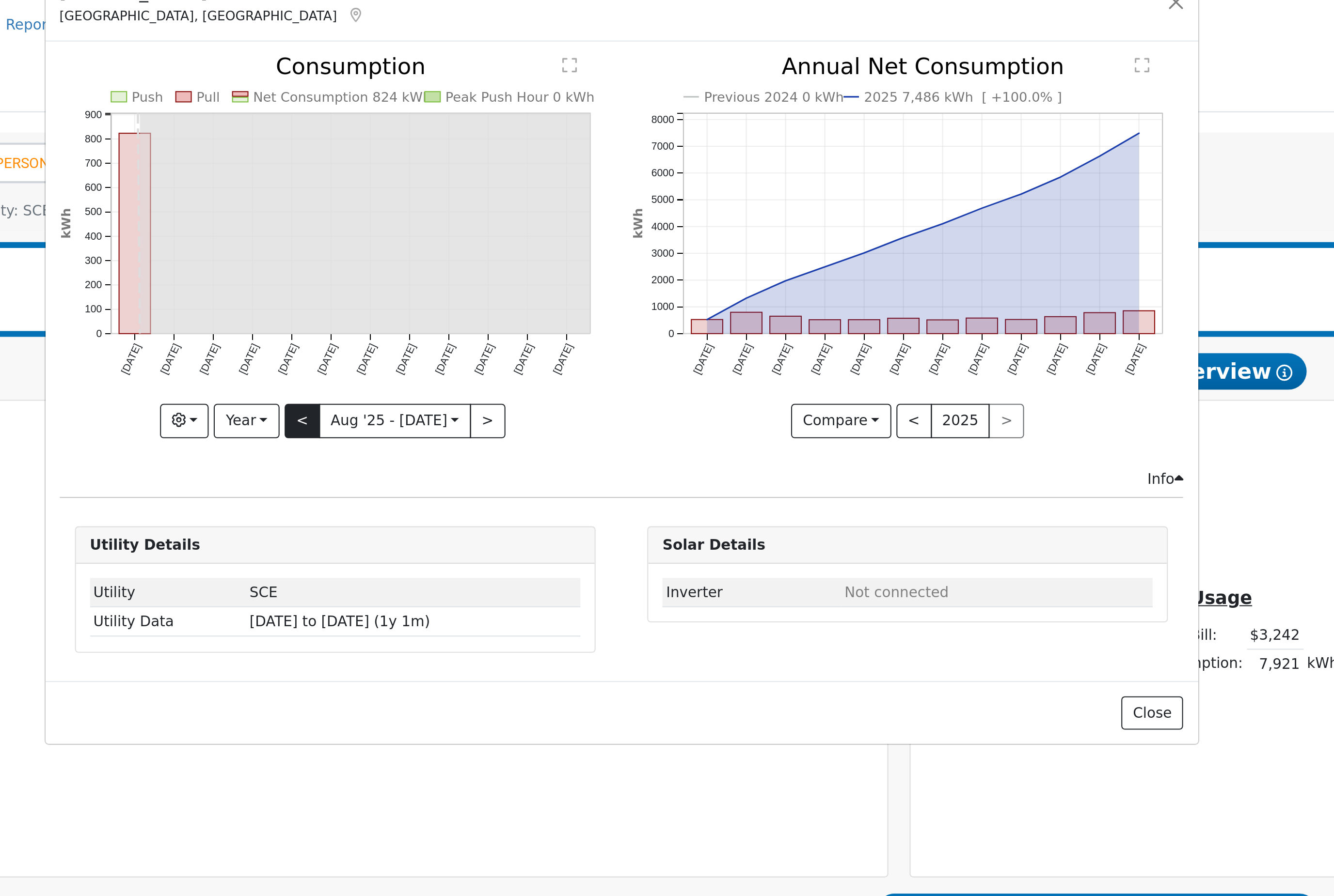
click at [300, 223] on button "<" at bounding box center [308, 231] width 17 height 17
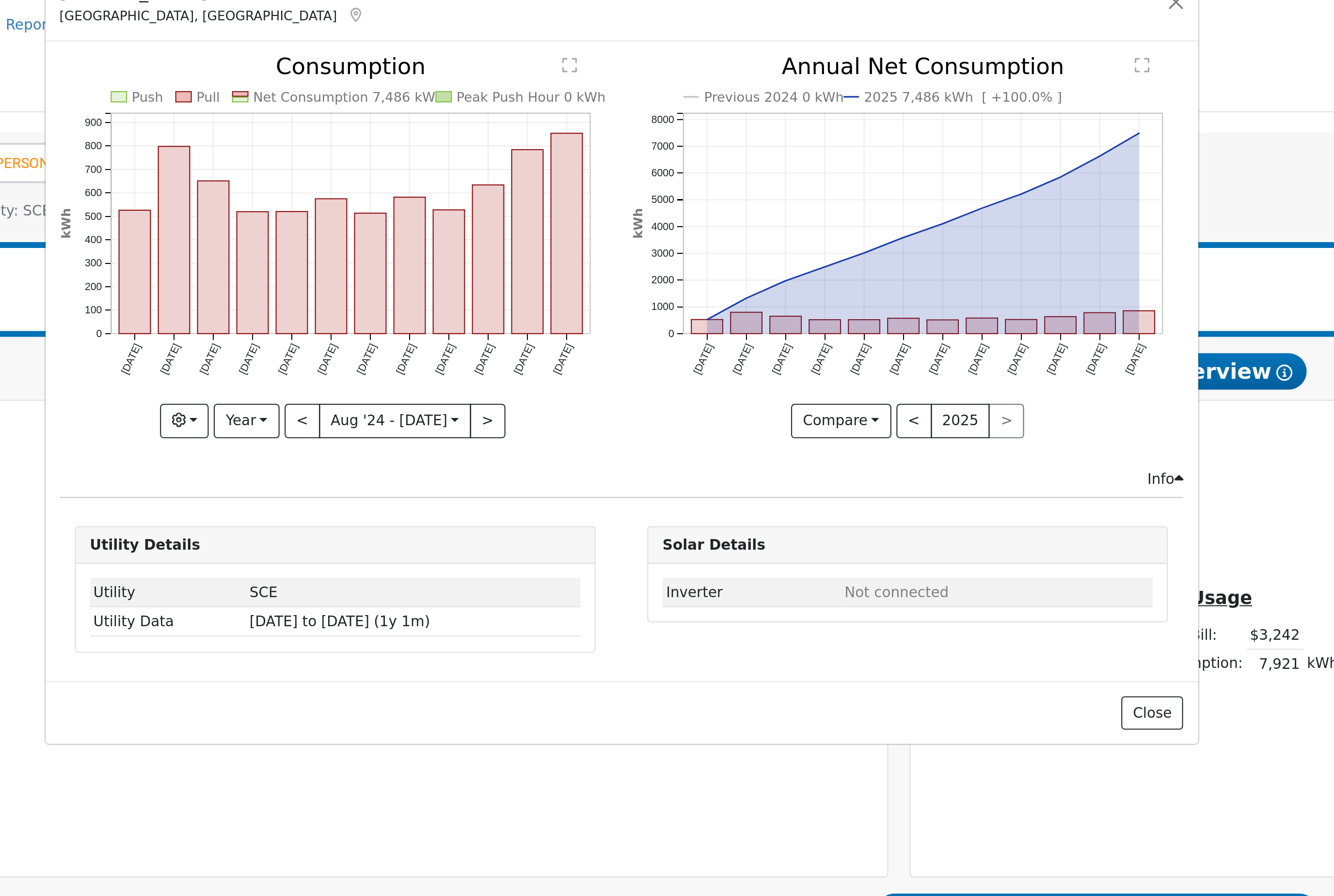
click at [314, 152] on rect "onclick=""" at bounding box center [322, 157] width 15 height 64
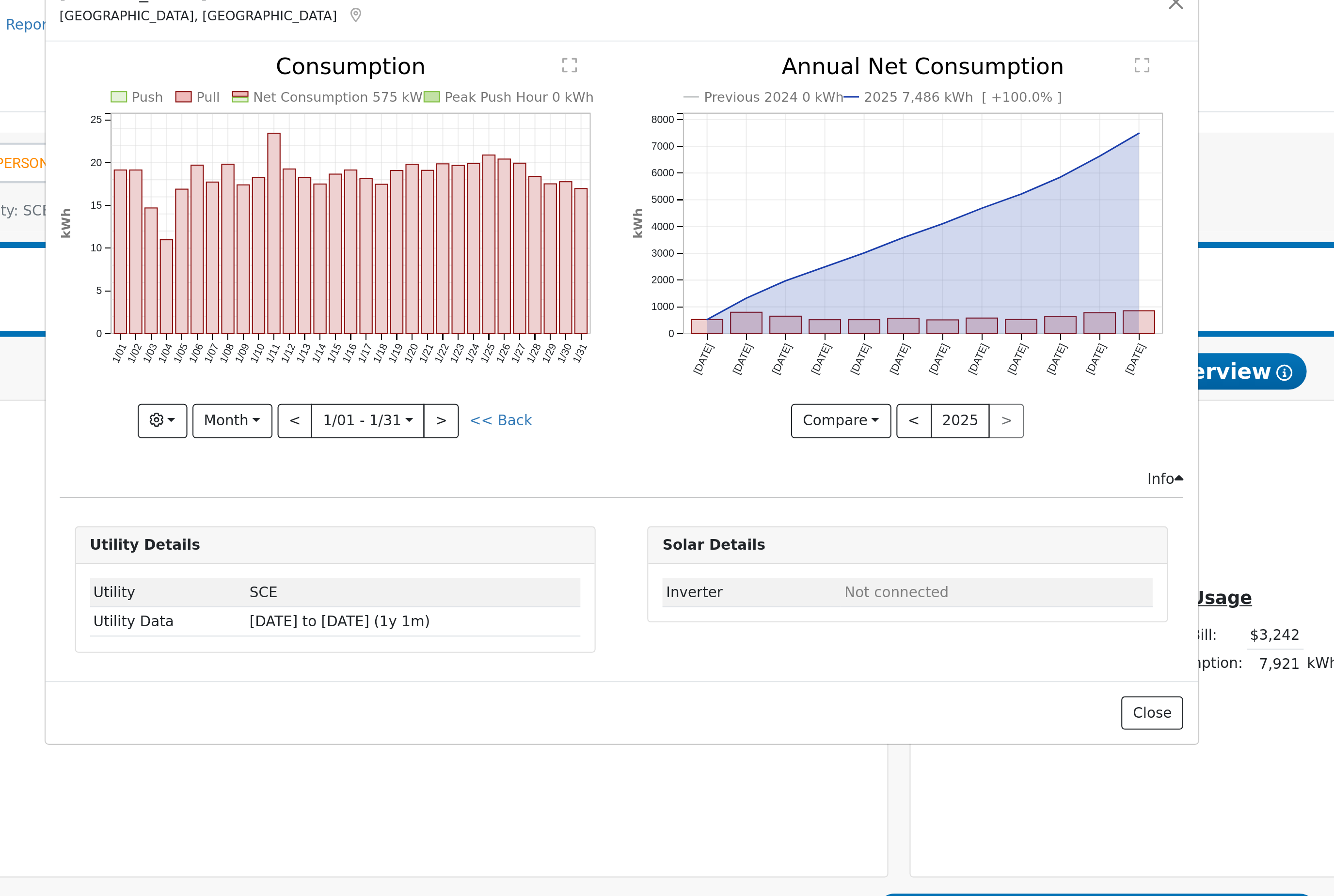
click at [255, 223] on button "Month" at bounding box center [275, 231] width 39 height 17
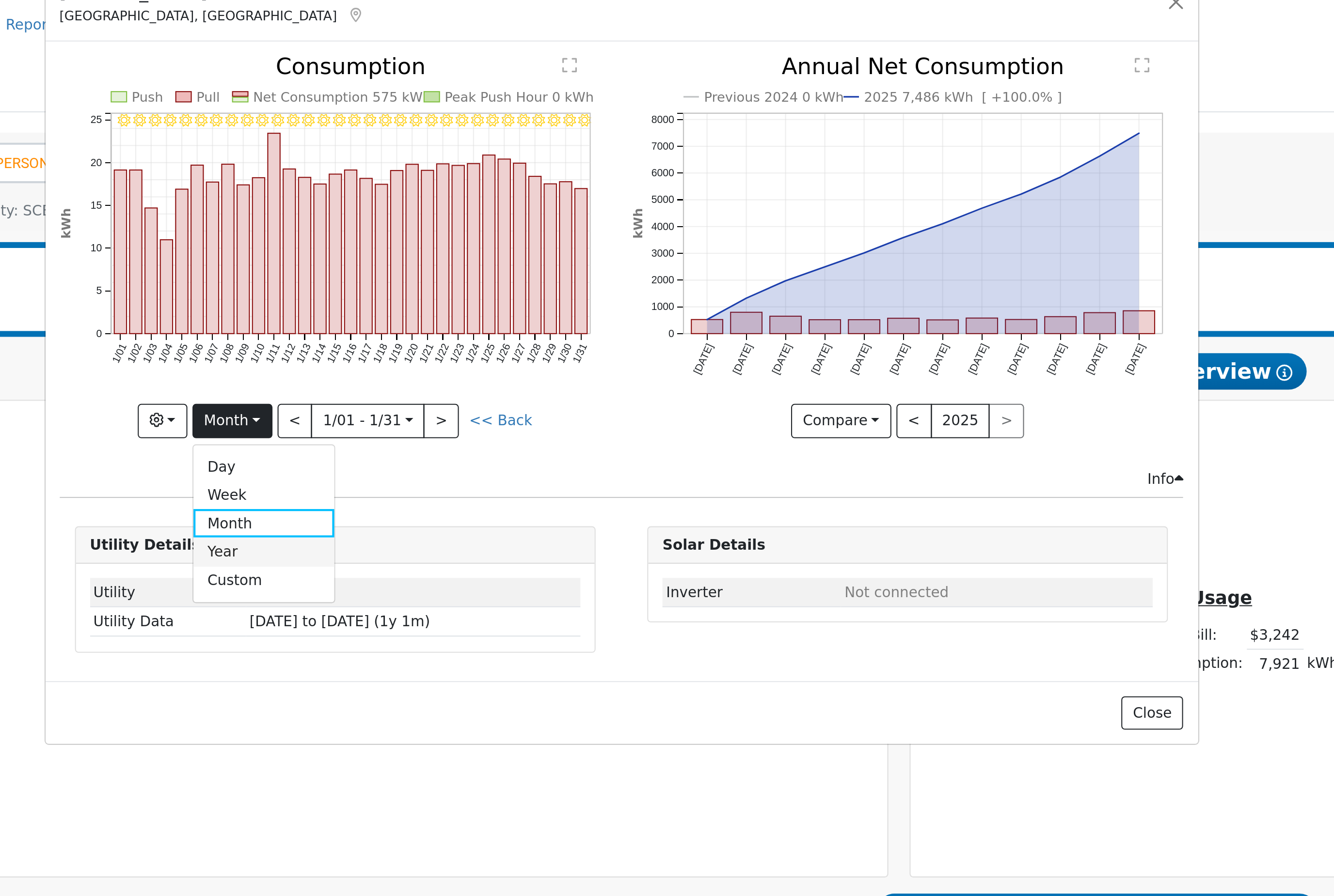
click at [256, 287] on link "Year" at bounding box center [289, 293] width 67 height 14
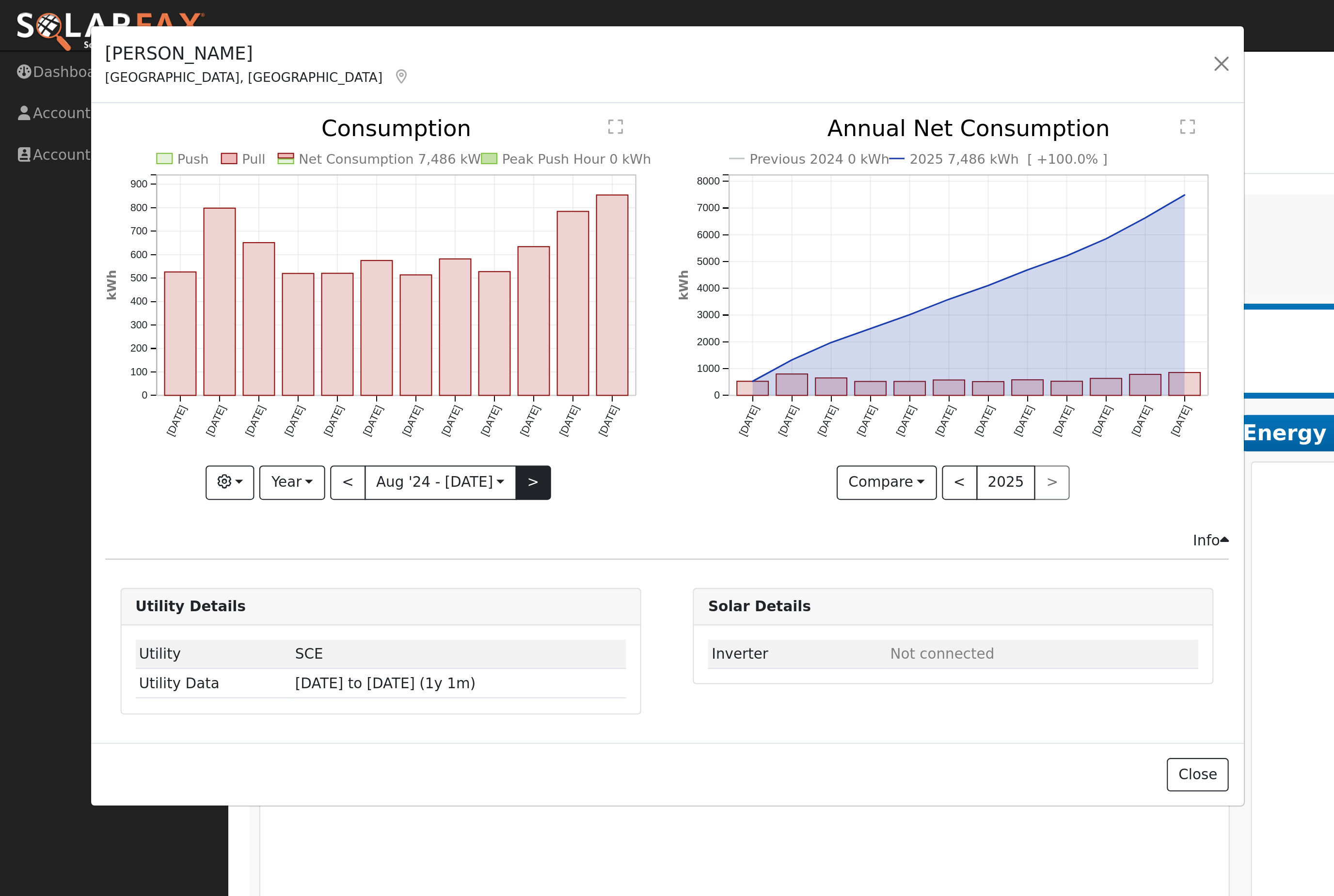
click at [258, 239] on button ">" at bounding box center [255, 231] width 17 height 17
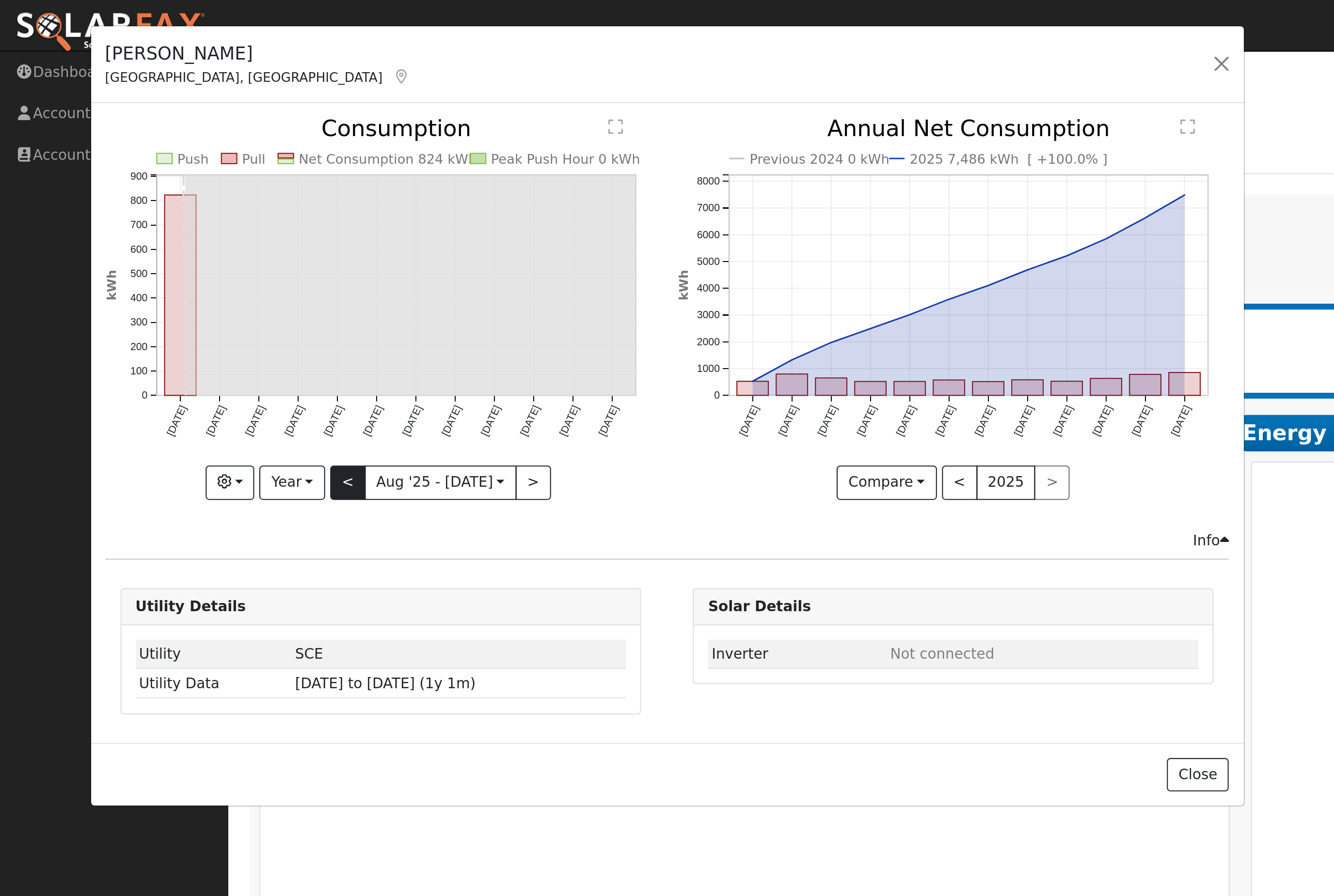
click at [164, 239] on button "<" at bounding box center [166, 231] width 17 height 17
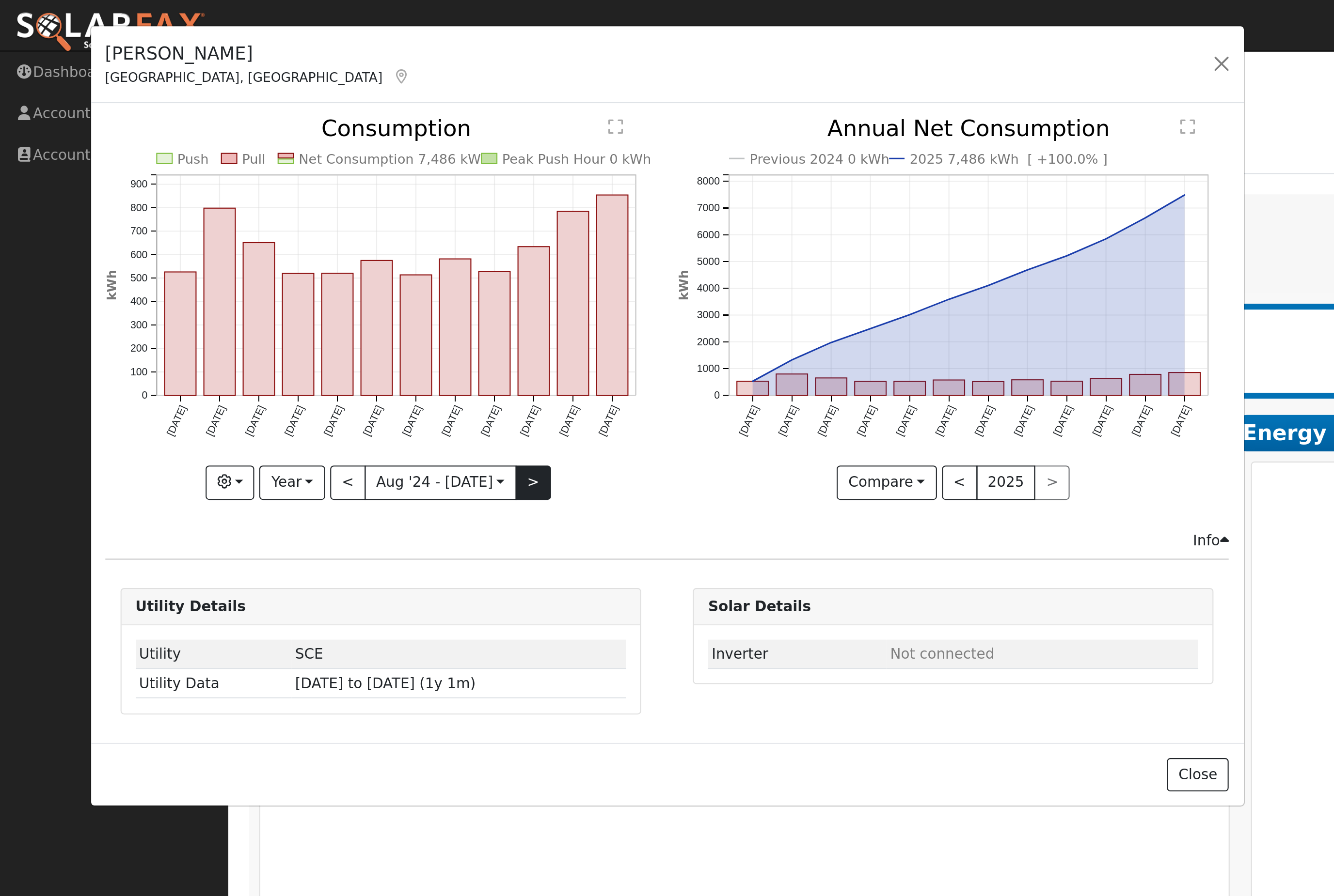
click at [264, 239] on button ">" at bounding box center [255, 231] width 17 height 17
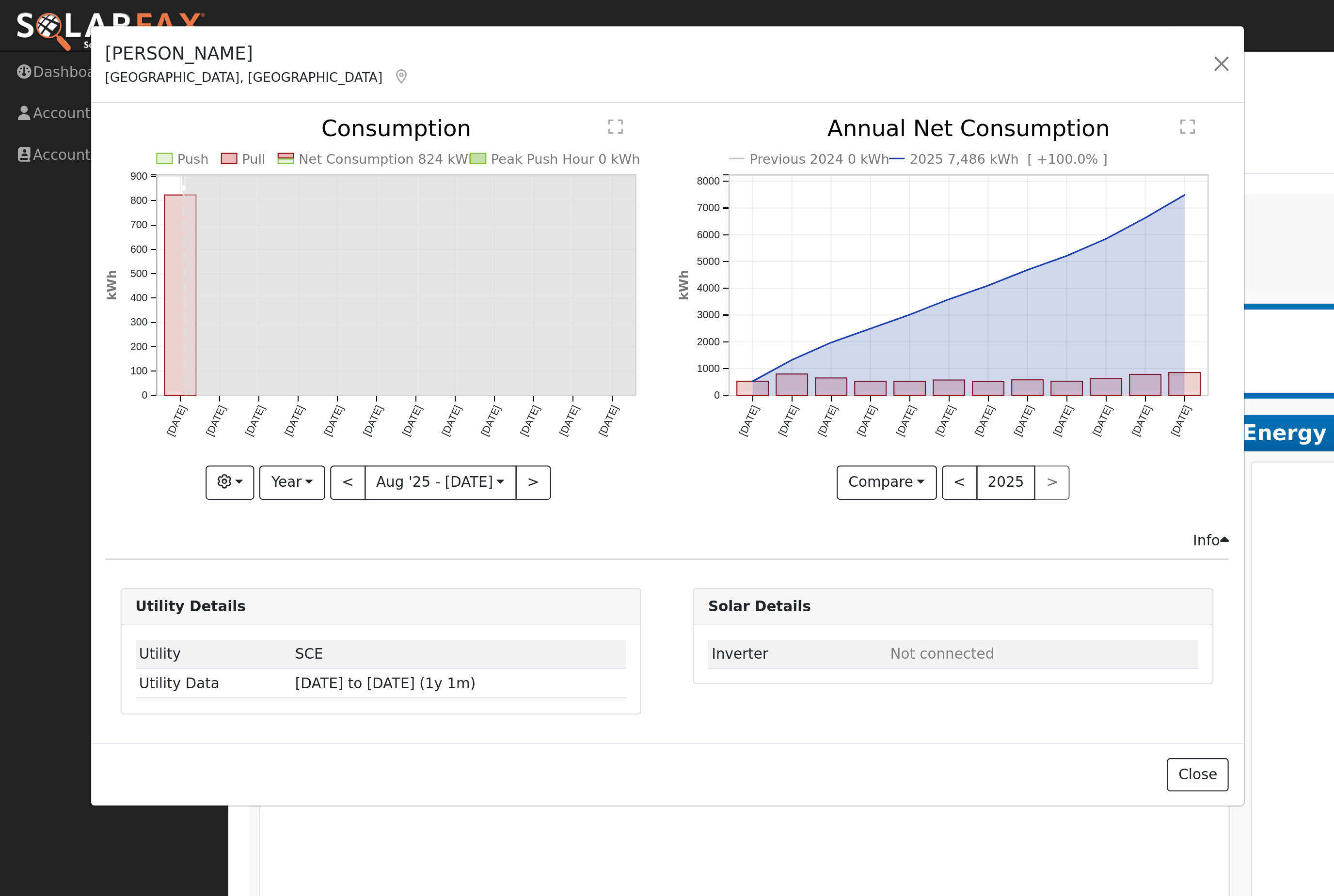
click at [332, 386] on div "Close" at bounding box center [319, 371] width 551 height 31
click at [173, 239] on button "<" at bounding box center [166, 231] width 17 height 17
type input "[DATE]"
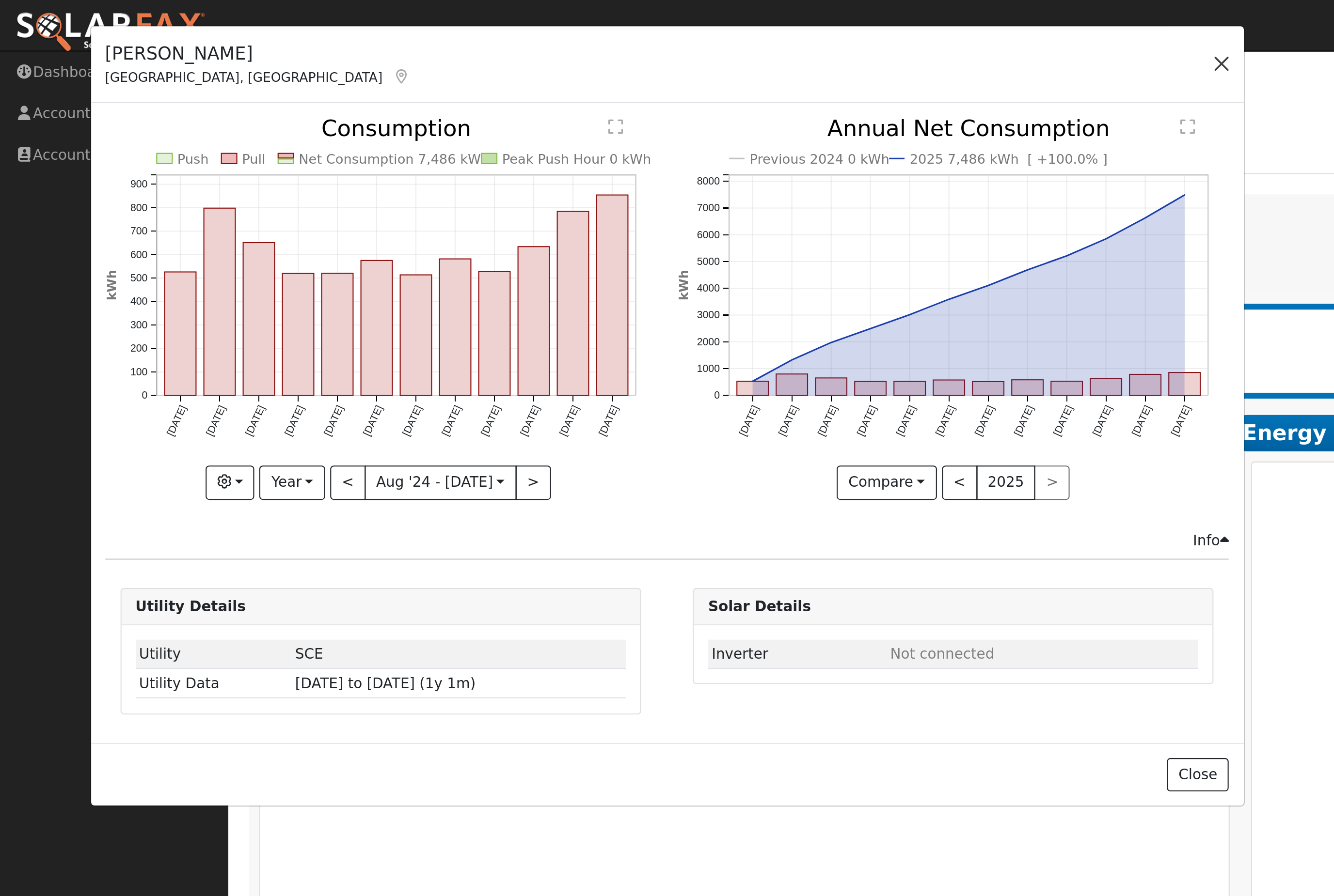
click at [584, 35] on button "button" at bounding box center [584, 31] width 14 height 14
